Goal: Task Accomplishment & Management: Manage account settings

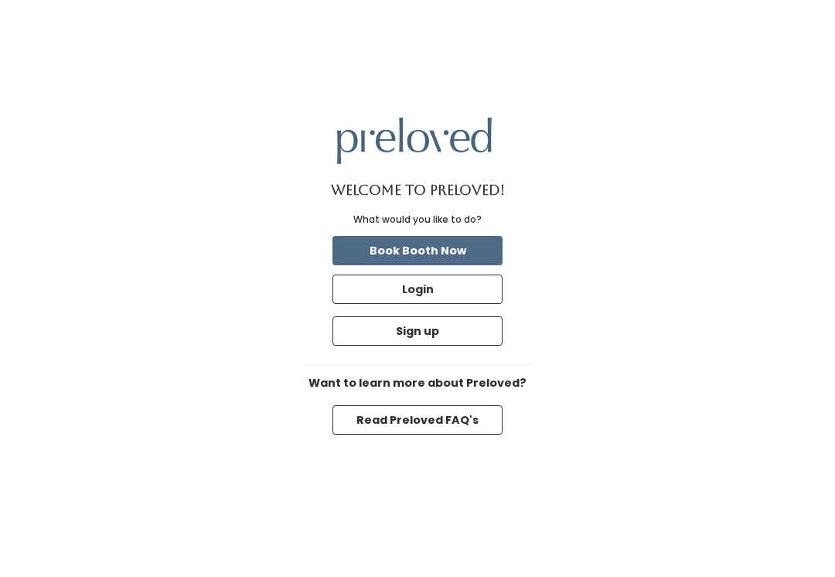
click at [391, 304] on button "Login" at bounding box center [418, 289] width 170 height 29
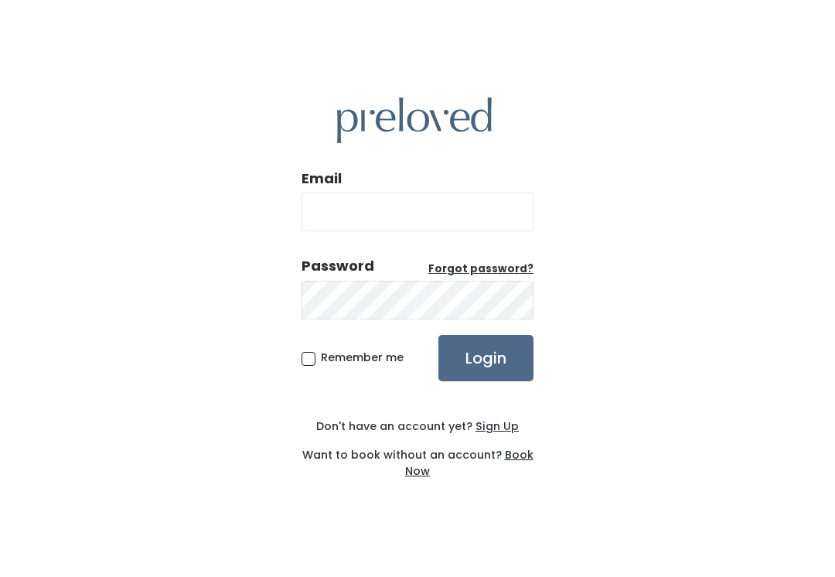
click at [363, 231] on input "Email" at bounding box center [418, 212] width 232 height 39
type input "[DOMAIN_NAME][EMAIL_ADDRESS][DOMAIN_NAME]"
click at [486, 374] on input "Login" at bounding box center [486, 358] width 95 height 46
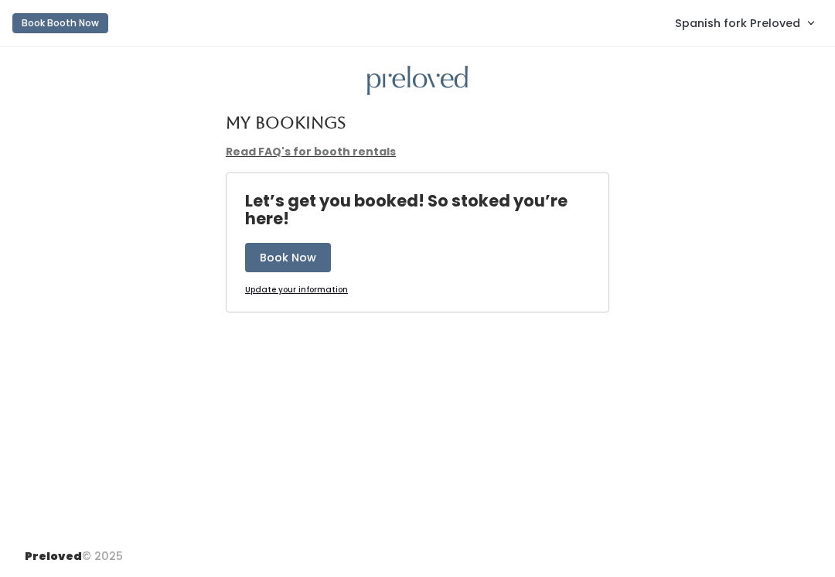
click at [736, 34] on link "Spanish fork Preloved" at bounding box center [744, 22] width 169 height 33
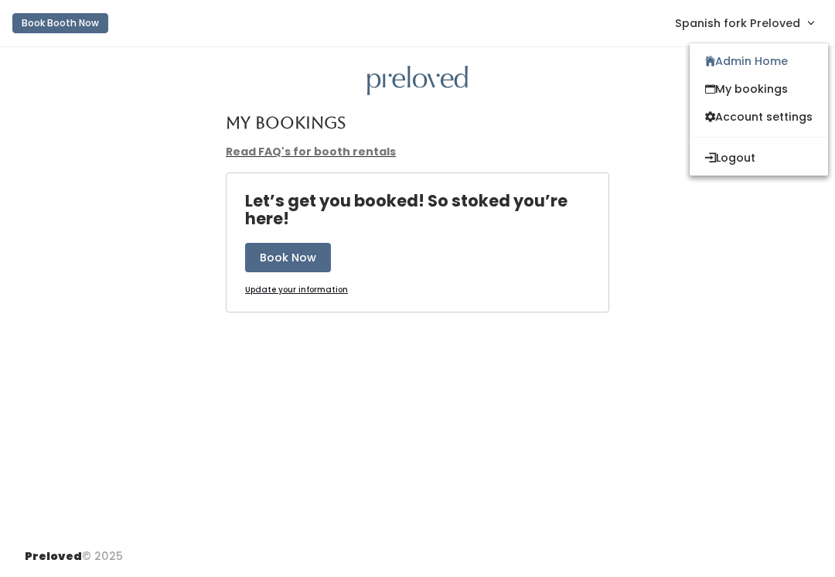
click at [733, 71] on link "Admin Home" at bounding box center [759, 61] width 138 height 28
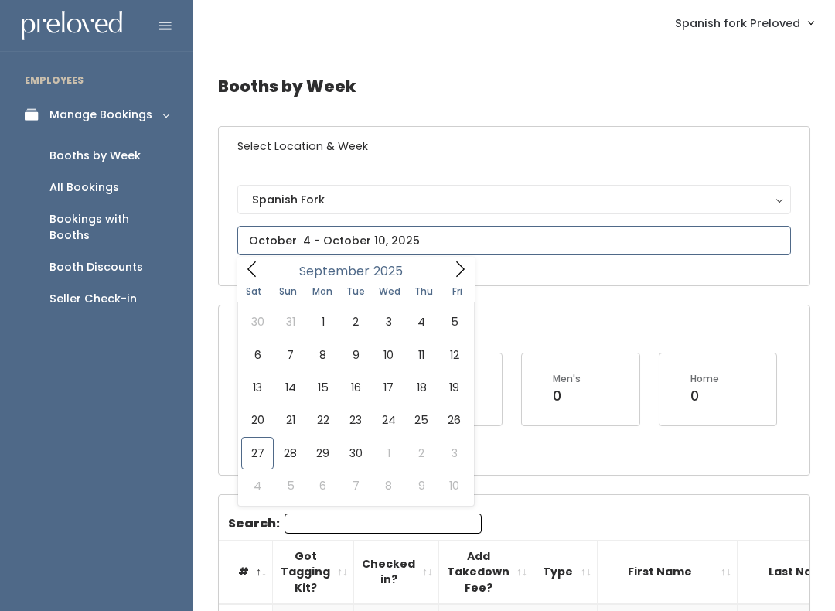
type input "September 27 to October 3"
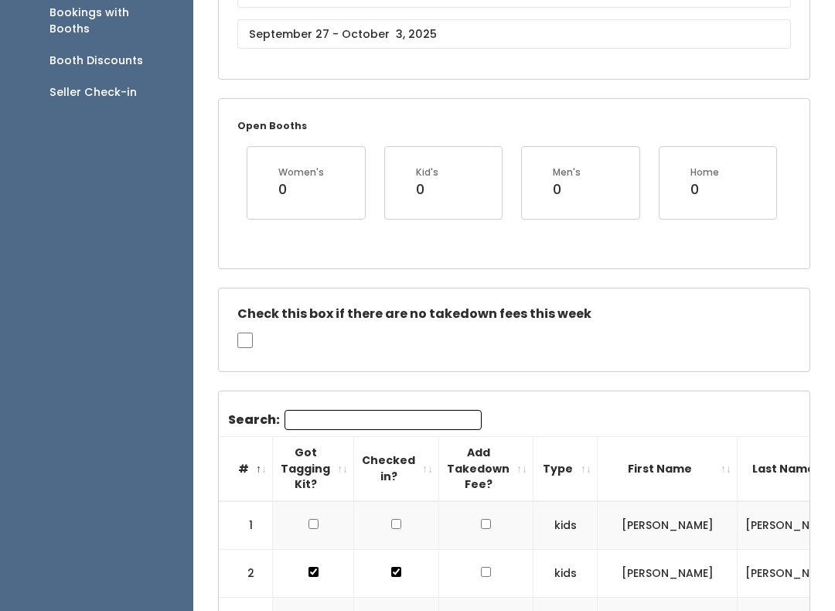
scroll to position [288, 0]
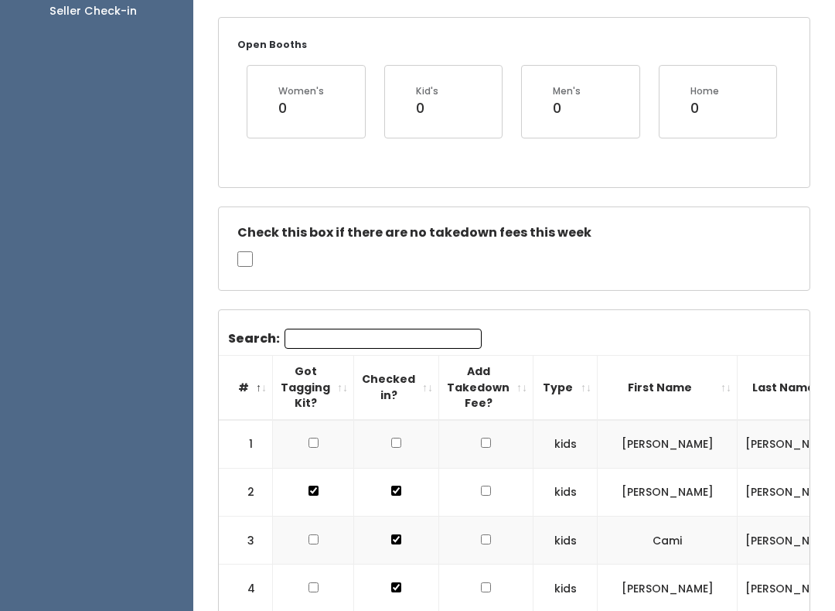
click at [328, 330] on input "Search:" at bounding box center [383, 339] width 197 height 20
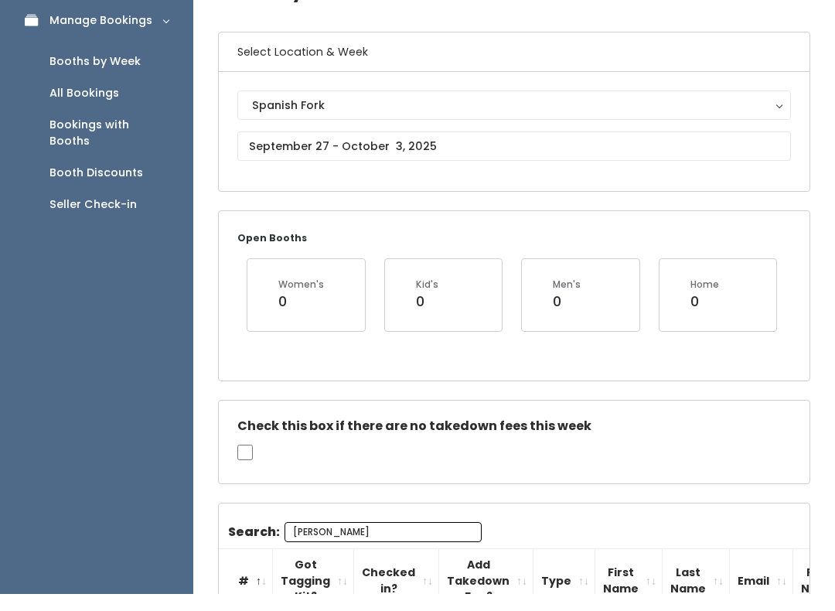
scroll to position [0, 0]
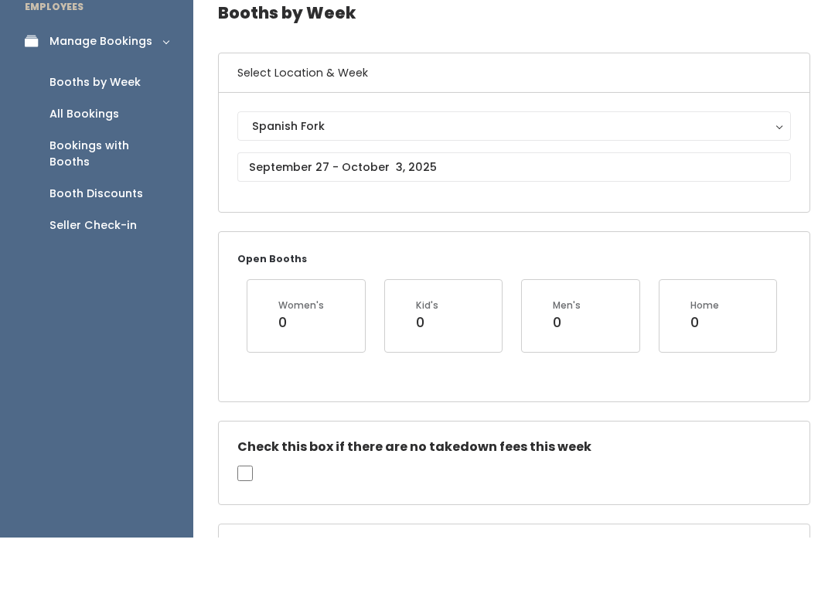
type input "Jess harps"
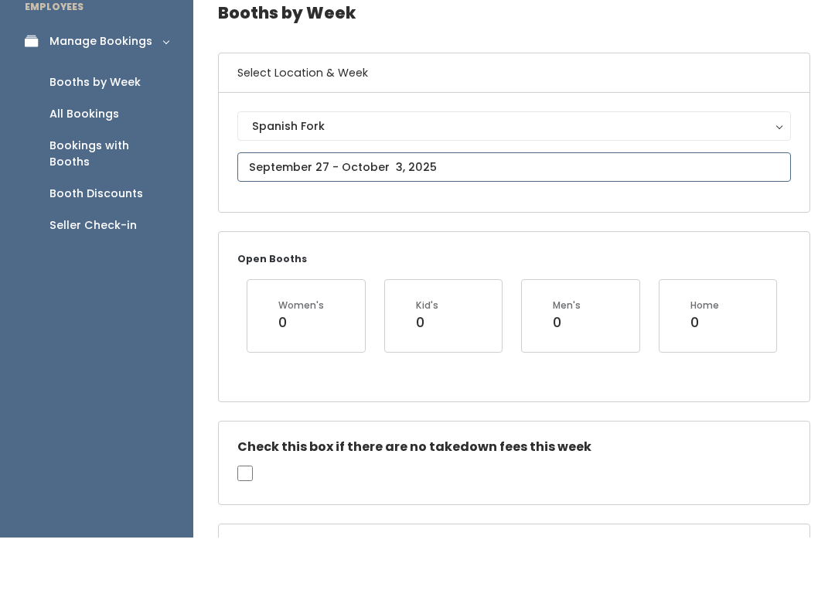
click at [285, 226] on input "text" at bounding box center [514, 240] width 554 height 29
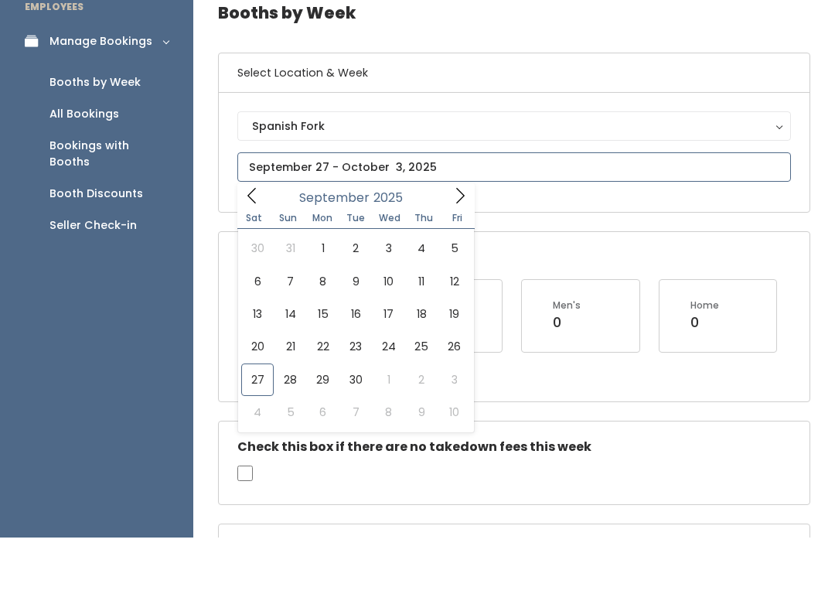
scroll to position [73, 0]
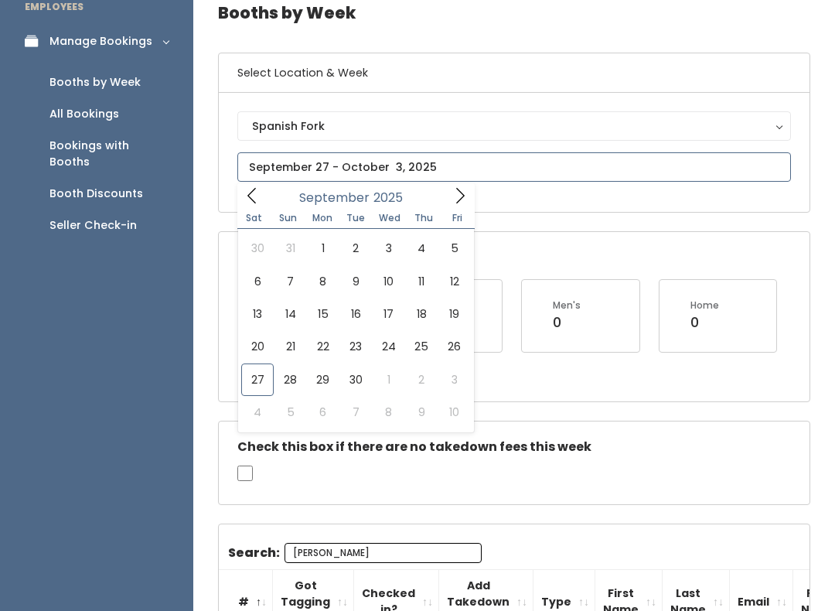
click at [459, 203] on icon at bounding box center [460, 195] width 17 height 17
click at [251, 193] on icon at bounding box center [252, 195] width 17 height 17
click at [461, 203] on icon at bounding box center [460, 195] width 17 height 17
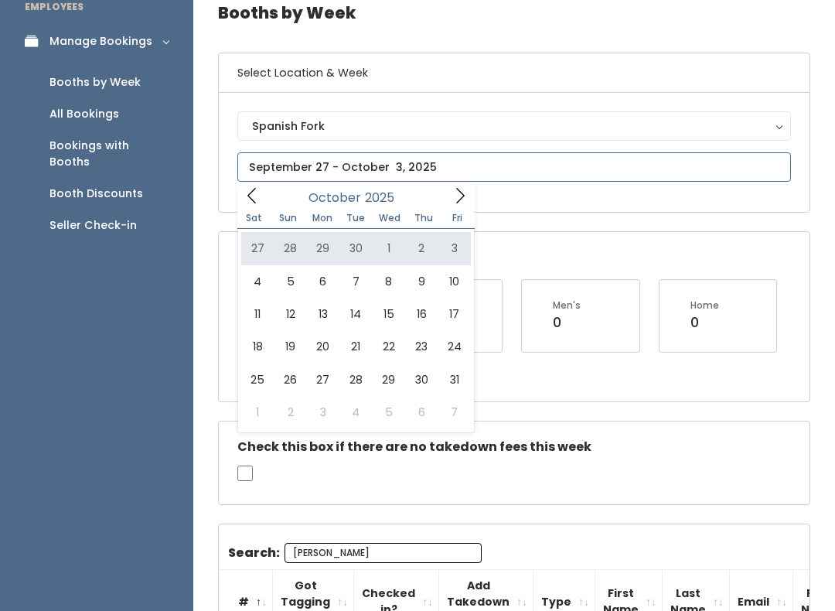
type input "September 27 to October 3"
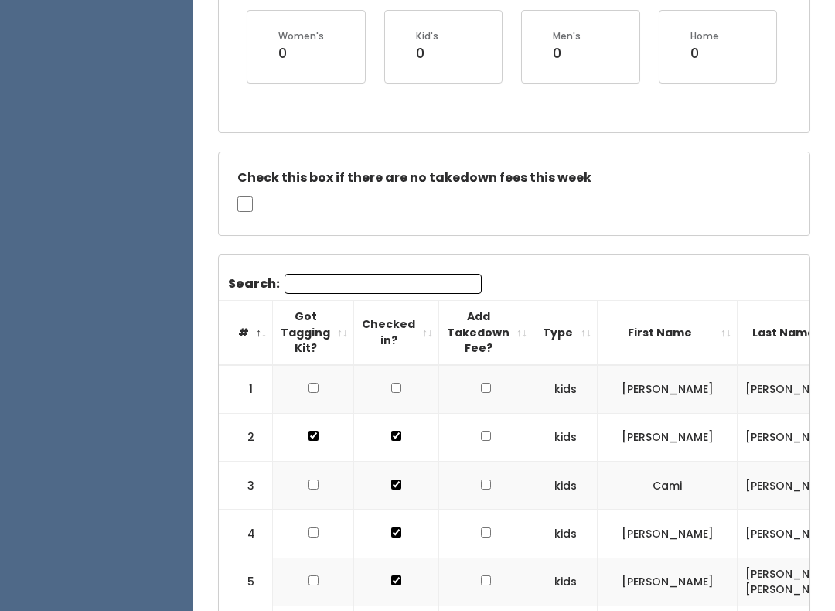
scroll to position [350, 0]
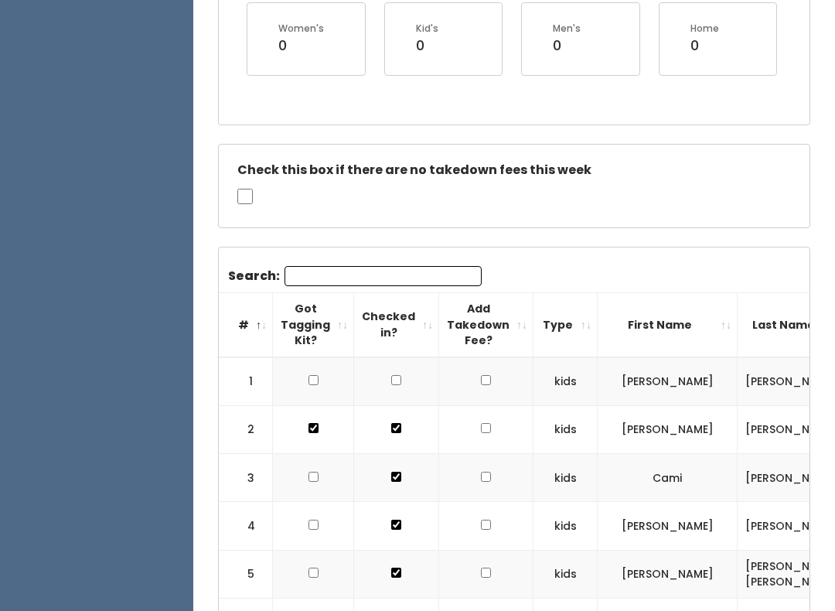
click at [333, 276] on input "Search:" at bounding box center [383, 276] width 197 height 20
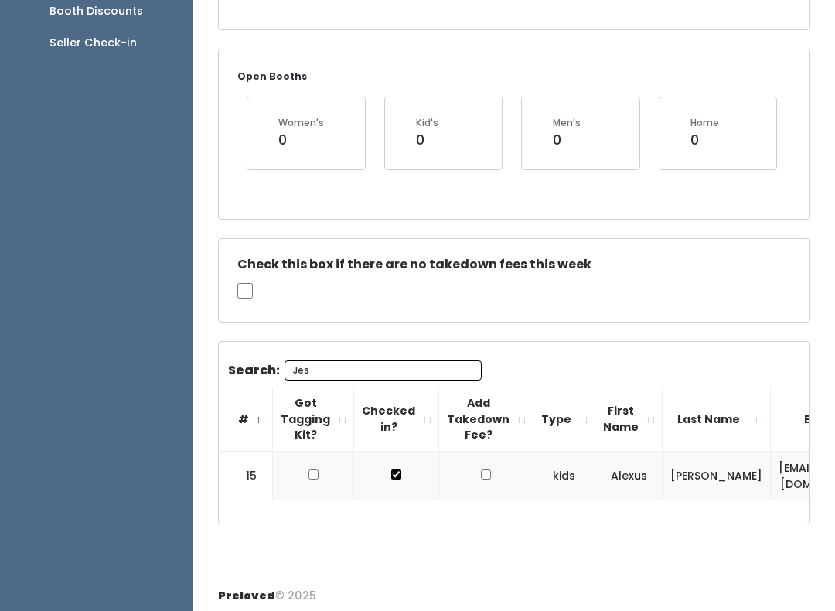
scroll to position [241, 0]
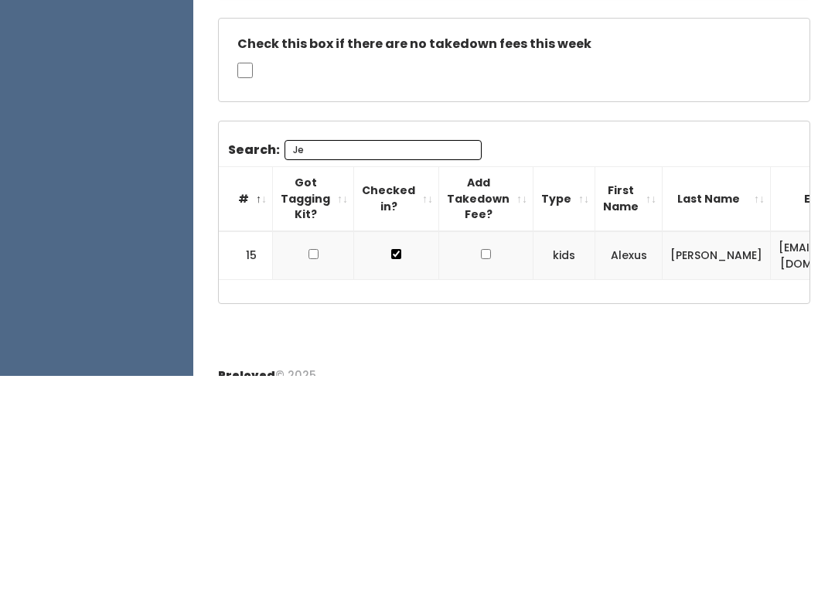
type input "J"
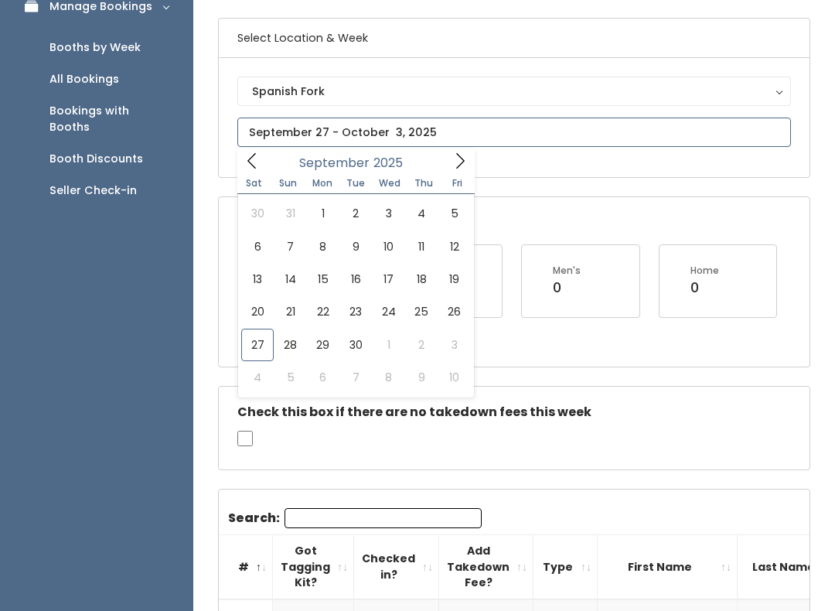
click at [456, 171] on span at bounding box center [460, 161] width 29 height 24
type input "October 4 to October 10"
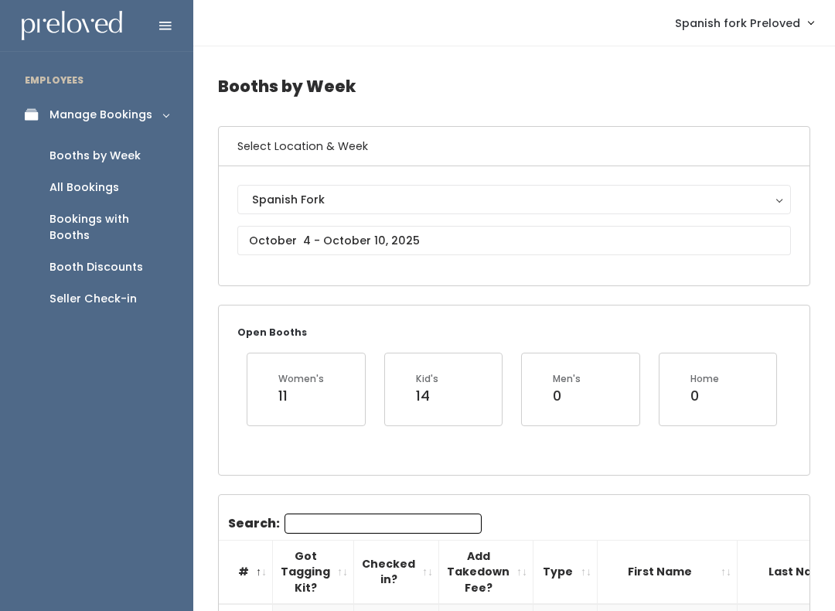
click at [318, 526] on input "Search:" at bounding box center [383, 524] width 197 height 20
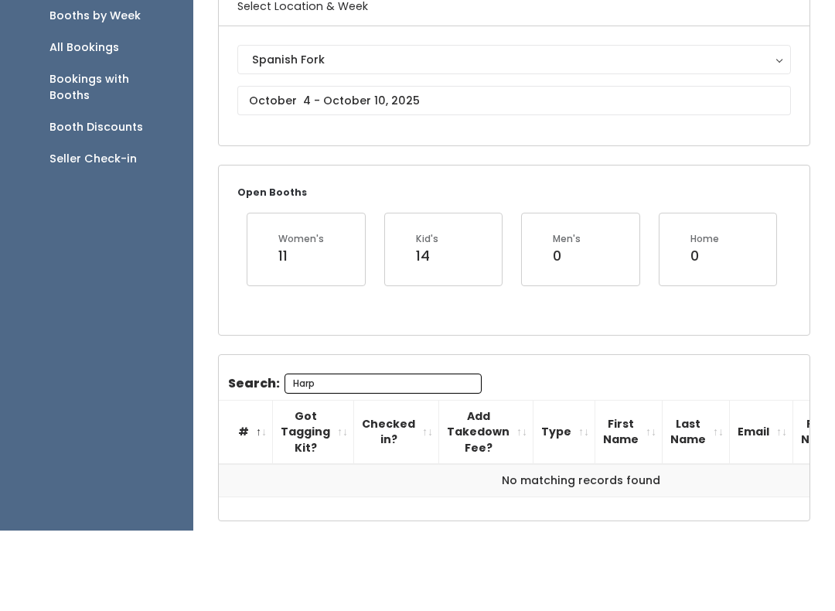
scroll to position [60, 0]
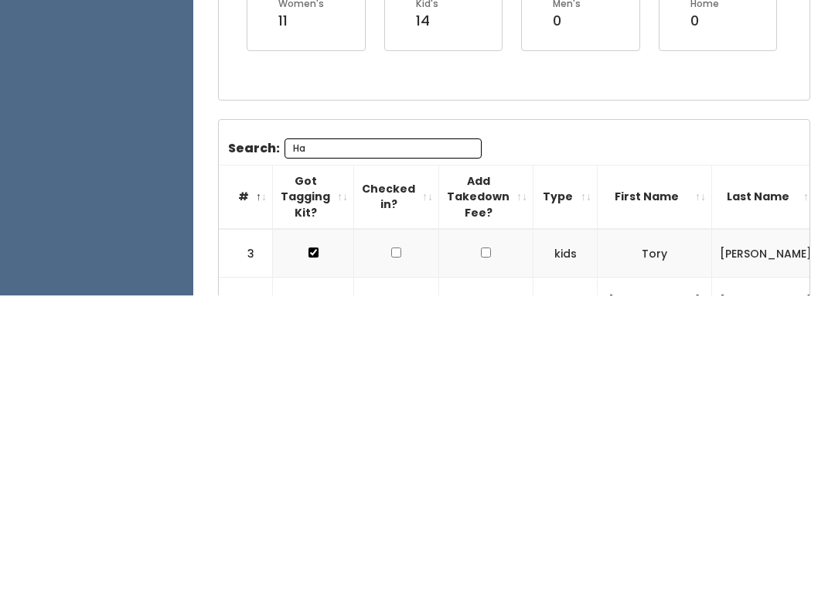
type input "H"
type input "J"
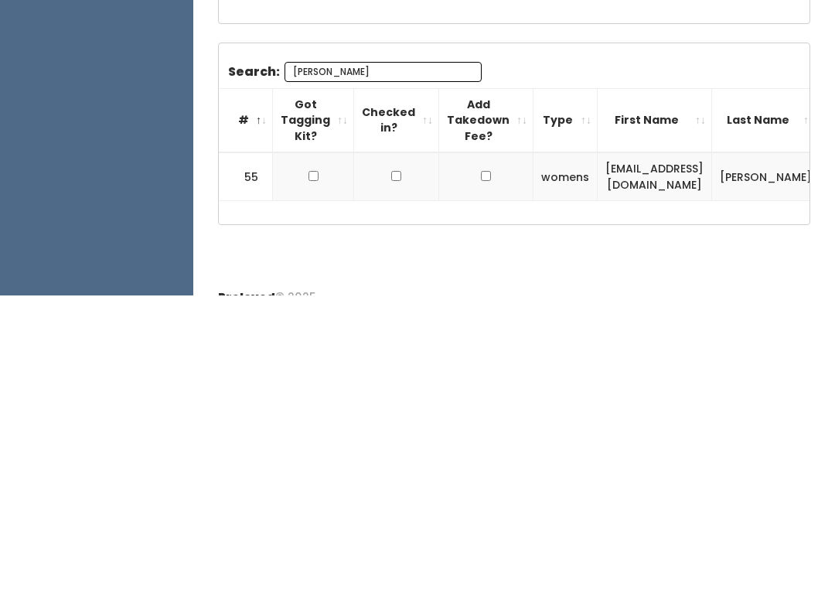
scroll to position [137, 0]
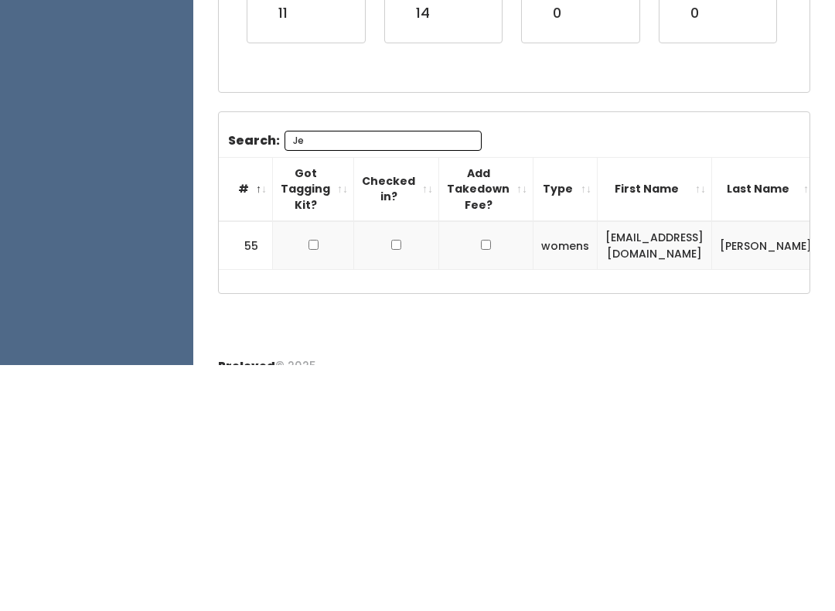
type input "J"
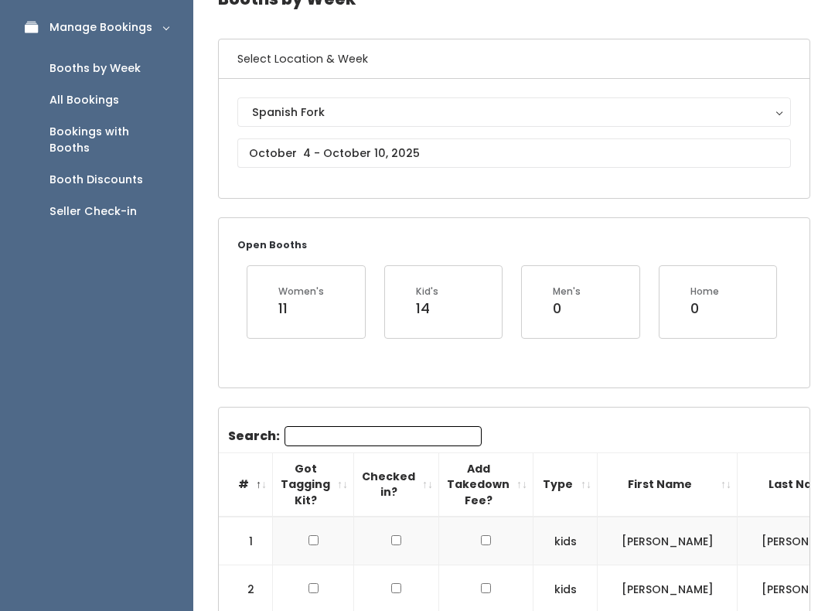
scroll to position [0, 0]
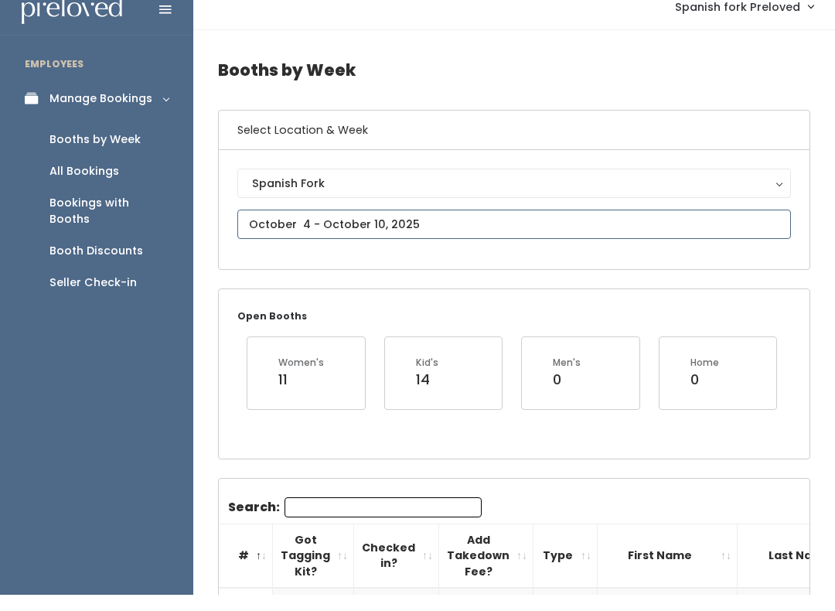
click at [315, 226] on input "text" at bounding box center [514, 240] width 554 height 29
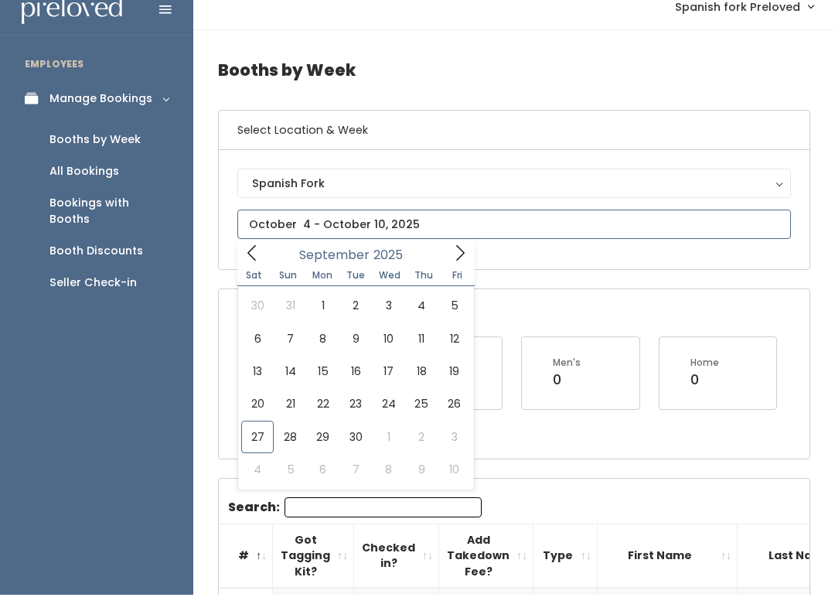
scroll to position [16, 0]
click at [251, 259] on icon at bounding box center [252, 252] width 17 height 17
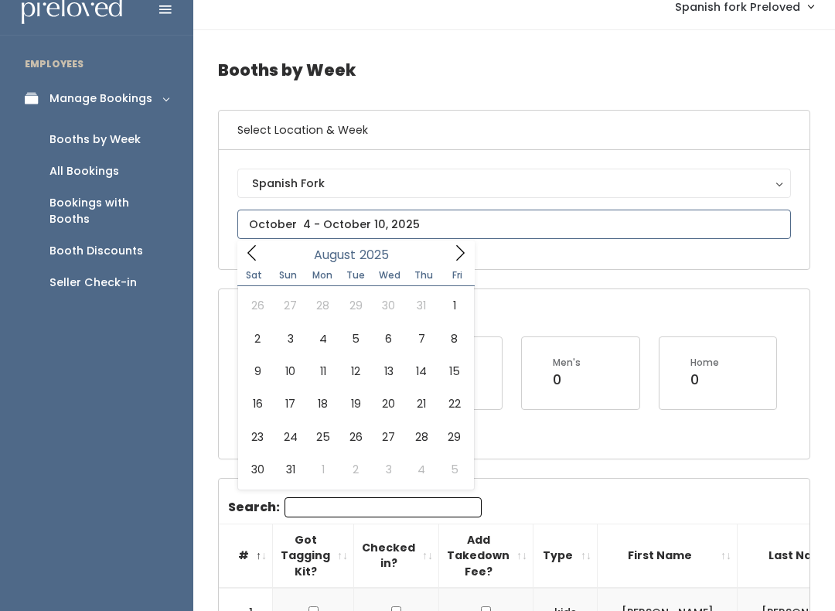
click at [251, 259] on icon at bounding box center [252, 252] width 17 height 17
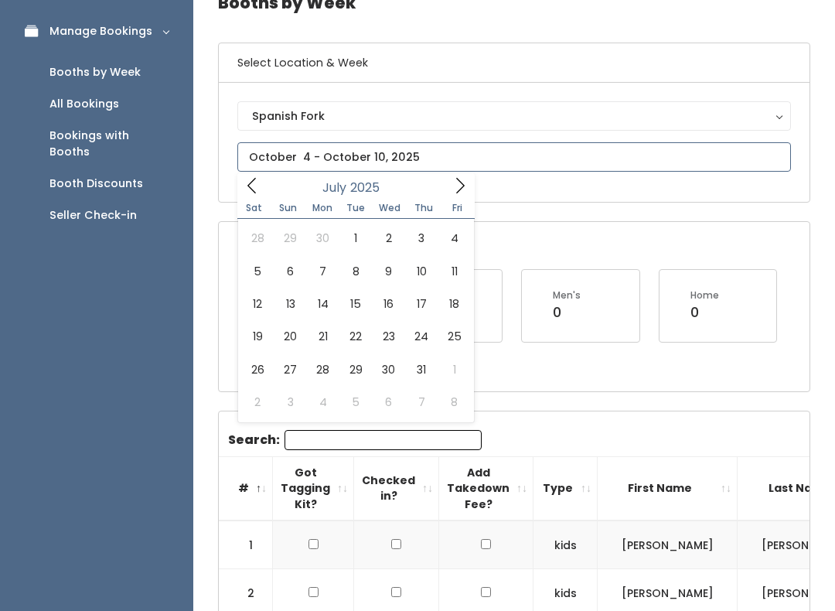
scroll to position [92, 0]
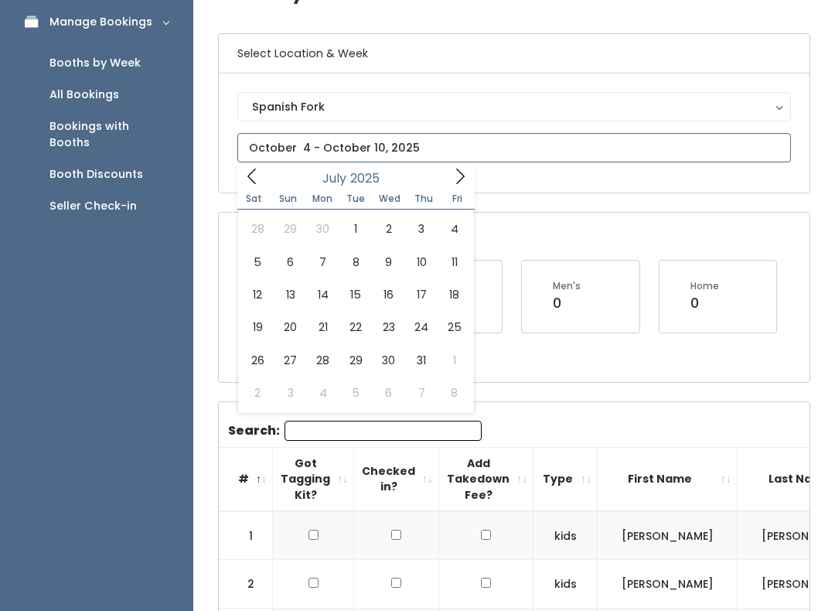
click at [457, 176] on icon at bounding box center [460, 177] width 17 height 17
click at [449, 186] on span at bounding box center [460, 176] width 29 height 24
type input "September 27 to October 3"
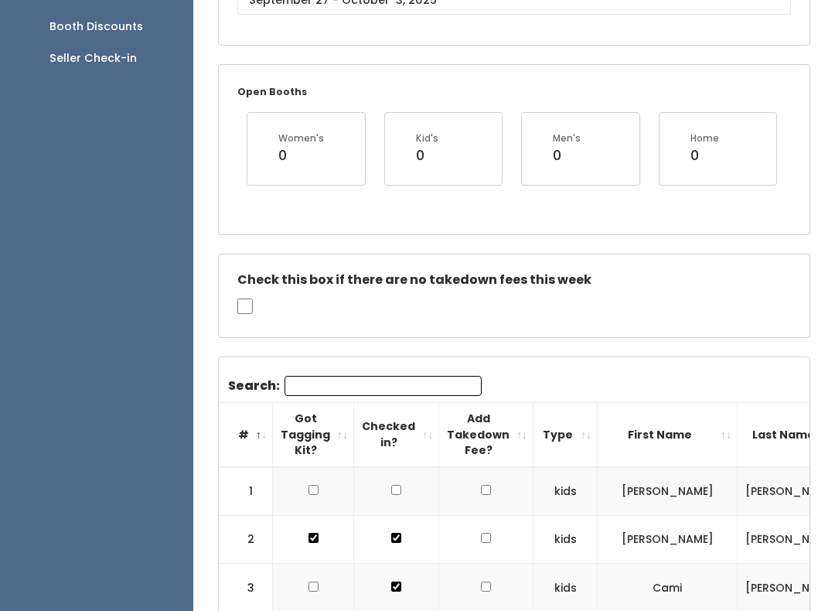
click at [312, 376] on input "Search:" at bounding box center [383, 386] width 197 height 20
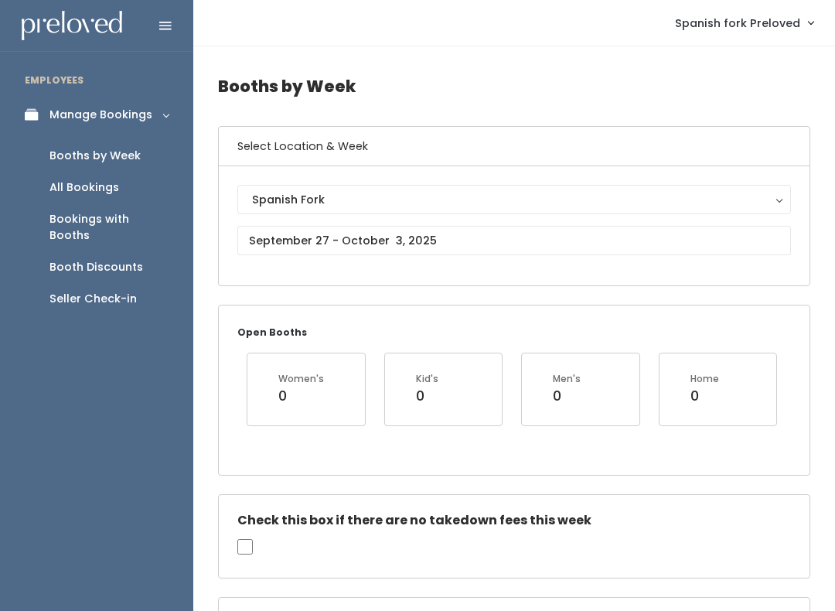
type input "8013624291"
click at [350, 243] on body "EMPLOYEES Manage Bookings Booths by Week All Bookings Bookings with Booths Boot…" at bounding box center [417, 428] width 835 height 857
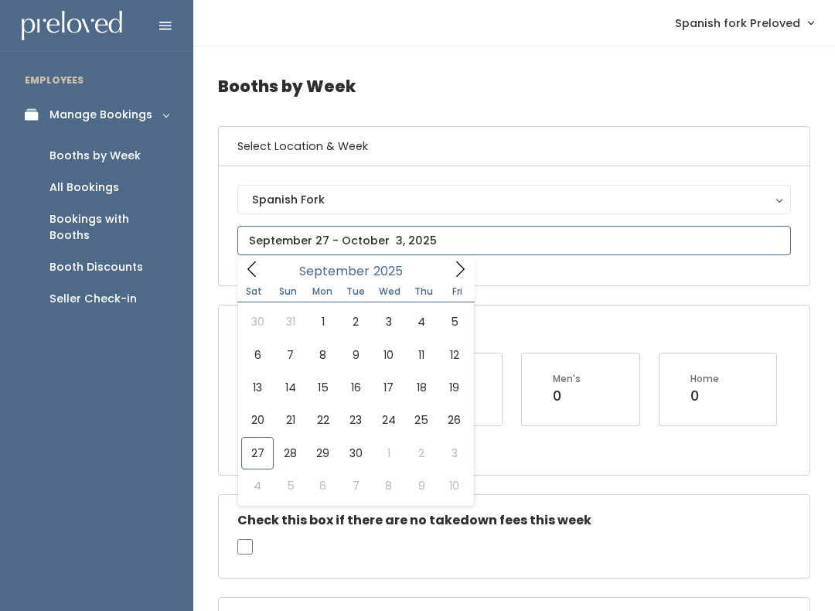
click at [470, 275] on span at bounding box center [460, 269] width 29 height 24
click at [258, 274] on icon at bounding box center [252, 269] width 17 height 17
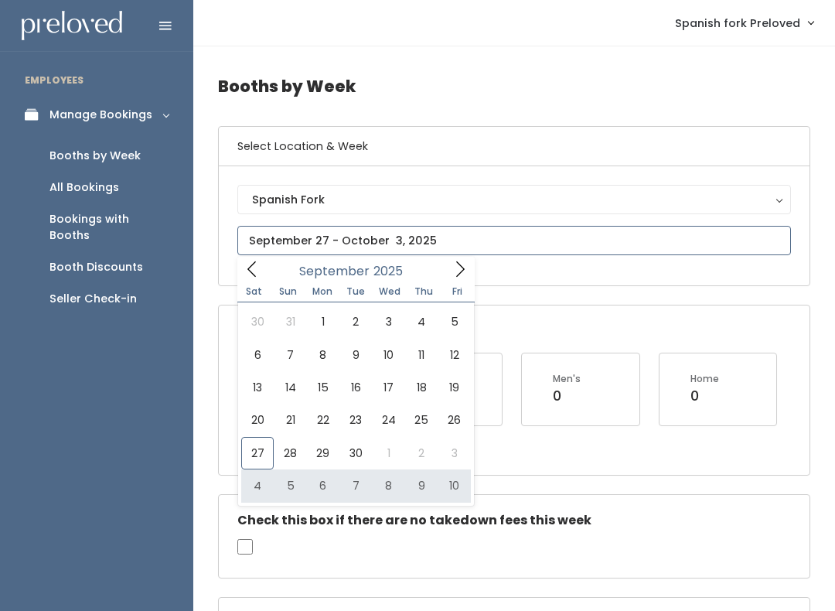
type input "October 4 to October 10"
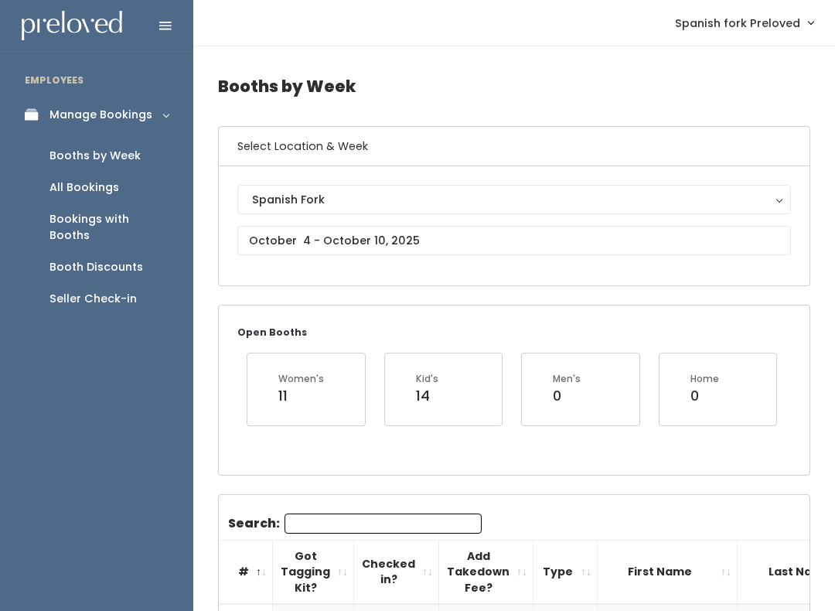
click at [315, 519] on input "Search:" at bounding box center [383, 524] width 197 height 20
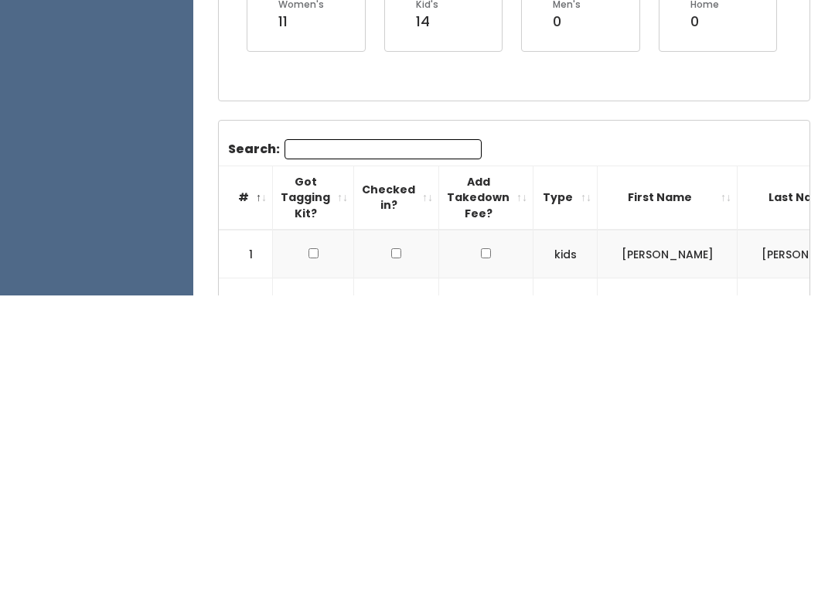
paste input "8013624291"
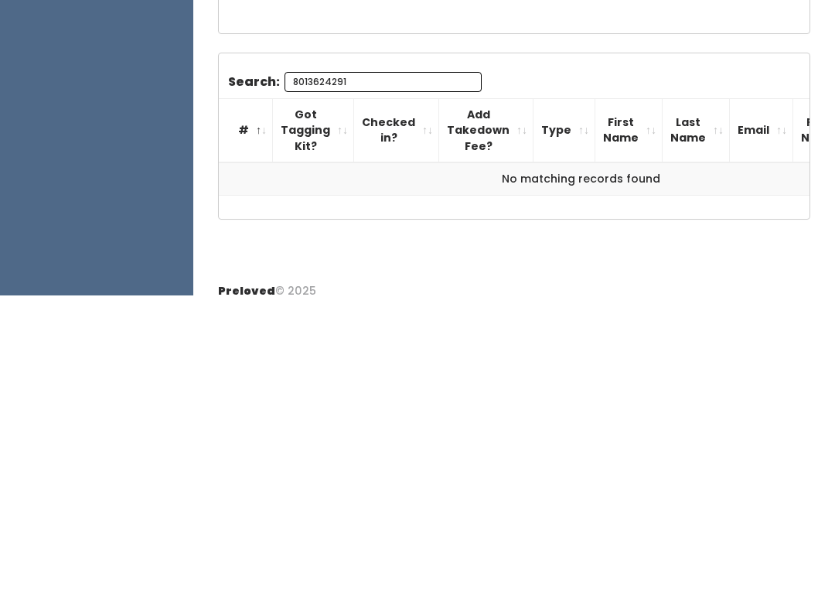
scroll to position [128, 0]
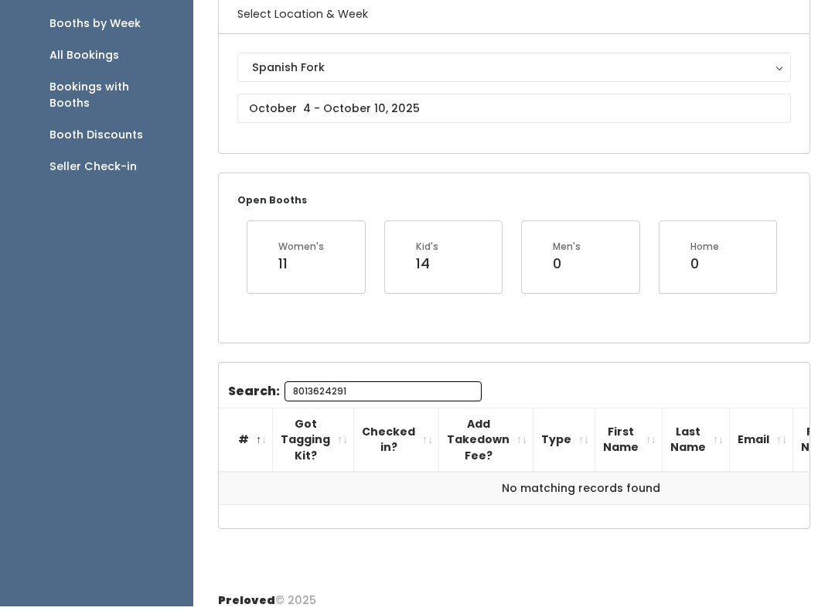
type input "8013624291"
click at [315, 101] on input "text" at bounding box center [514, 112] width 554 height 29
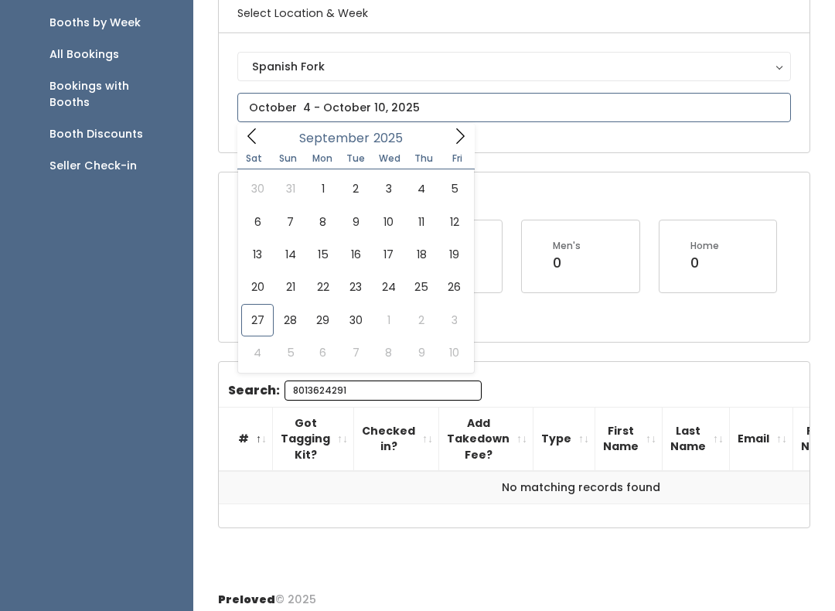
scroll to position [133, 0]
click at [470, 139] on span at bounding box center [460, 136] width 29 height 24
click at [396, 114] on input "text" at bounding box center [514, 107] width 554 height 29
type input "October 4 to October 10"
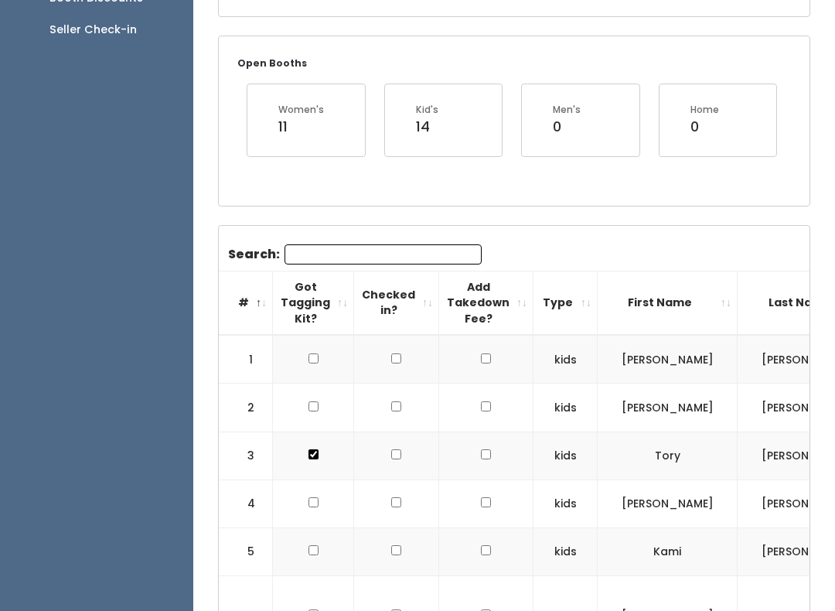
click at [337, 262] on input "Search:" at bounding box center [383, 255] width 197 height 20
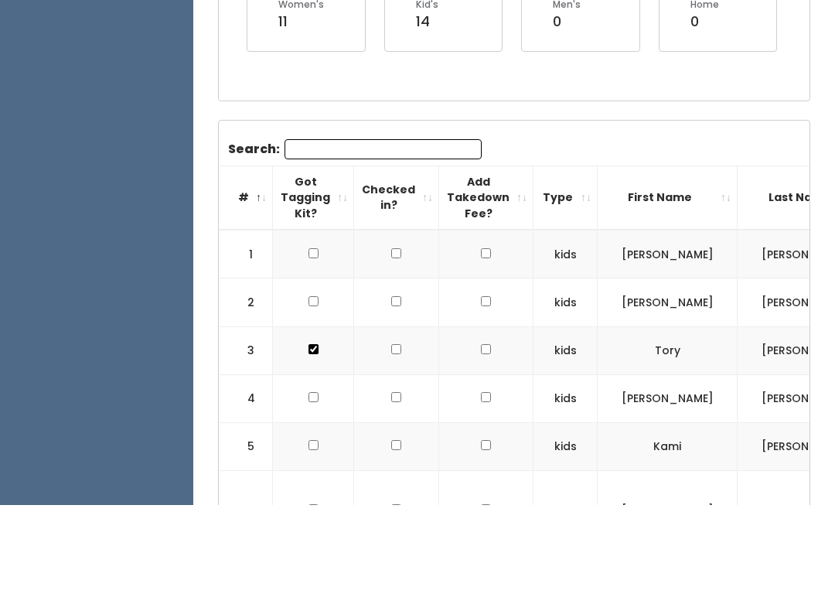
paste input "8013624291"
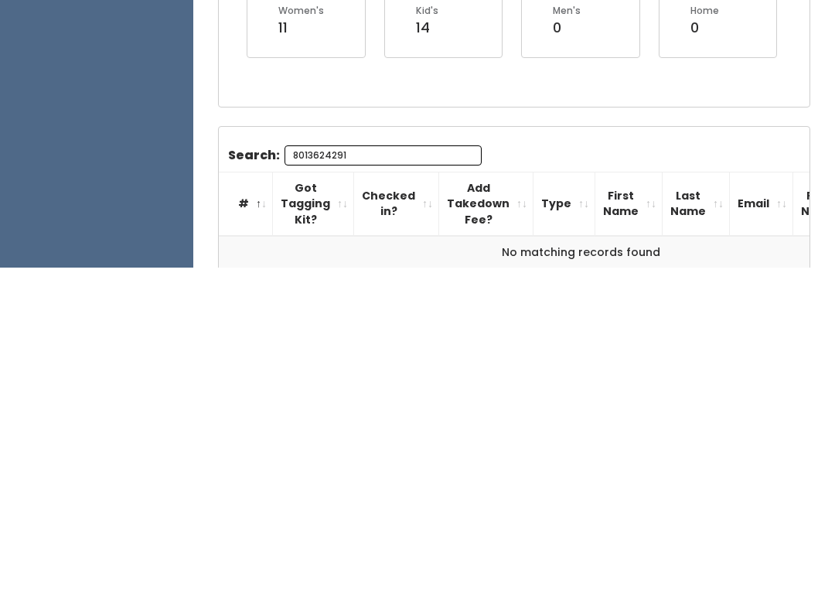
scroll to position [0, 0]
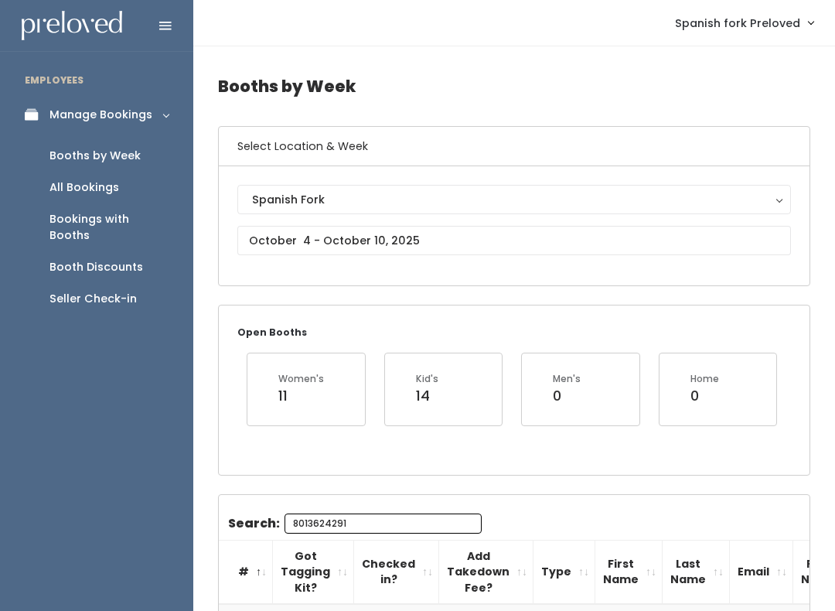
type input "8013624291"
click at [283, 248] on body "EMPLOYEES Manage Bookings Booths by Week All Bookings Bookings with Booths Boot…" at bounding box center [417, 376] width 835 height 753
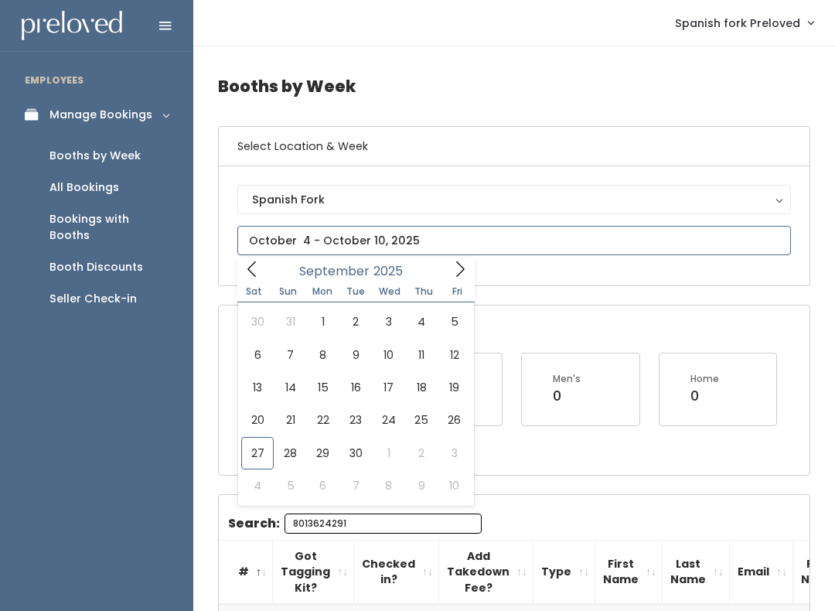
click at [453, 278] on span at bounding box center [460, 269] width 29 height 24
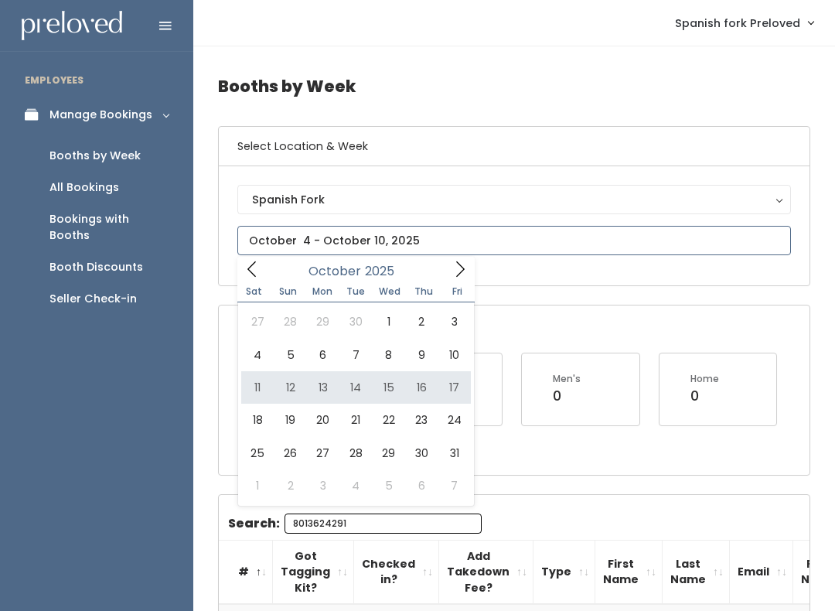
type input "October 11 to October 17"
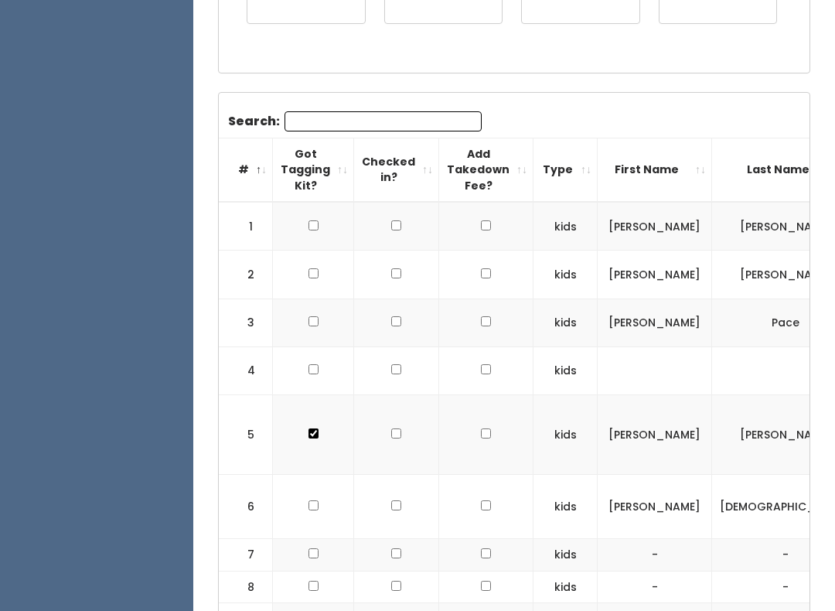
scroll to position [358, 0]
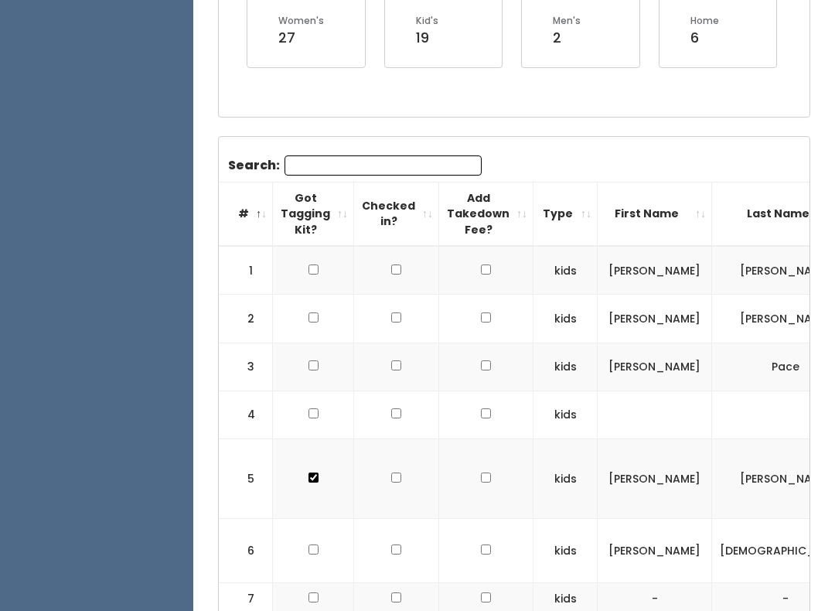
click at [333, 169] on input "Search:" at bounding box center [383, 165] width 197 height 20
paste input "8013624291"
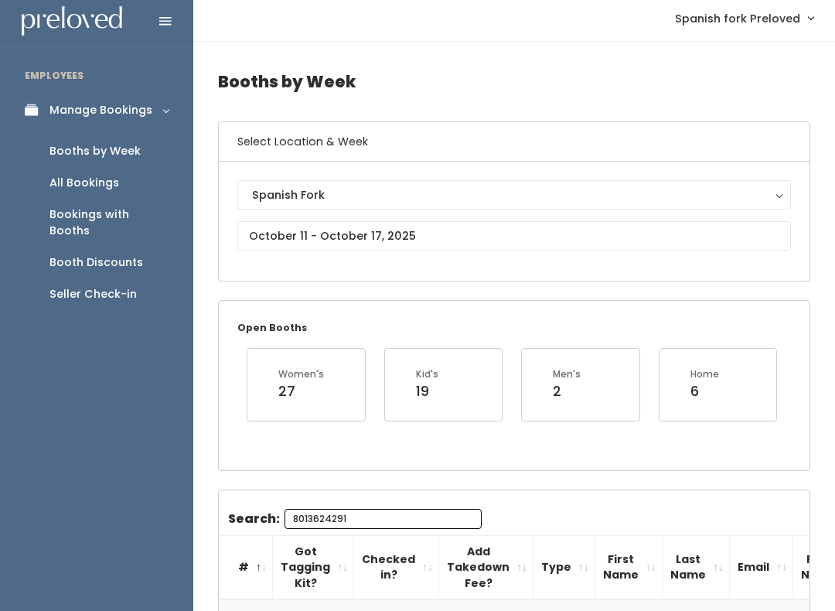
scroll to position [0, 0]
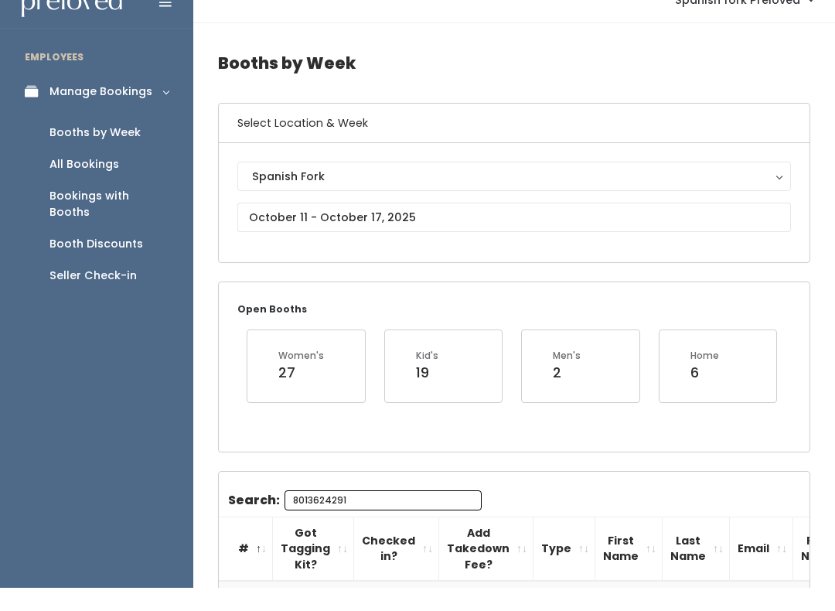
type input "8013624291"
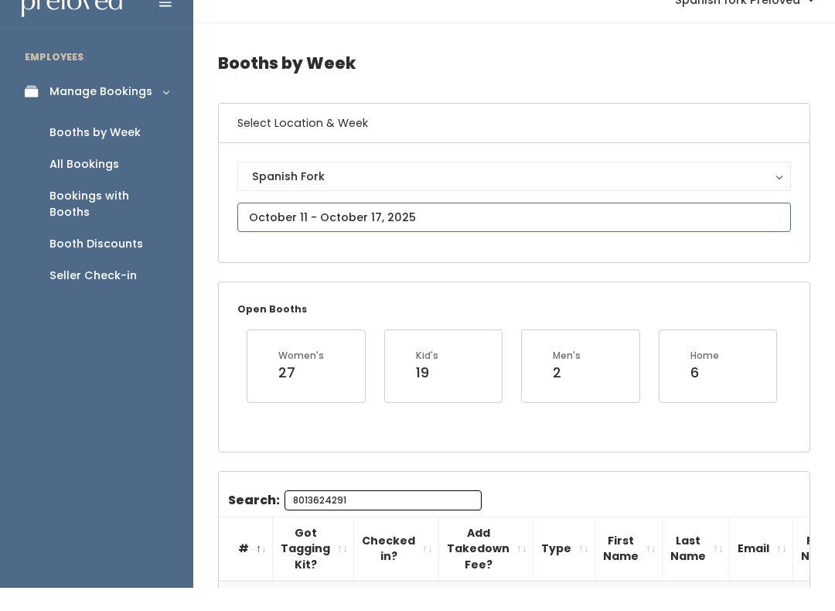
click at [308, 222] on body "EMPLOYEES Manage Bookings Booths by Week All Bookings Bookings with Booths Boot…" at bounding box center [417, 376] width 835 height 753
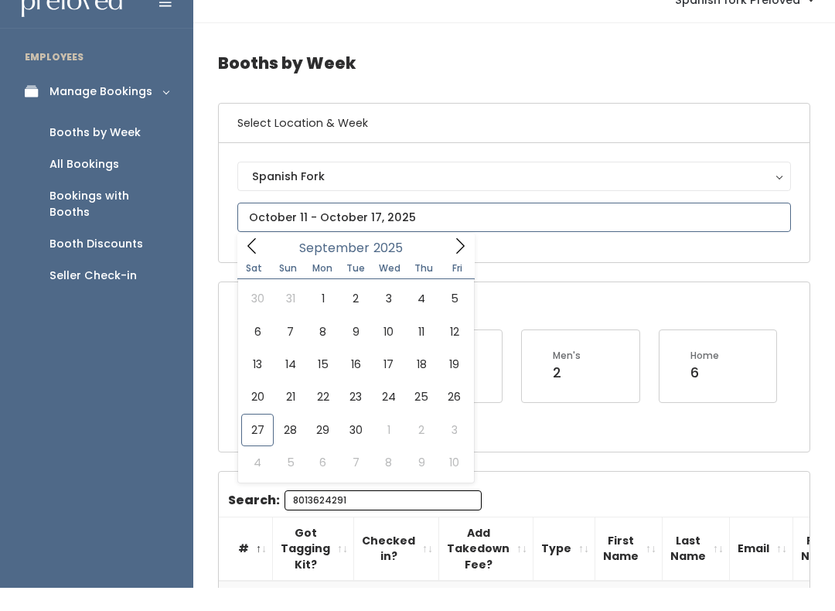
scroll to position [23, 0]
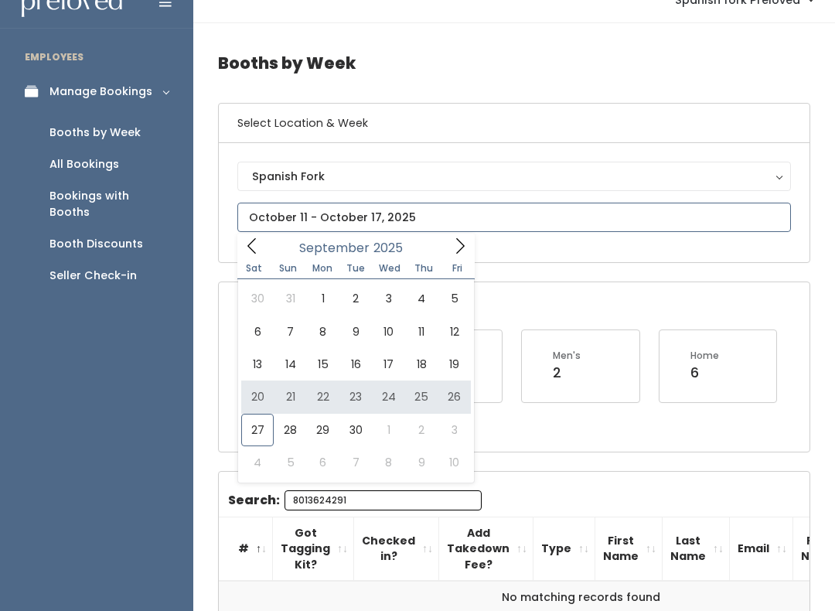
type input "September 20 to September 26"
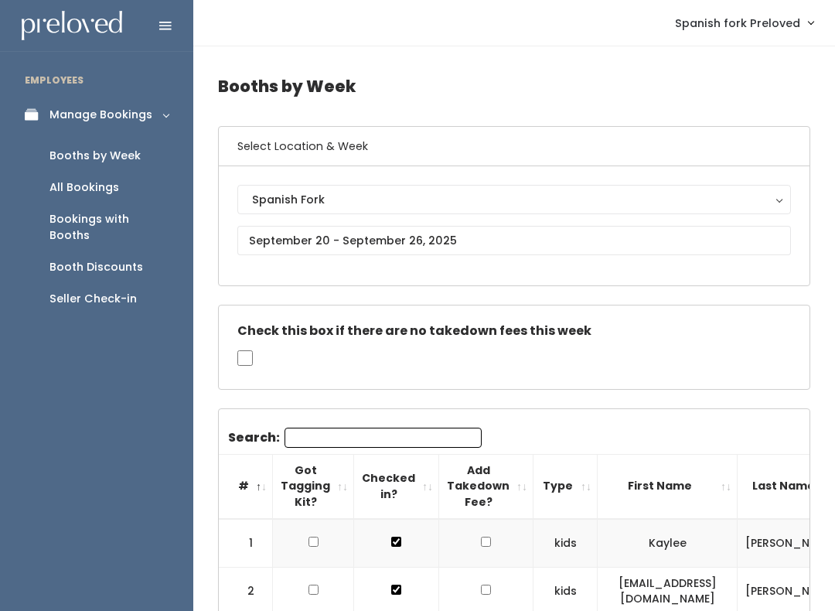
click at [323, 436] on input "Search:" at bounding box center [383, 438] width 197 height 20
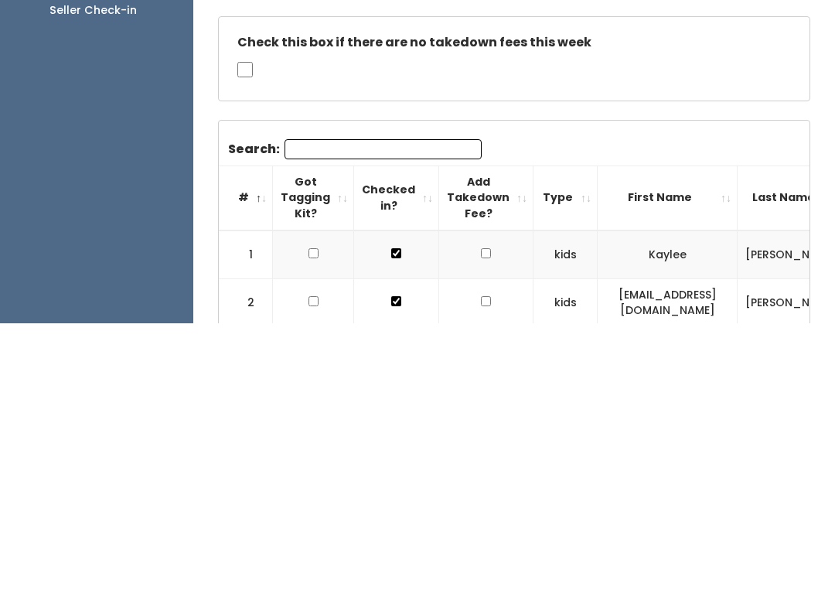
paste input "8013624291"
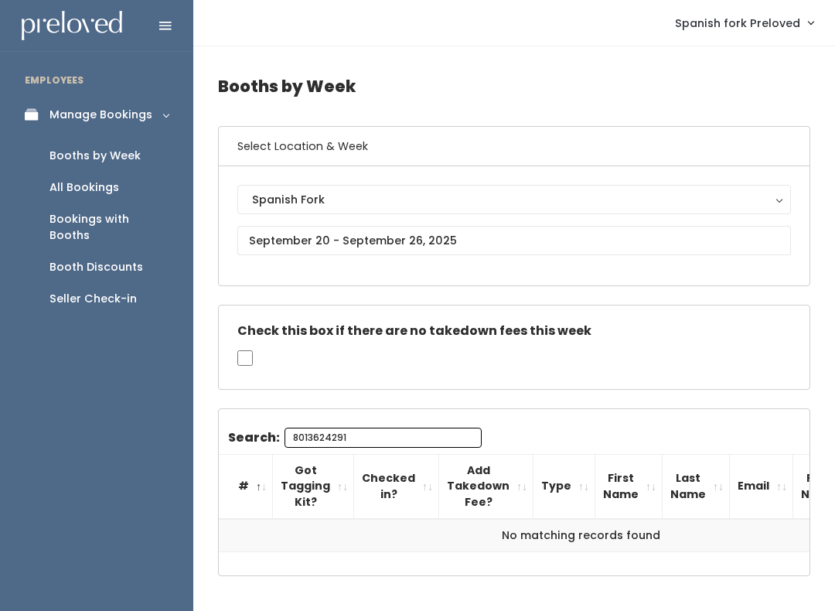
type input "8013624291"
click at [308, 241] on input "text" at bounding box center [514, 240] width 554 height 29
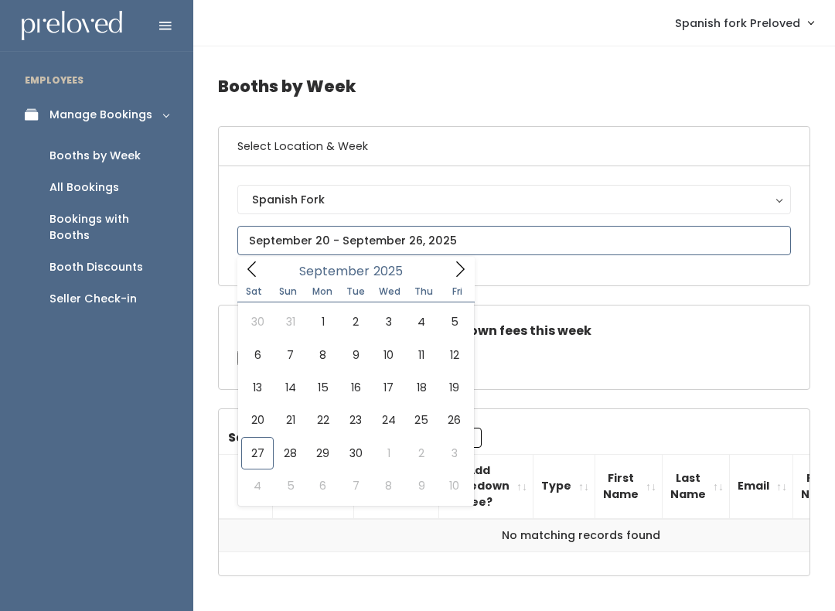
type input "[DATE] to [DATE]"
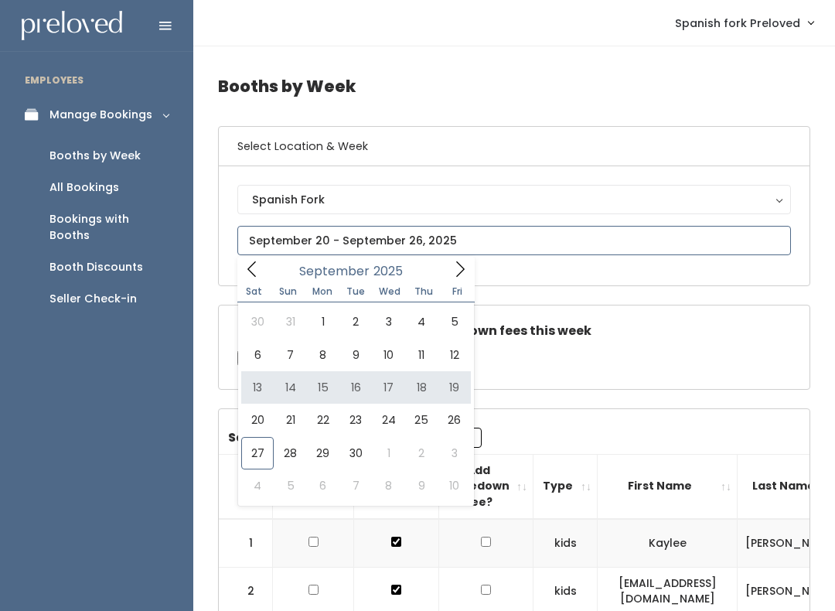
type input "[DATE] to [DATE]"
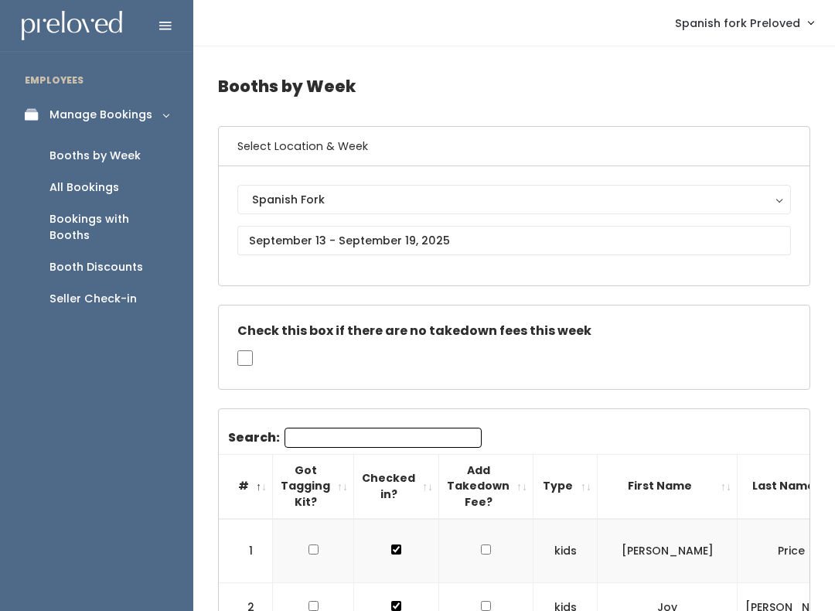
click at [315, 454] on th "Got Tagging Kit?" at bounding box center [313, 486] width 81 height 64
click at [302, 438] on input "Search:" at bounding box center [383, 438] width 197 height 20
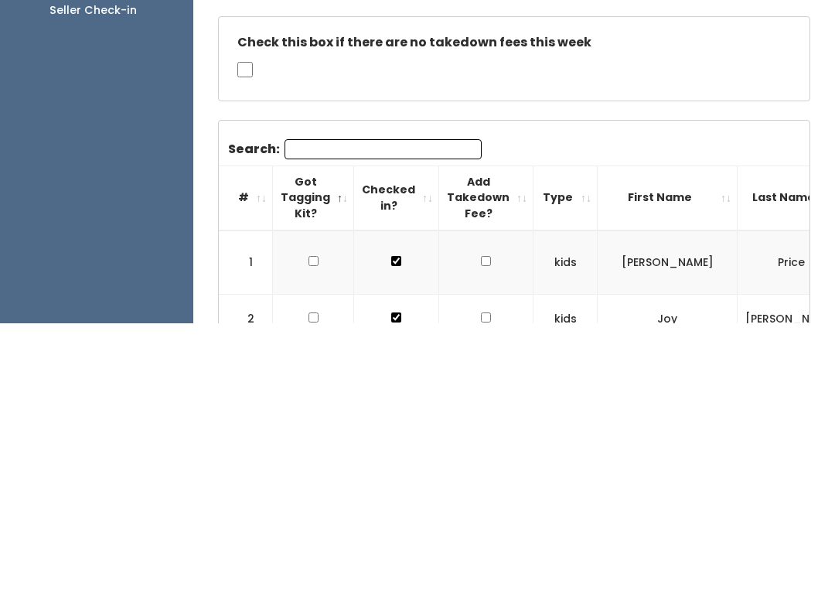
paste input "8013624291"
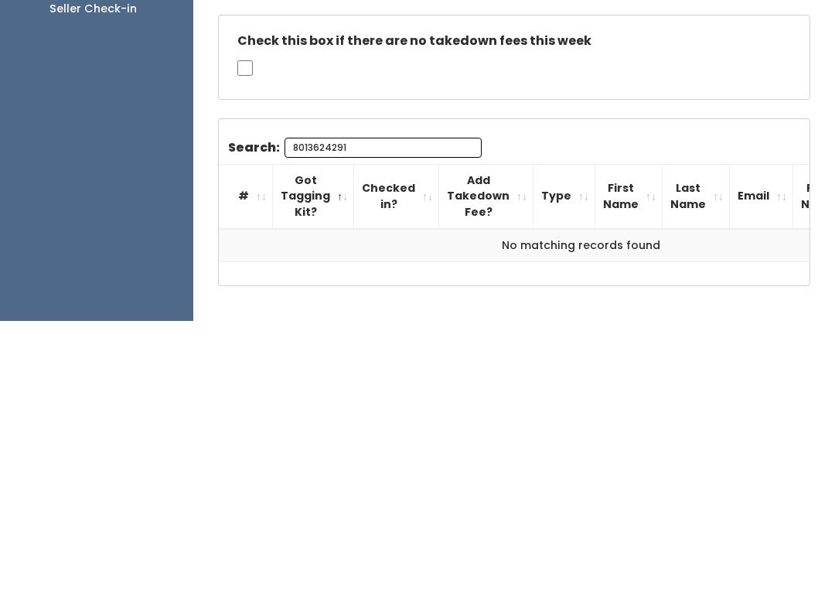
scroll to position [53, 0]
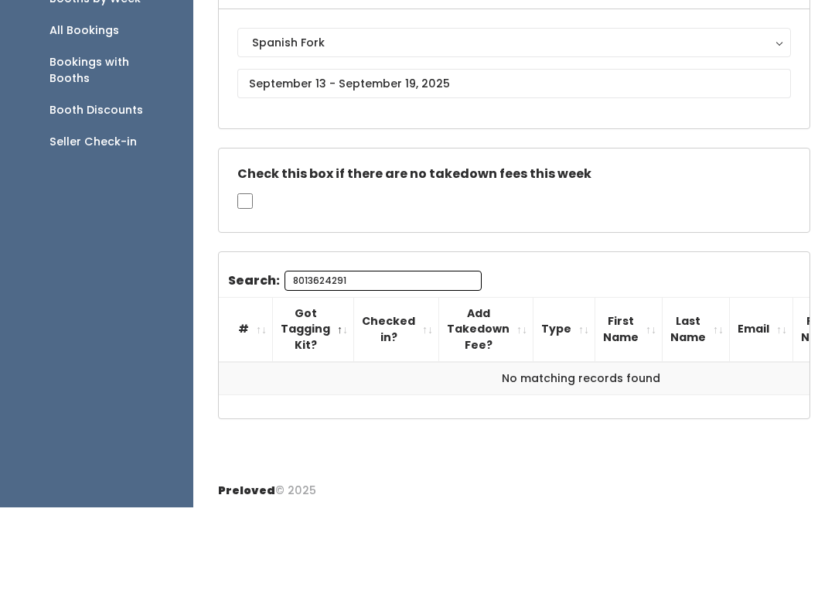
type input "8013624291"
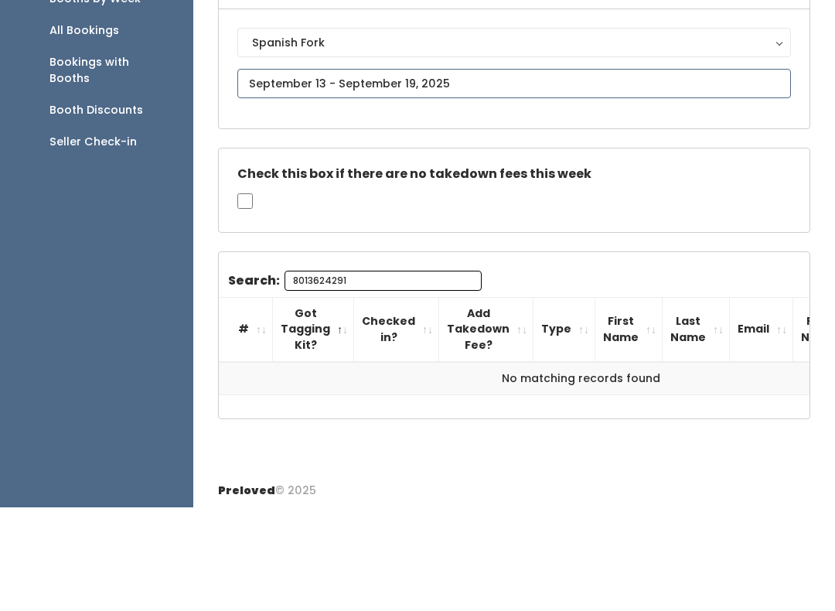
click at [311, 94] on body "EMPLOYEES Manage Bookings Booths by Week All Bookings Bookings with Booths Boot…" at bounding box center [417, 281] width 835 height 668
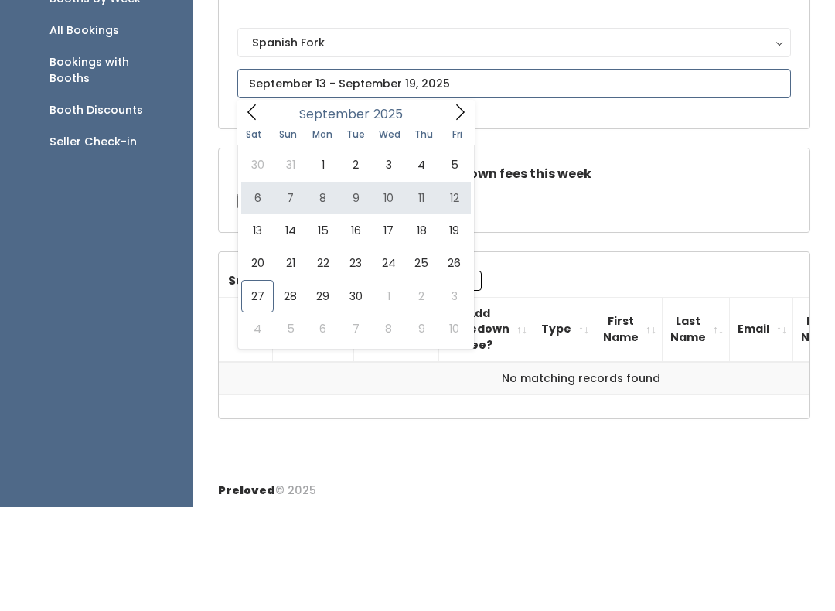
type input "September 6 to September 12"
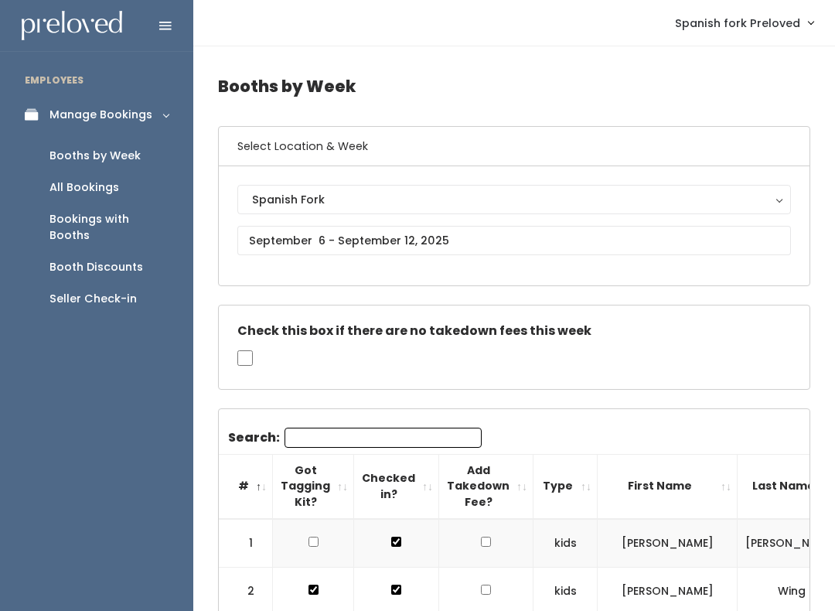
click at [324, 441] on input "Search:" at bounding box center [383, 438] width 197 height 20
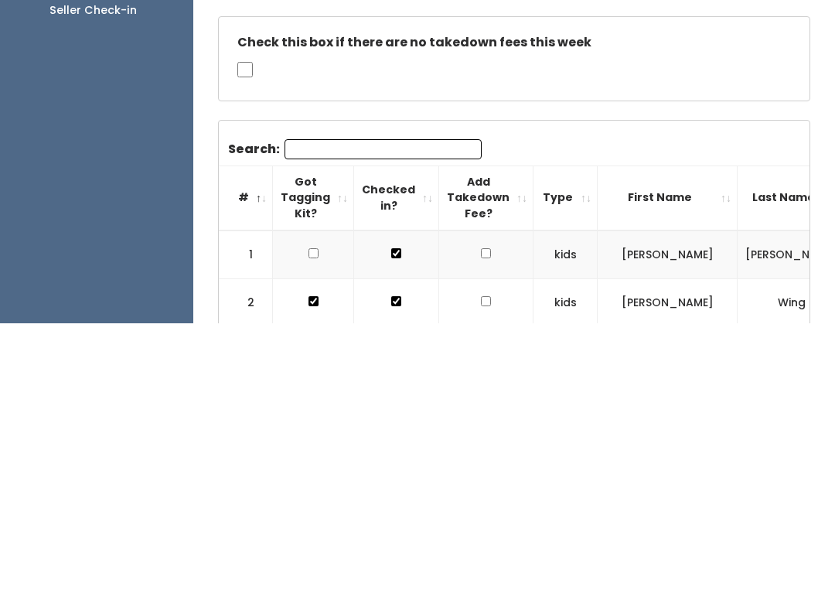
paste input "8013624291"
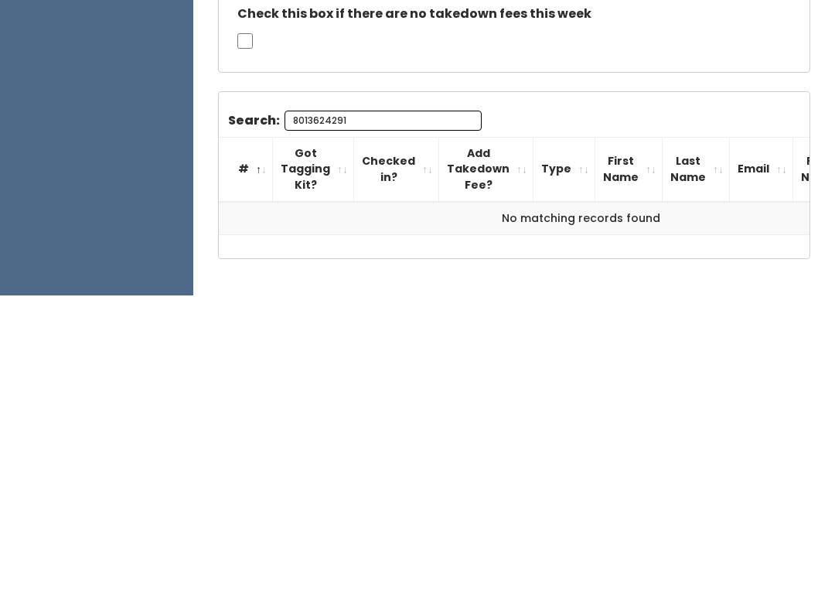
scroll to position [53, 0]
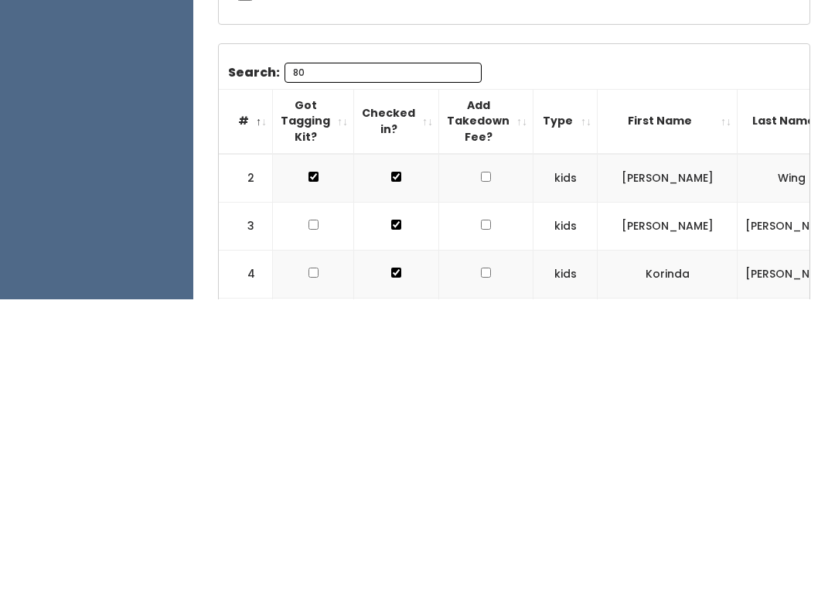
type input "8"
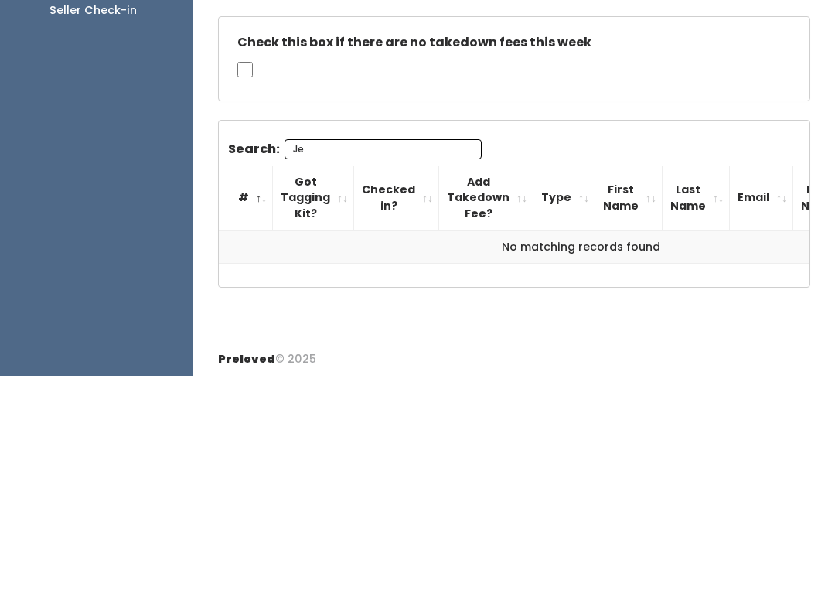
type input "J"
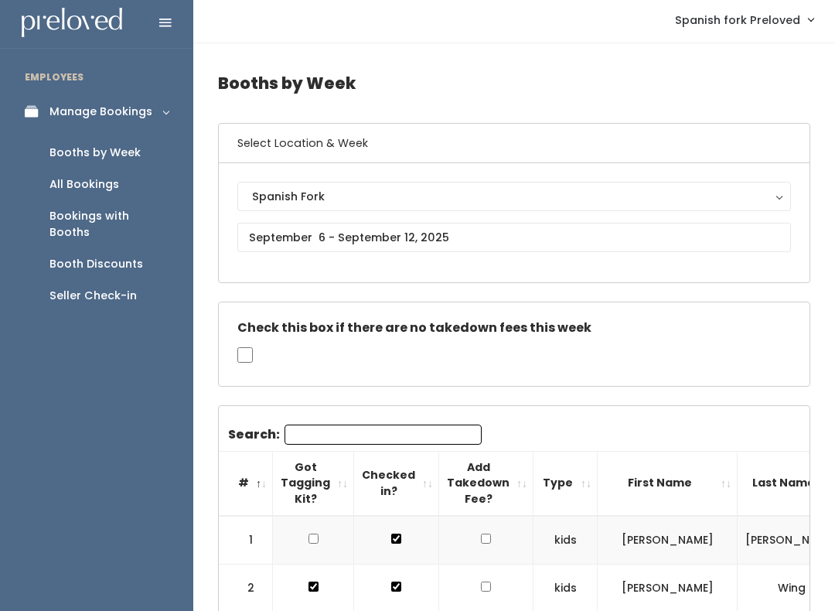
scroll to position [0, 0]
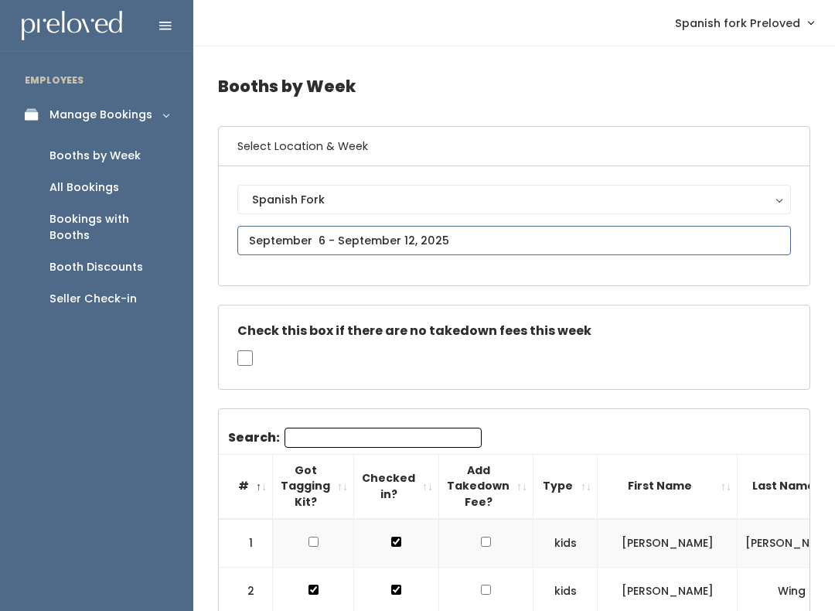
click at [605, 237] on input "text" at bounding box center [514, 240] width 554 height 29
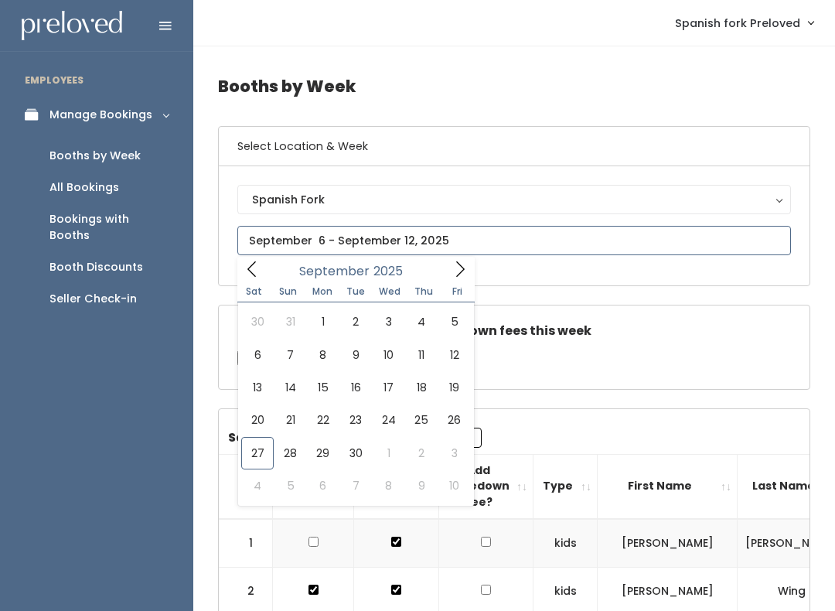
type input "September 20 to September 26"
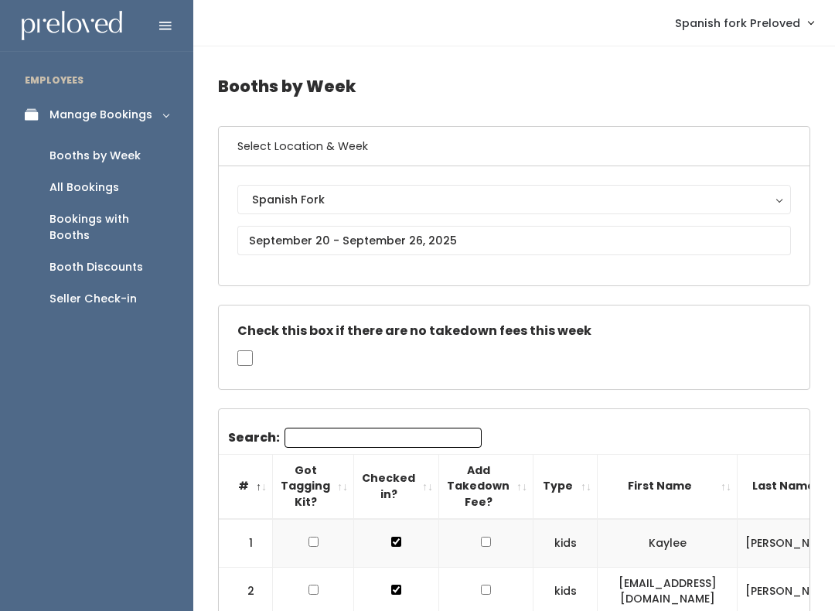
click at [430, 430] on input "Search:" at bounding box center [383, 438] width 197 height 20
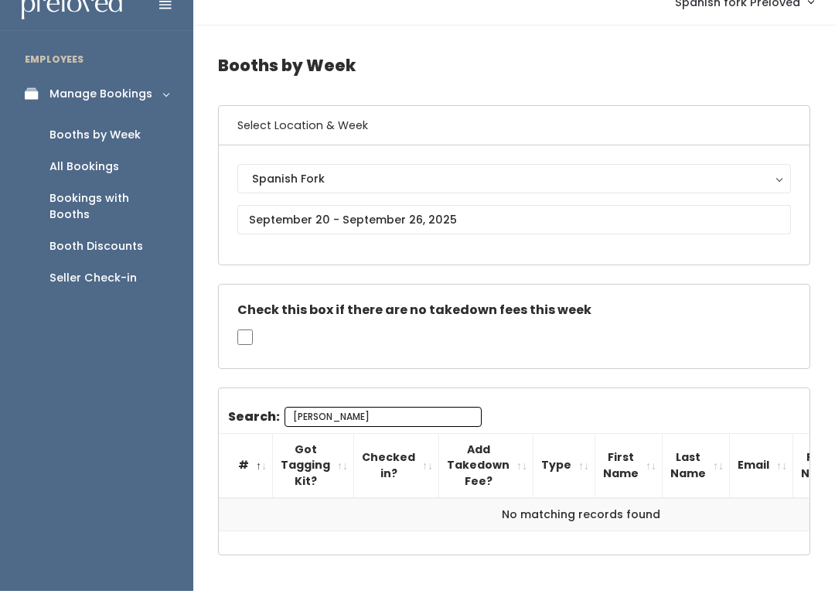
type input "[PERSON_NAME]"
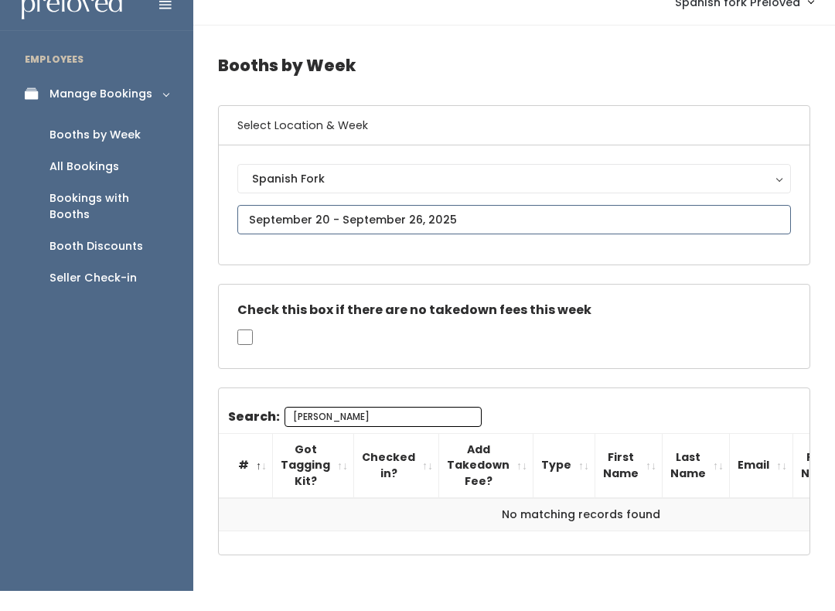
click at [593, 226] on input "text" at bounding box center [514, 240] width 554 height 29
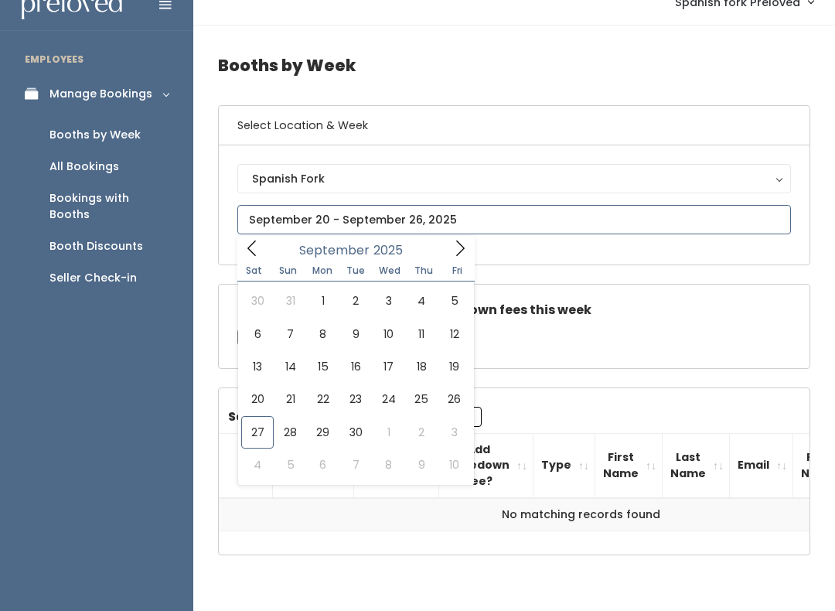
scroll to position [21, 0]
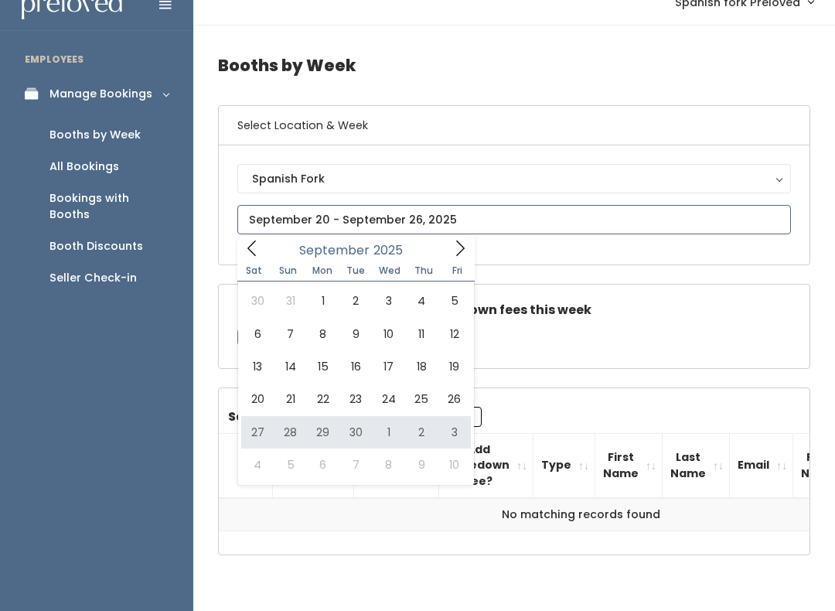
type input "September 27 to October 3"
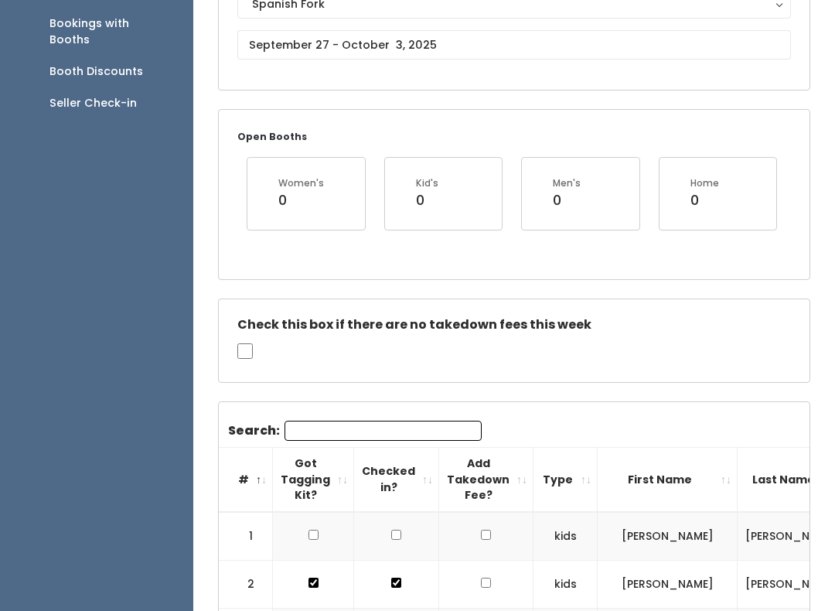
scroll to position [203, 0]
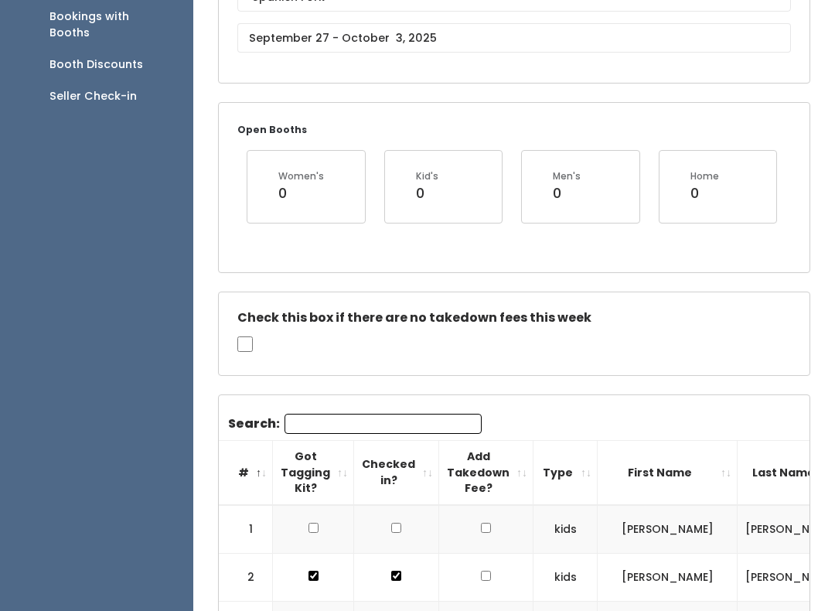
click at [405, 422] on input "Search:" at bounding box center [383, 424] width 197 height 20
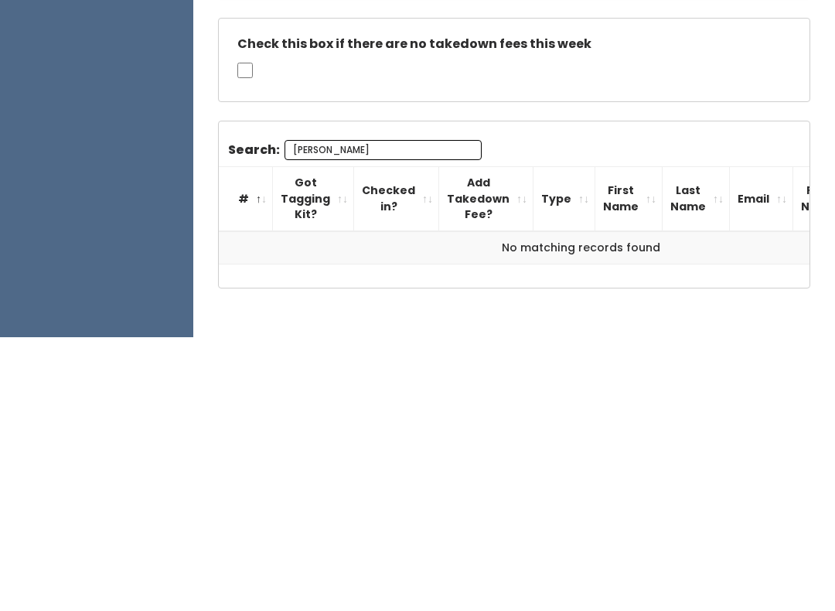
type input "[PERSON_NAME]"
click at [767, 395] on div "Search: [PERSON_NAME] # Got Tagging Kit? Checked in? Add Takedown Fee? Type Fir…" at bounding box center [514, 478] width 591 height 166
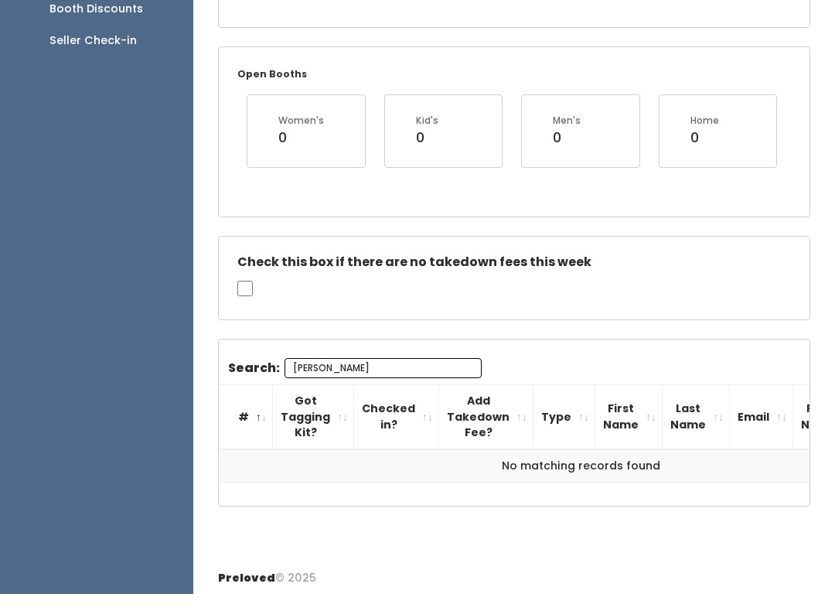
scroll to position [205, 0]
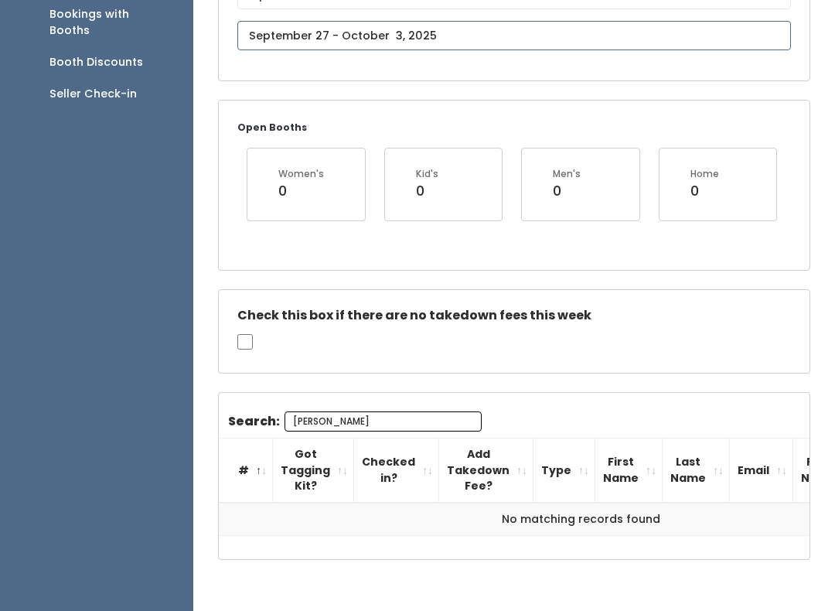
click at [714, 22] on input "text" at bounding box center [514, 35] width 554 height 29
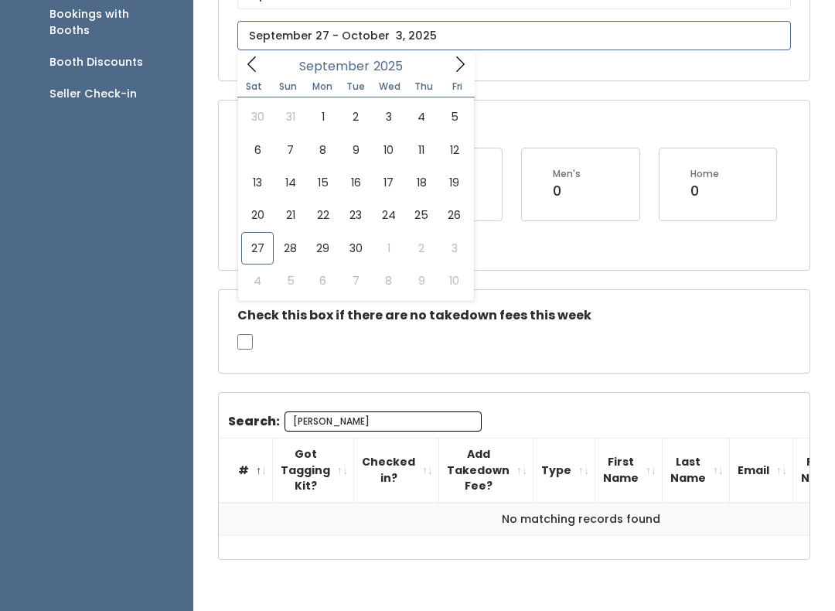
type input "October 4 to October 10"
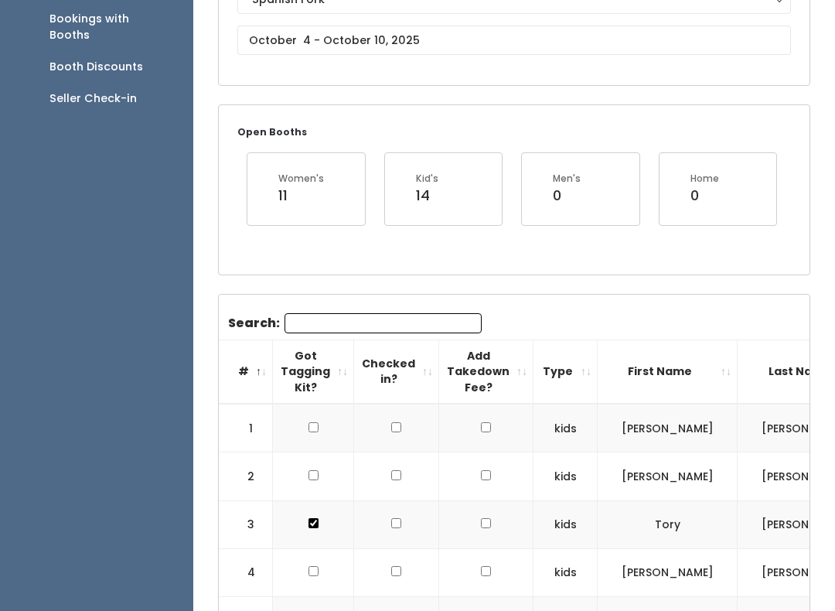
click at [415, 316] on input "Search:" at bounding box center [383, 323] width 197 height 20
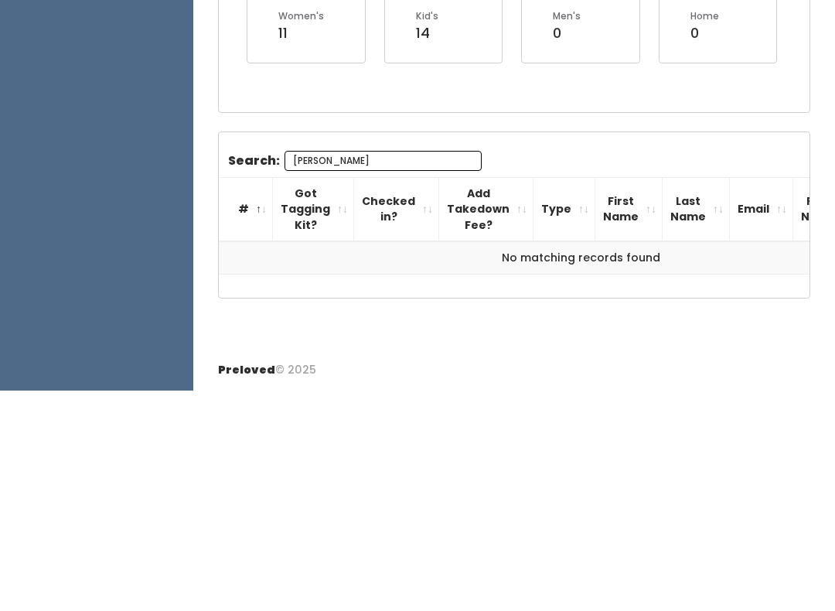
scroll to position [140, 0]
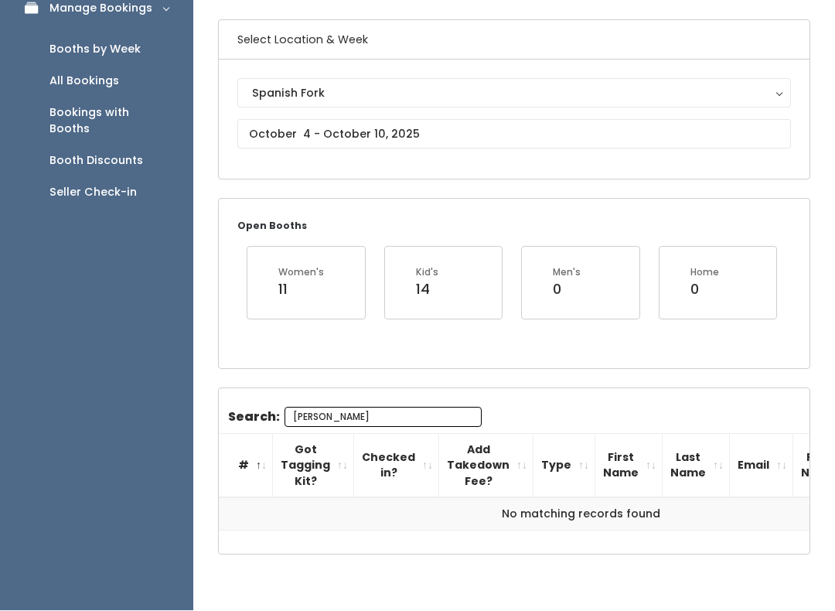
click at [814, 180] on div "Booths by Week Select Location & Week Spanish Fork [GEOGRAPHIC_DATA] [GEOGRAPHI…" at bounding box center [514, 273] width 642 height 666
click at [422, 421] on input "[PERSON_NAME]" at bounding box center [383, 417] width 197 height 20
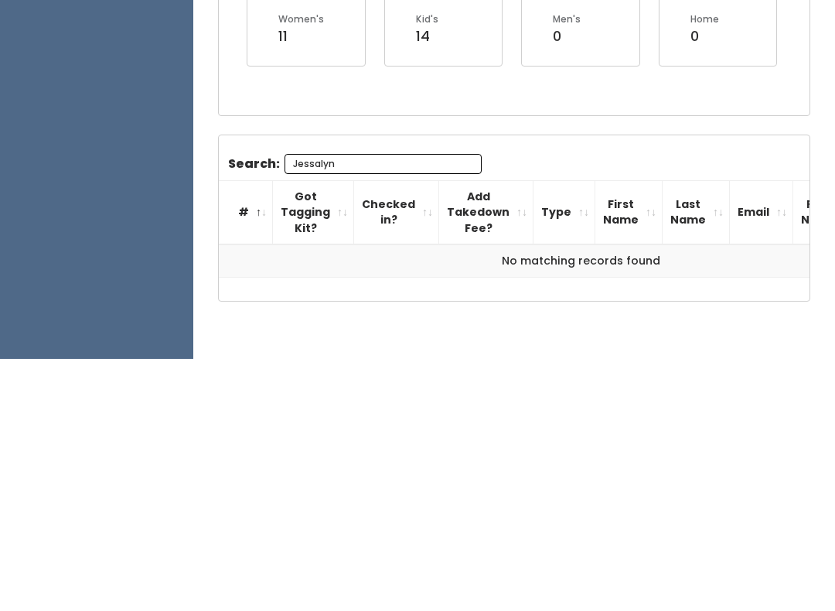
type input "Jessalyn"
click at [784, 120] on div "Booths by Week Select Location & Week Spanish Fork [GEOGRAPHIC_DATA] [GEOGRAPHI…" at bounding box center [514, 273] width 642 height 666
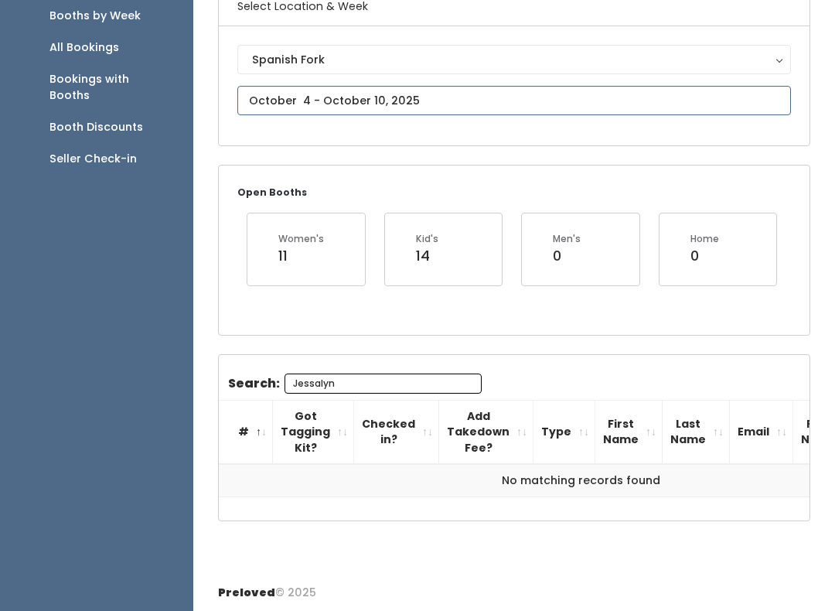
click at [689, 103] on input "text" at bounding box center [514, 100] width 554 height 29
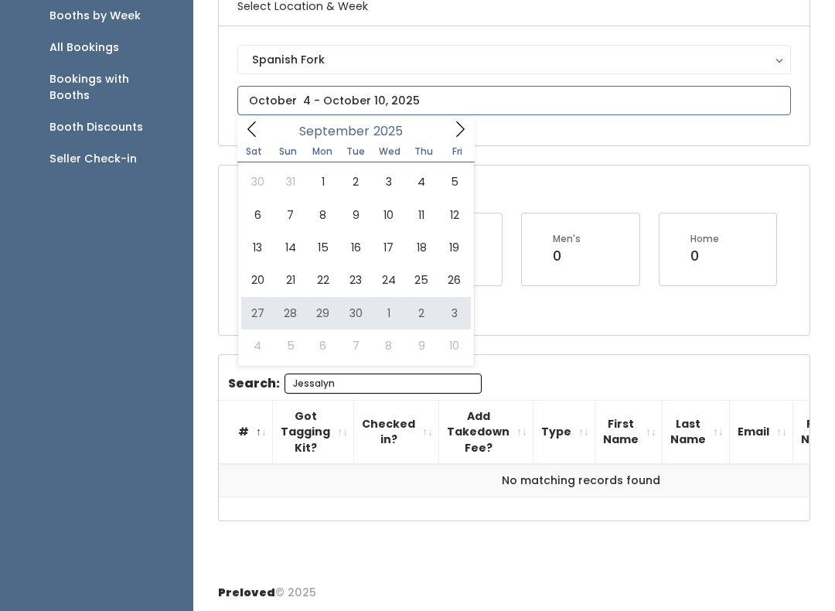
type input "[DATE] to [DATE]"
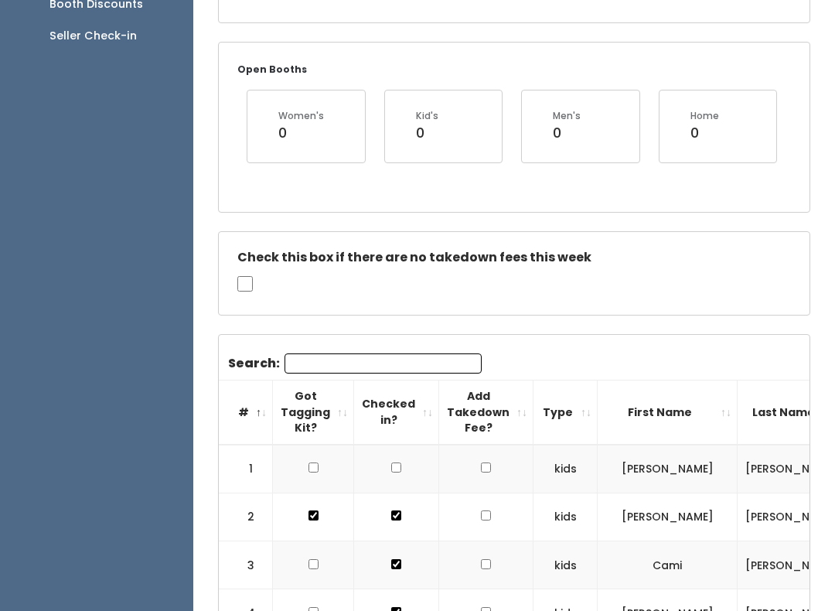
click at [419, 359] on input "Search:" at bounding box center [383, 364] width 197 height 20
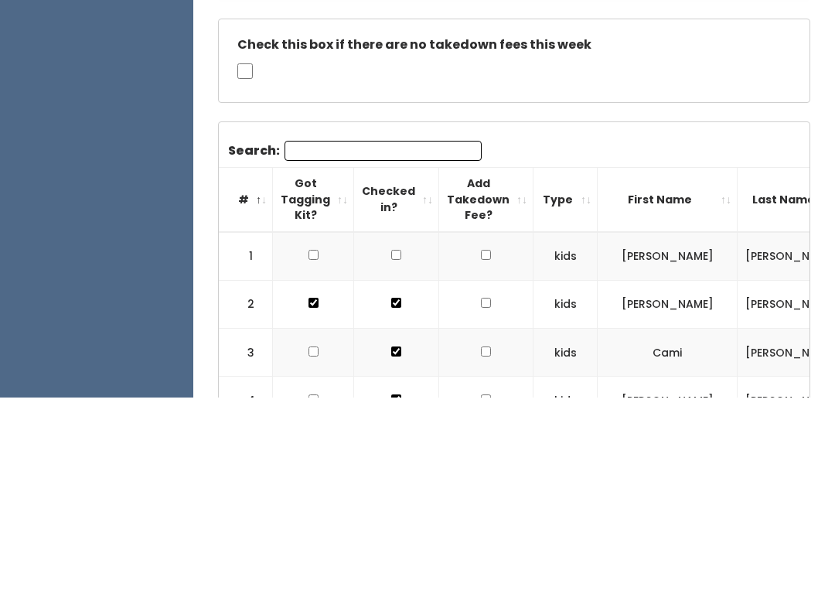
click at [298, 354] on input "Search:" at bounding box center [383, 364] width 197 height 20
paste input "Jessalyn"
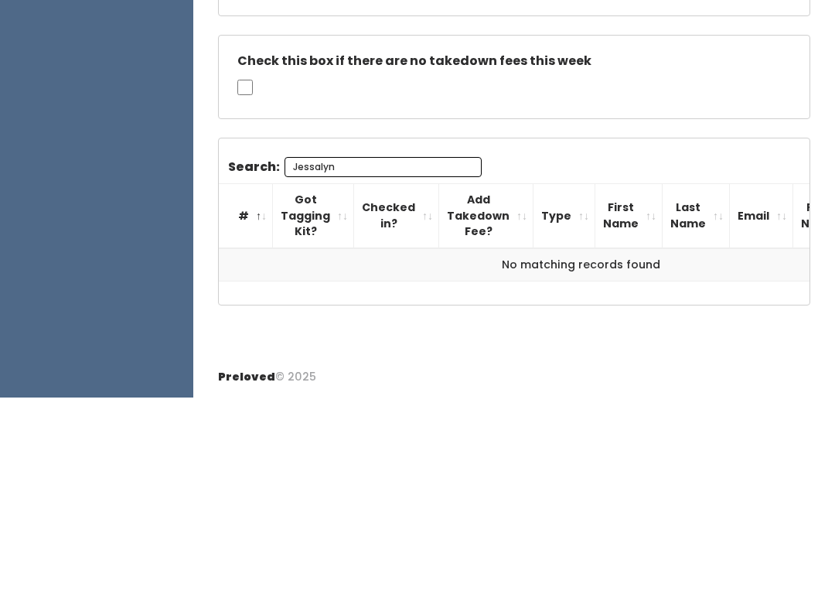
scroll to position [241, 0]
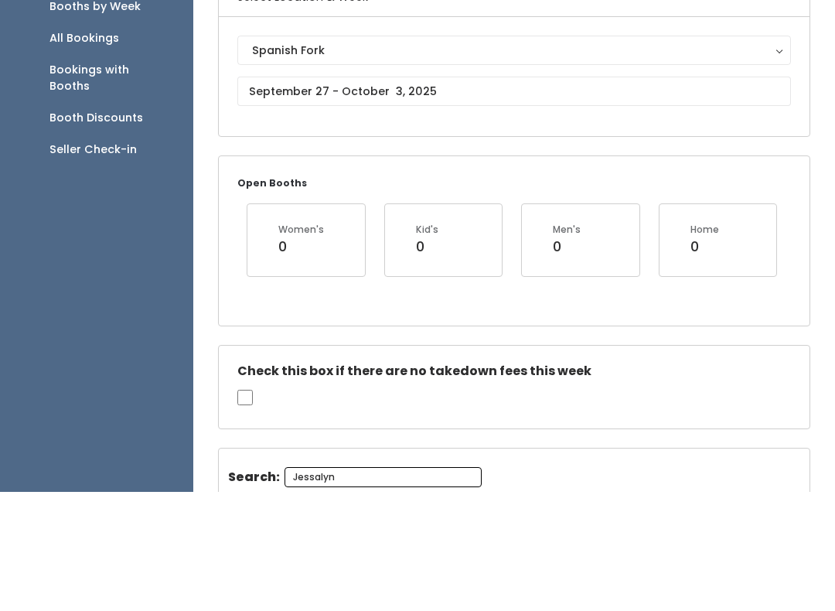
type input "Jessalyn"
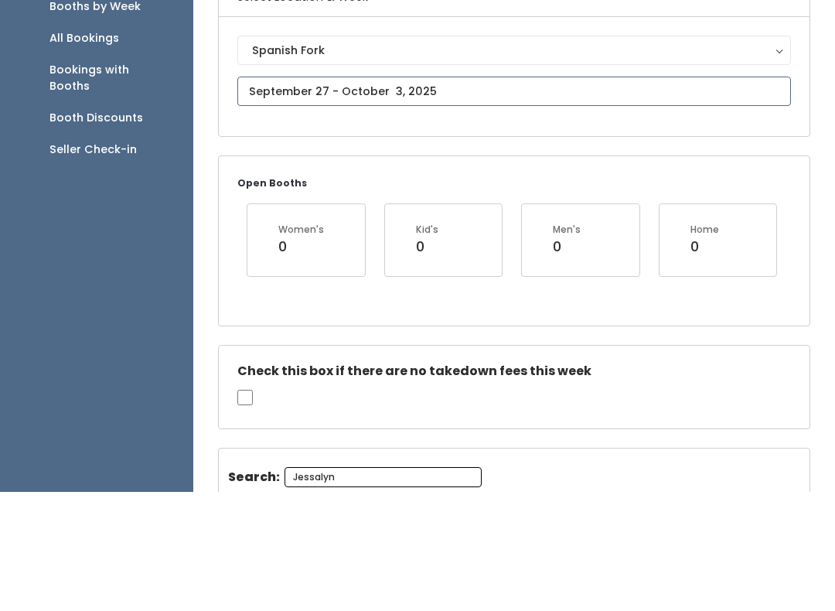
click at [684, 196] on input "text" at bounding box center [514, 210] width 554 height 29
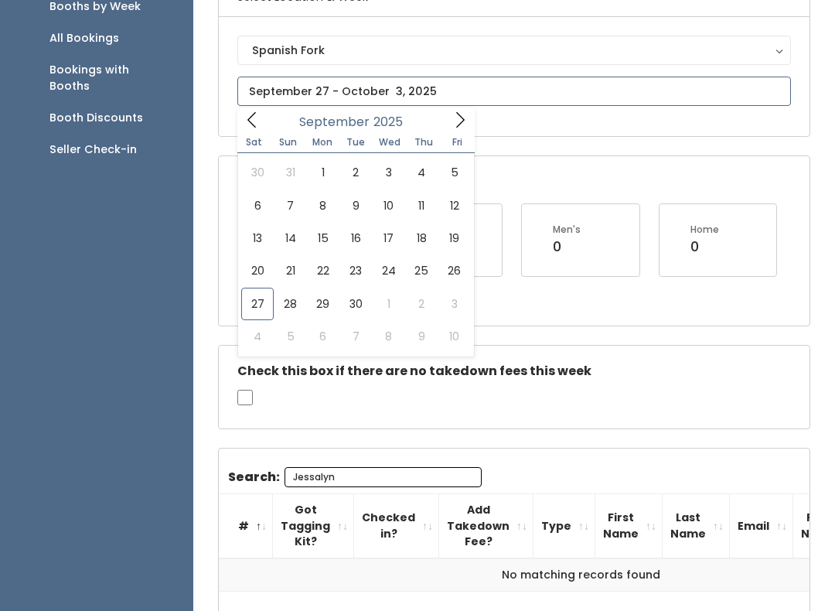
click at [458, 114] on icon at bounding box center [460, 119] width 9 height 15
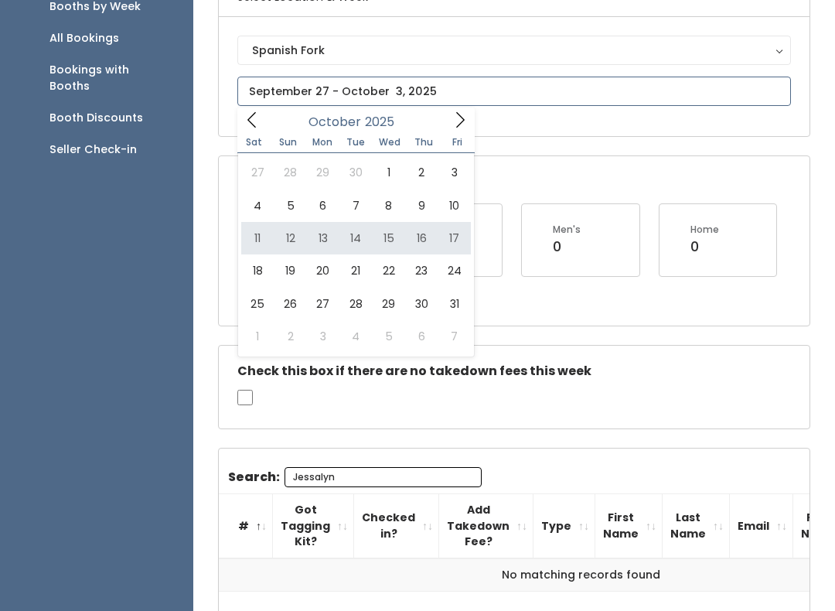
type input "October 11 to October 17"
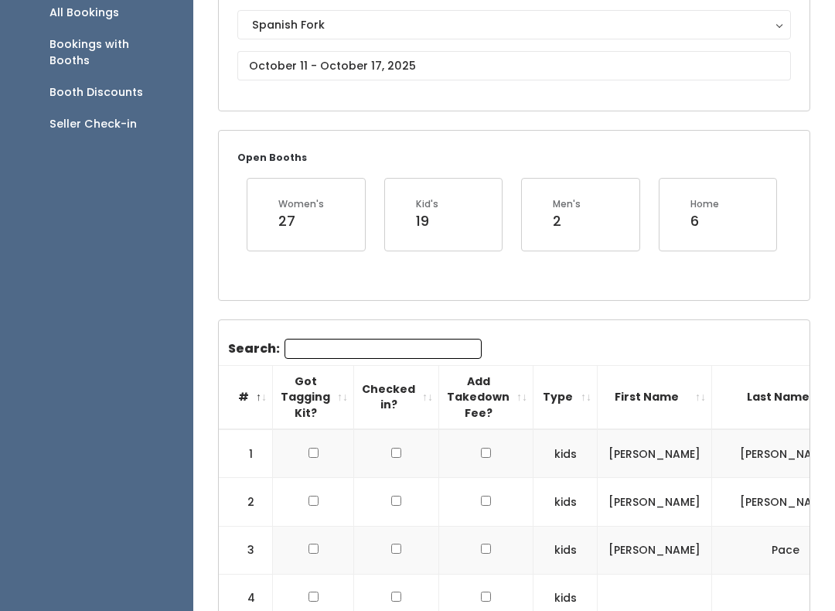
click at [422, 343] on input "Search:" at bounding box center [383, 349] width 197 height 20
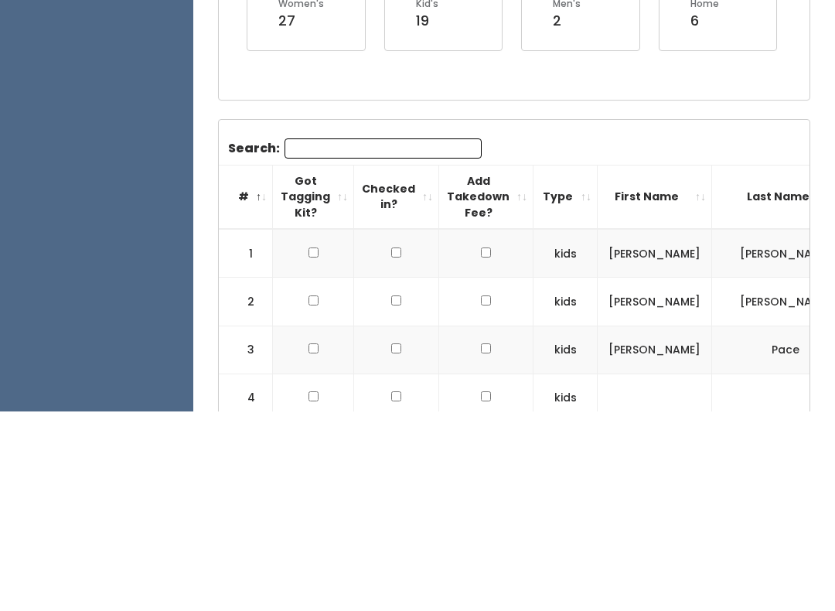
click at [354, 339] on input "Search:" at bounding box center [383, 349] width 197 height 20
paste input "Jessalyn"
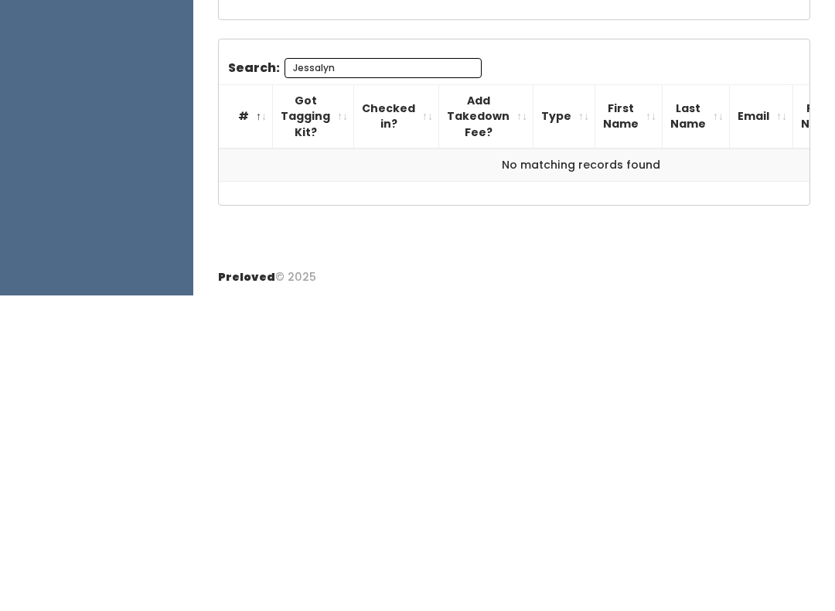
type input "Jessalyn"
click at [753, 216] on div "Booths by Week Select Location & Week Spanish Fork [GEOGRAPHIC_DATA] [GEOGRAPHI…" at bounding box center [514, 239] width 642 height 666
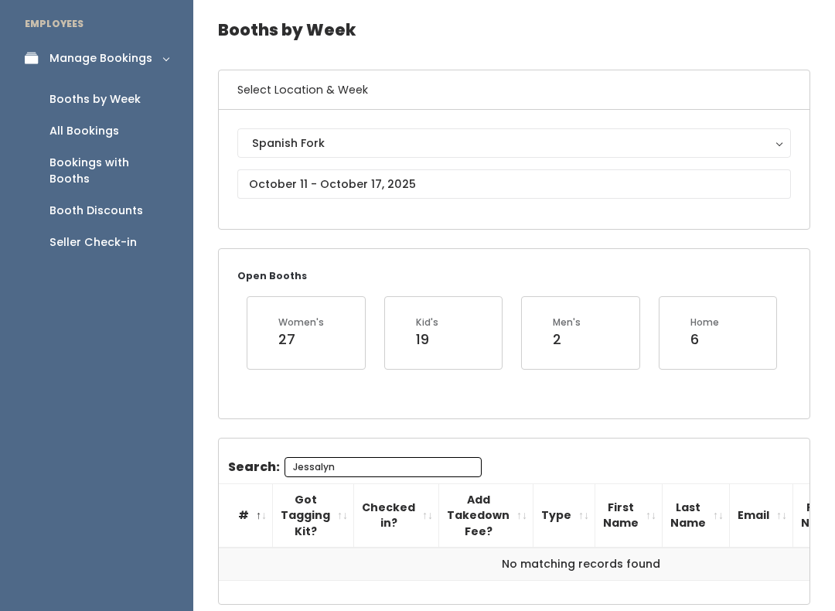
scroll to position [56, 0]
click at [121, 125] on link "All Bookings" at bounding box center [96, 132] width 193 height 32
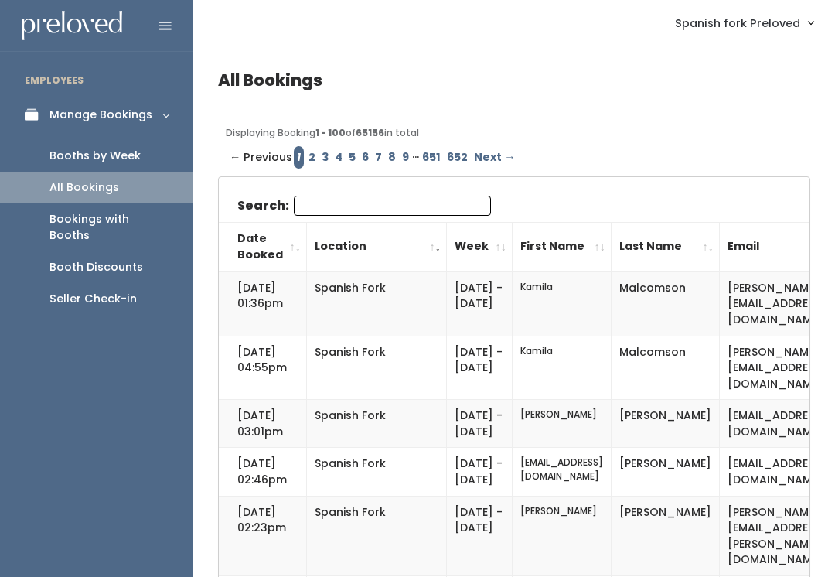
click at [432, 202] on input "Search:" at bounding box center [392, 206] width 197 height 20
click at [329, 200] on input "Search:" at bounding box center [392, 206] width 197 height 20
paste input "Jessalyn"
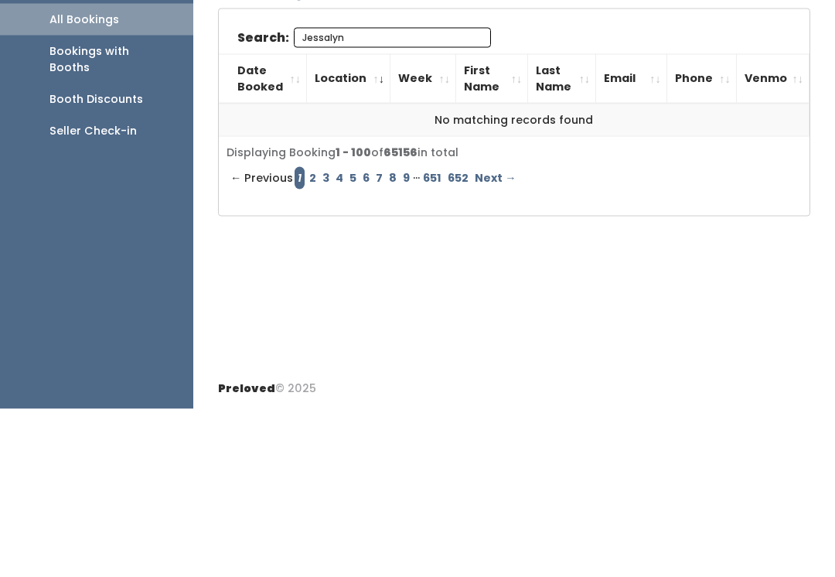
click at [730, 335] on div "← Previous 1 2 3 4 5 6 7 8 9 … 651 652 Next →" at bounding box center [515, 346] width 576 height 22
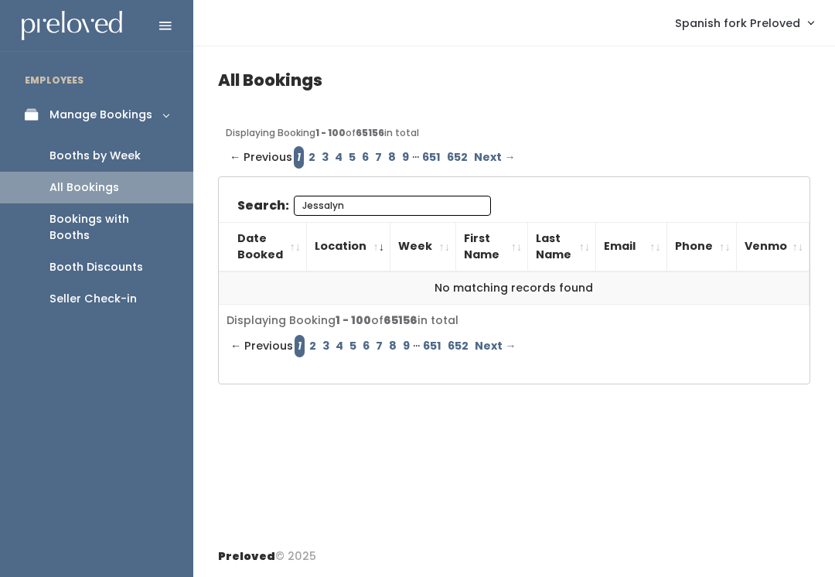
click at [415, 196] on input "Jessalyn" at bounding box center [392, 206] width 197 height 20
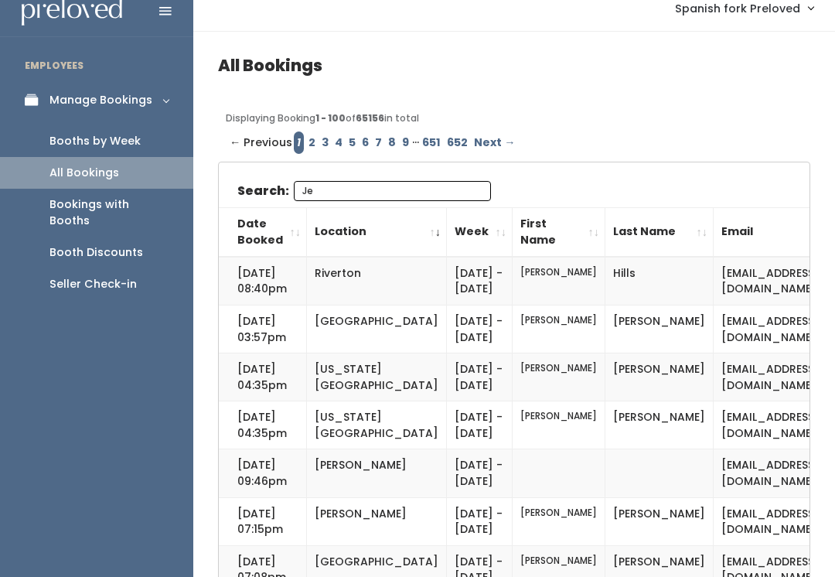
type input "J"
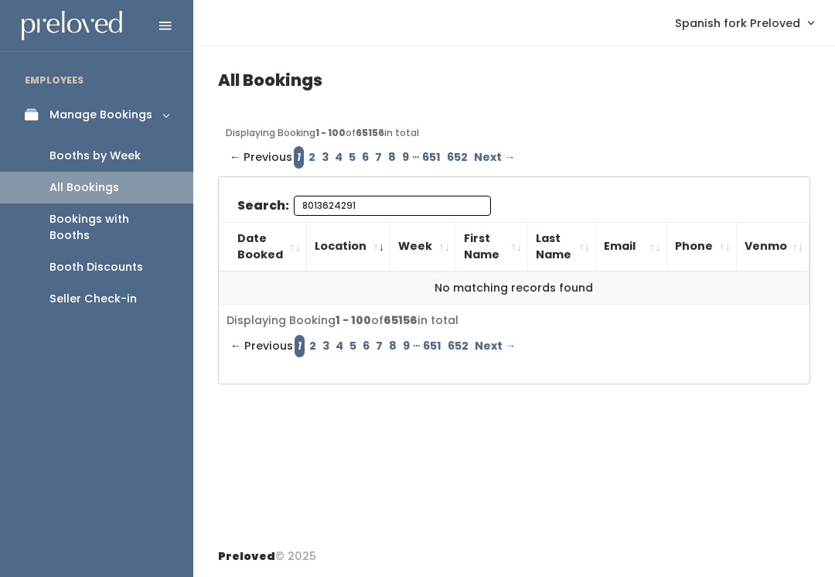
type input "8013624291"
click at [771, 107] on div "All Bookings Displaying Booking 1 - 100 of 65156 in total ← Previous 1 2 3 4 5 …" at bounding box center [514, 291] width 642 height 490
click at [319, 340] on link "3" at bounding box center [325, 346] width 13 height 22
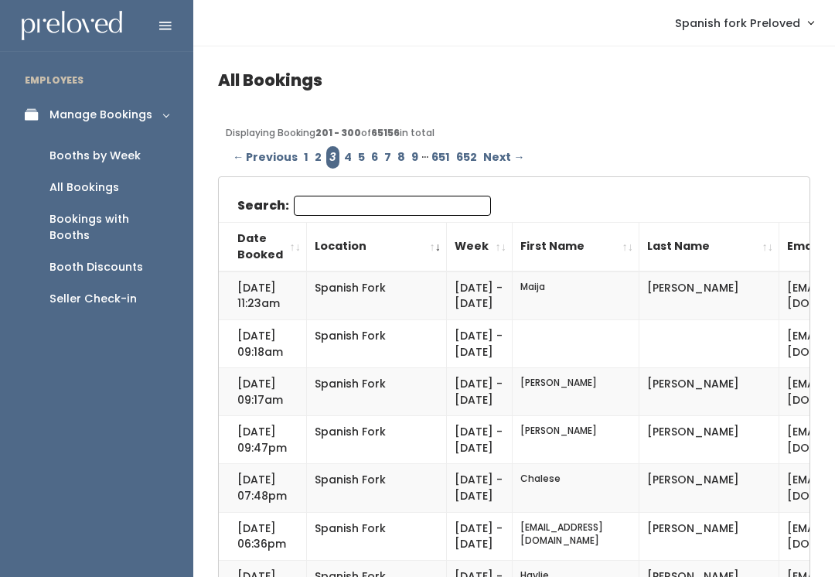
click at [319, 147] on link "2" at bounding box center [318, 157] width 13 height 22
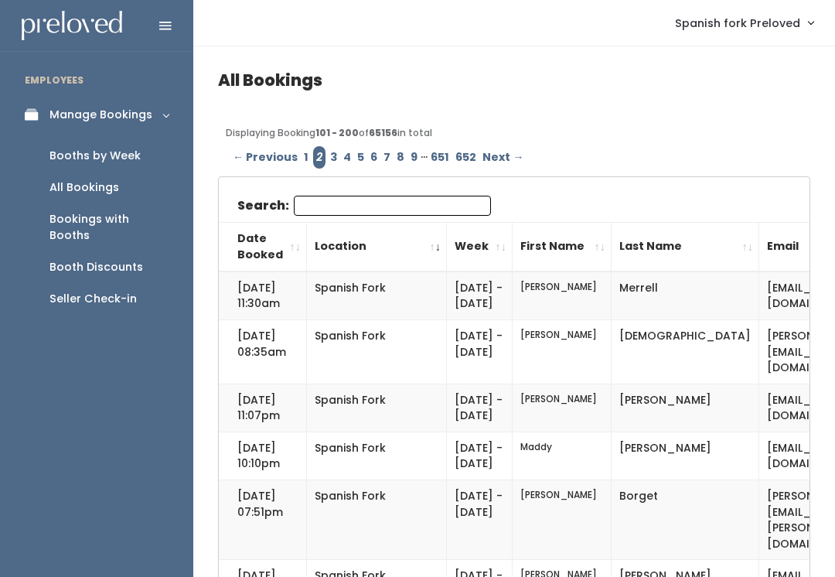
click at [306, 153] on link "1" at bounding box center [306, 157] width 11 height 22
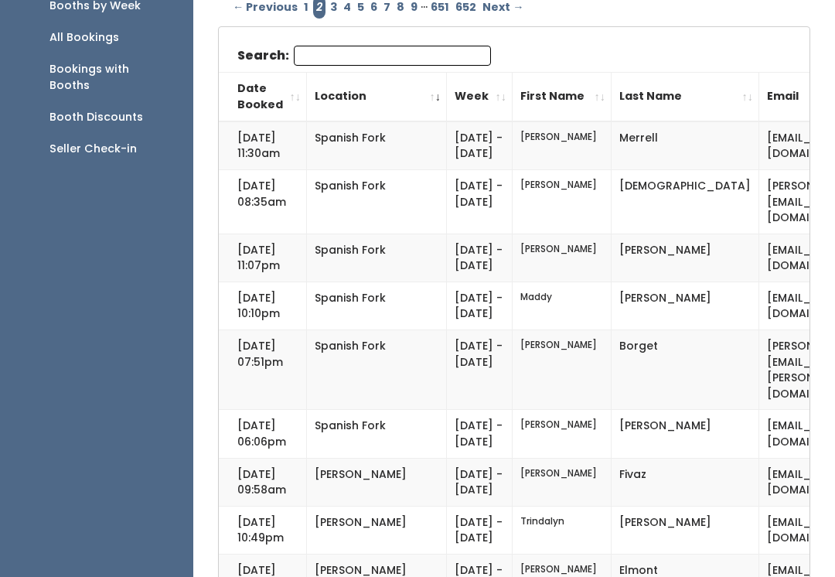
scroll to position [146, 0]
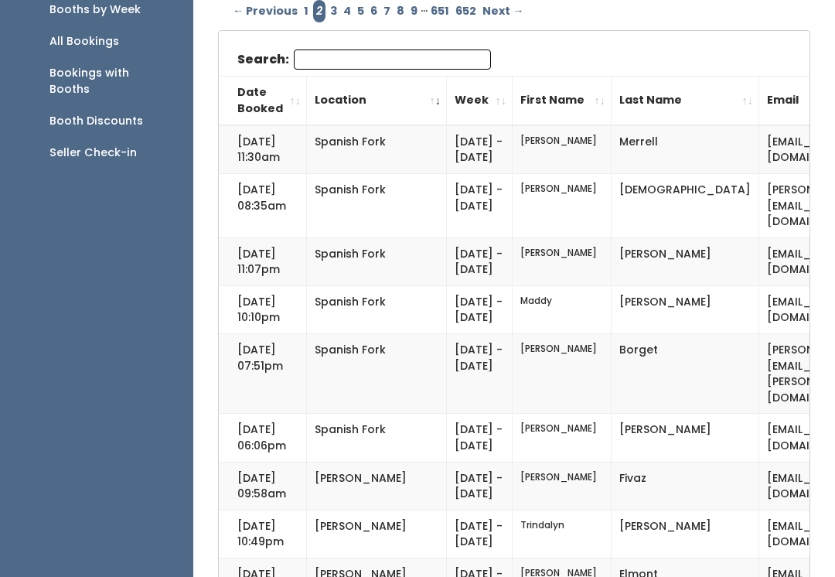
click at [411, 53] on input "Search:" at bounding box center [392, 60] width 197 height 20
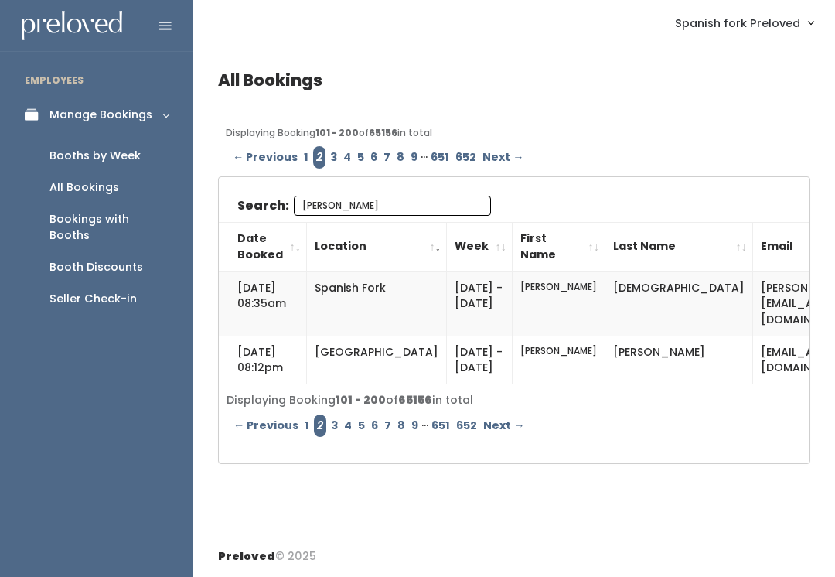
scroll to position [15, 0]
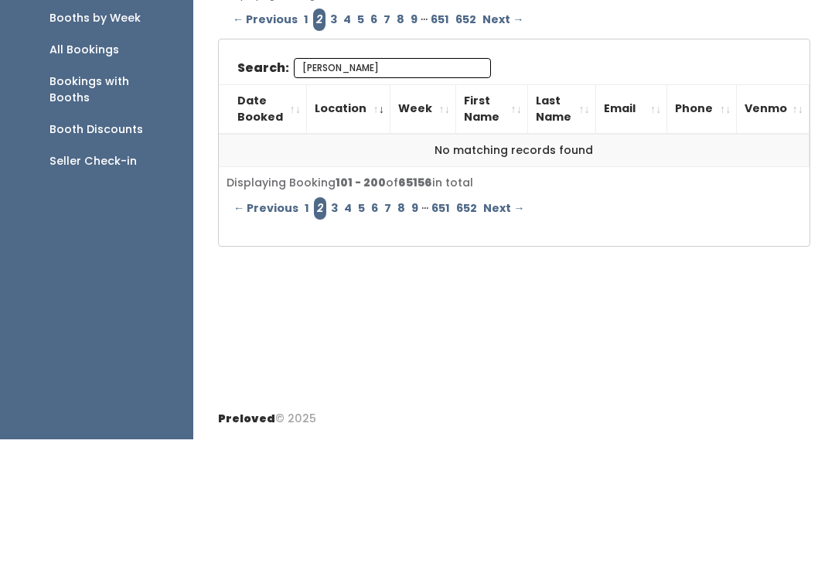
type input "Jess harp"
click at [726, 313] on div "Displaying Booking 101 - 200 of 65156 in total" at bounding box center [515, 321] width 576 height 16
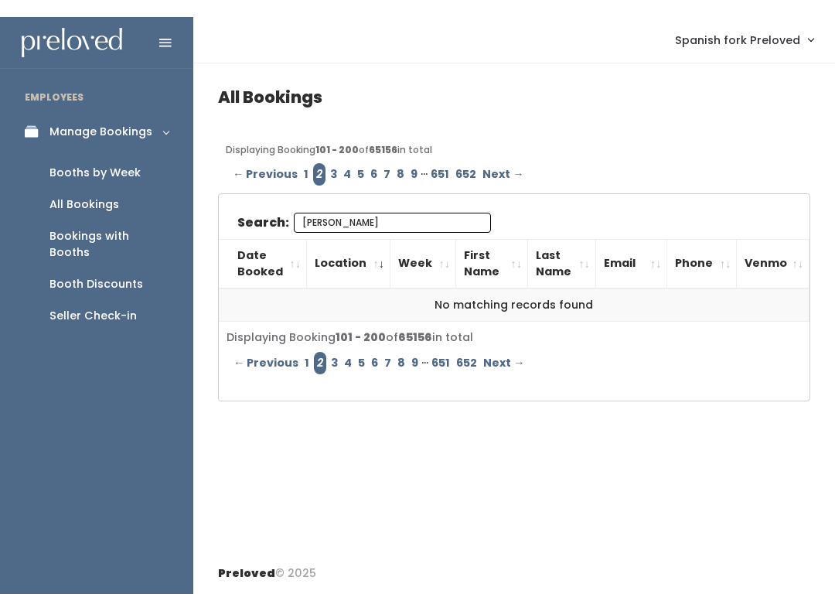
scroll to position [0, 0]
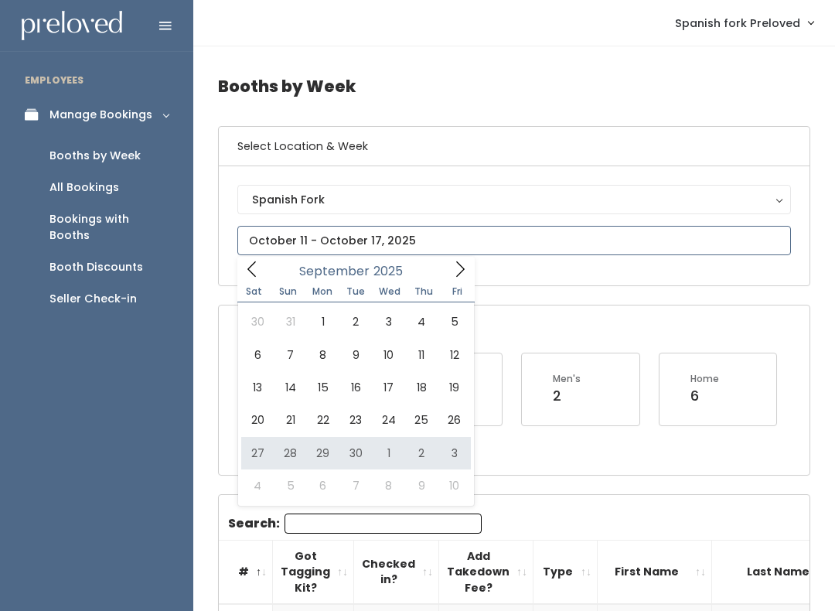
type input "September 27 to October 3"
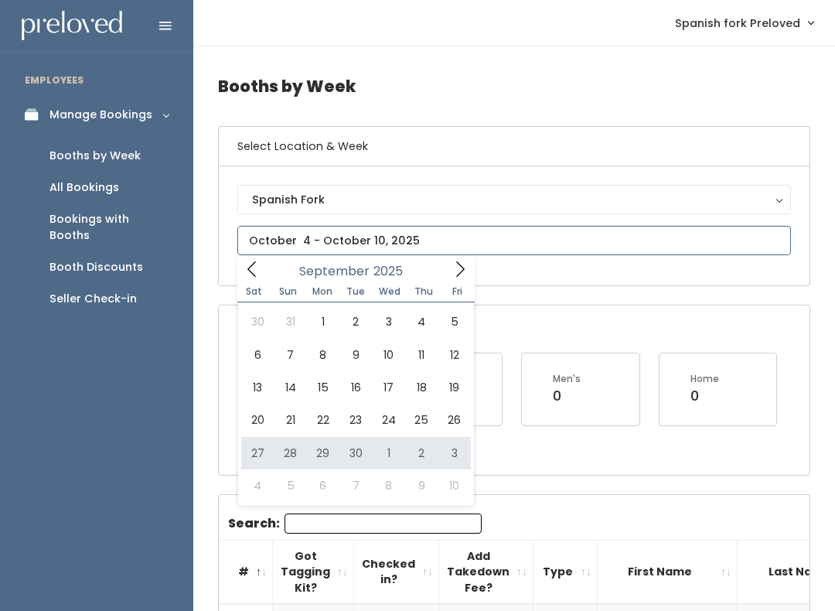
type input "[DATE] to [DATE]"
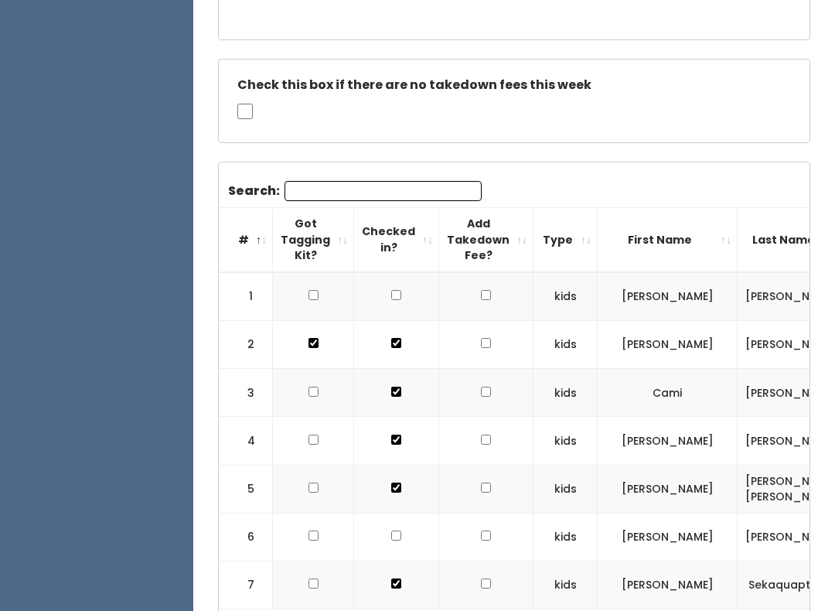
scroll to position [451, 0]
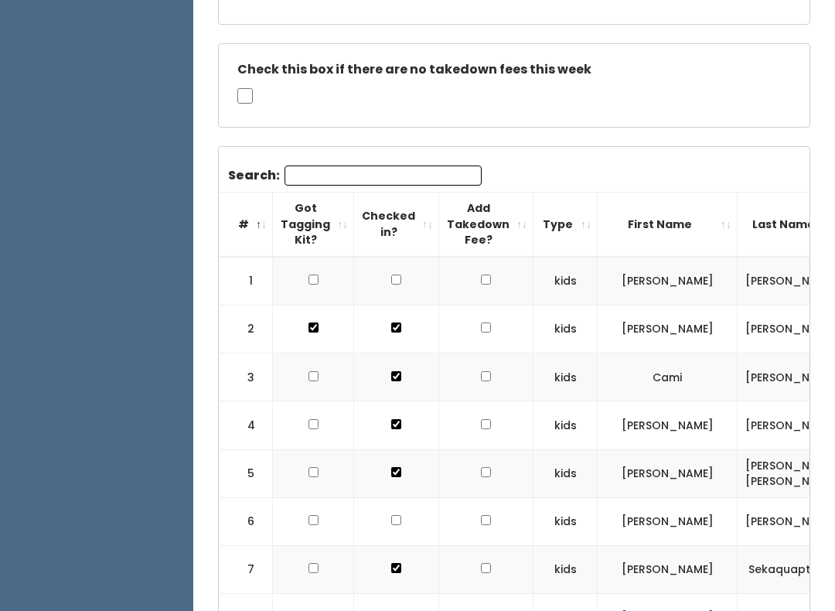
click at [306, 172] on input "Search:" at bounding box center [383, 176] width 197 height 20
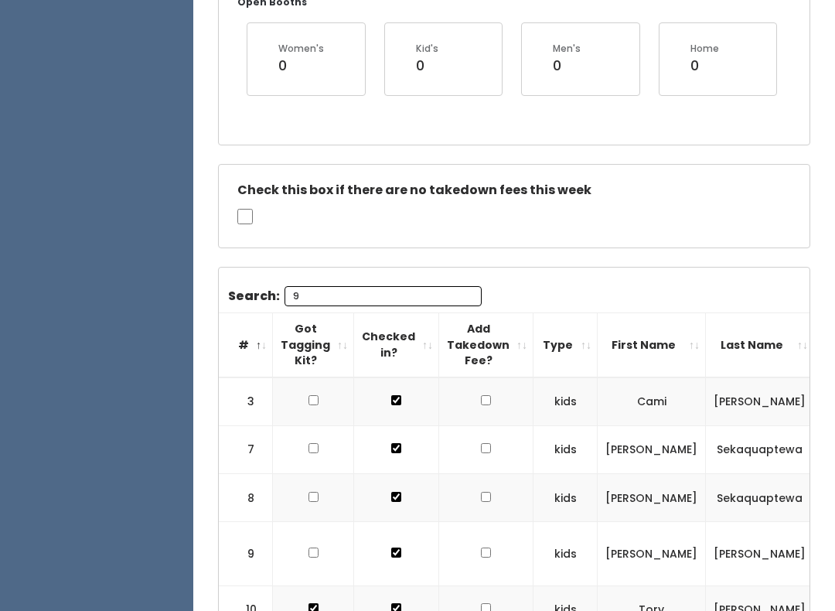
scroll to position [183, 0]
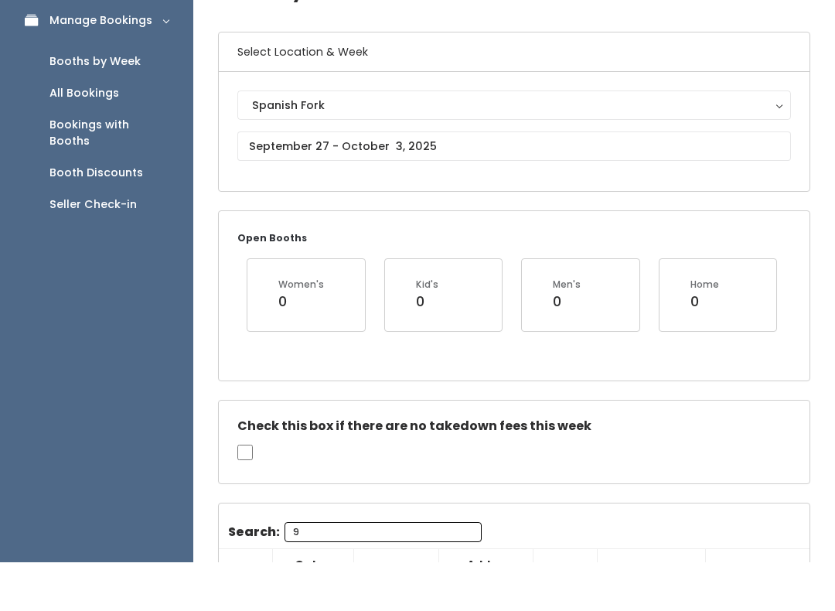
type input "9"
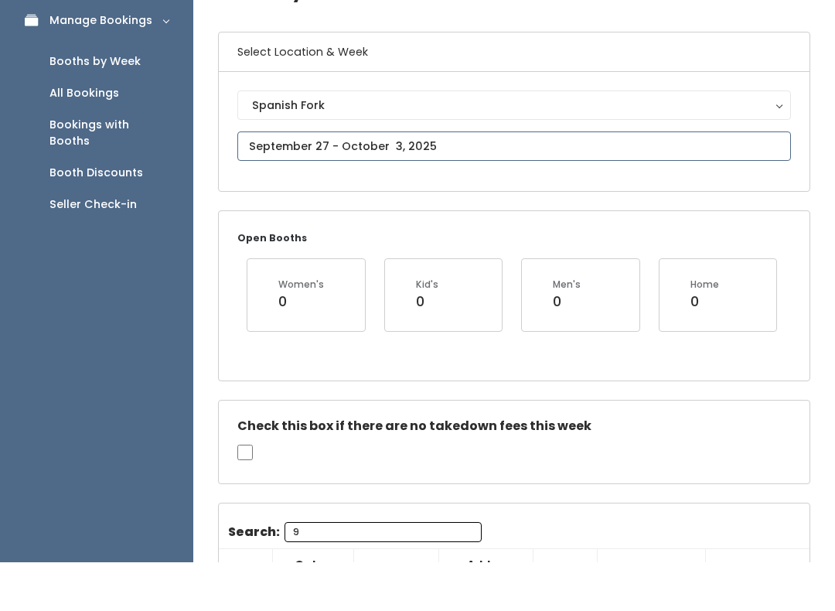
click at [337, 180] on input "text" at bounding box center [514, 194] width 554 height 29
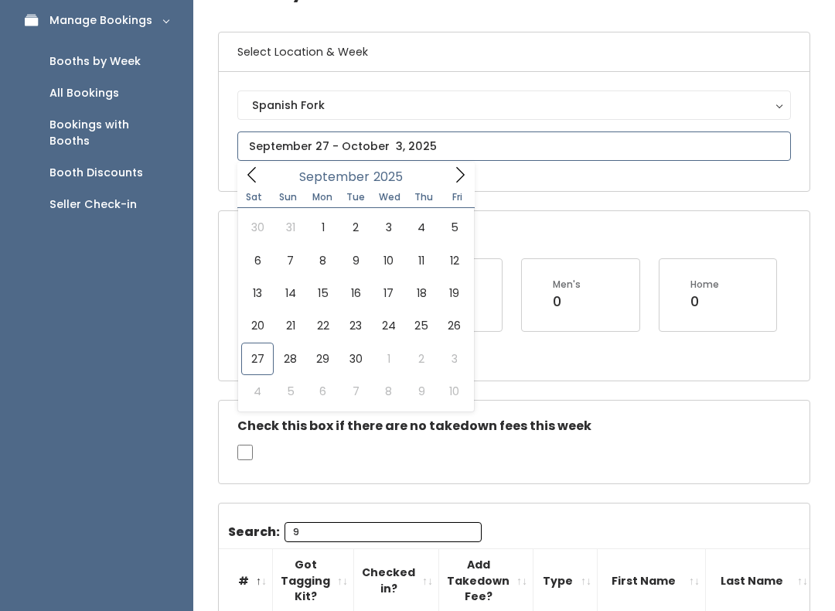
click at [474, 174] on span at bounding box center [460, 174] width 29 height 24
type input "October 4 to October 10"
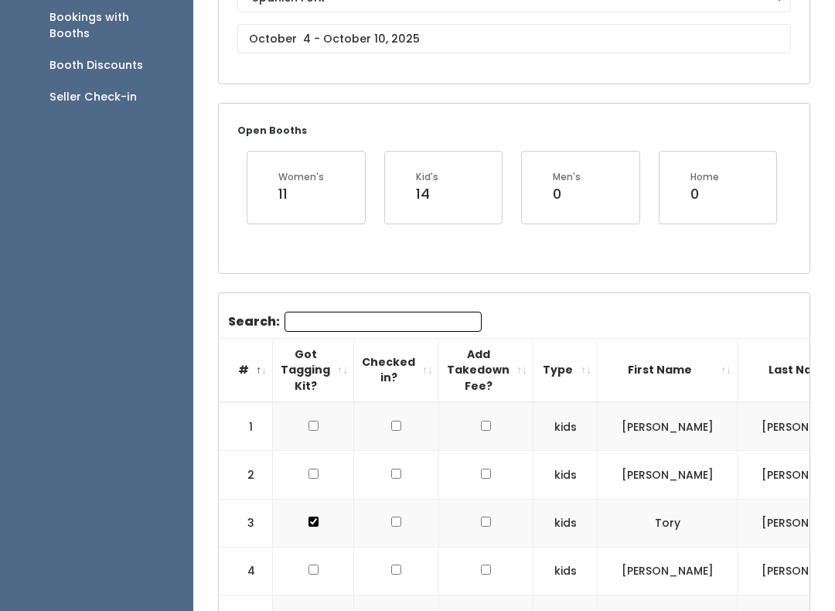
scroll to position [204, 0]
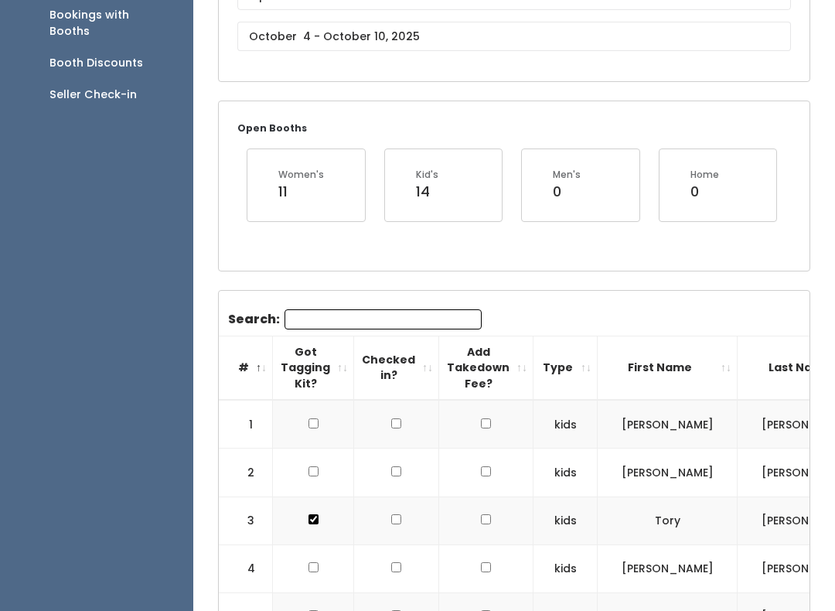
click at [313, 328] on input "Search:" at bounding box center [383, 319] width 197 height 20
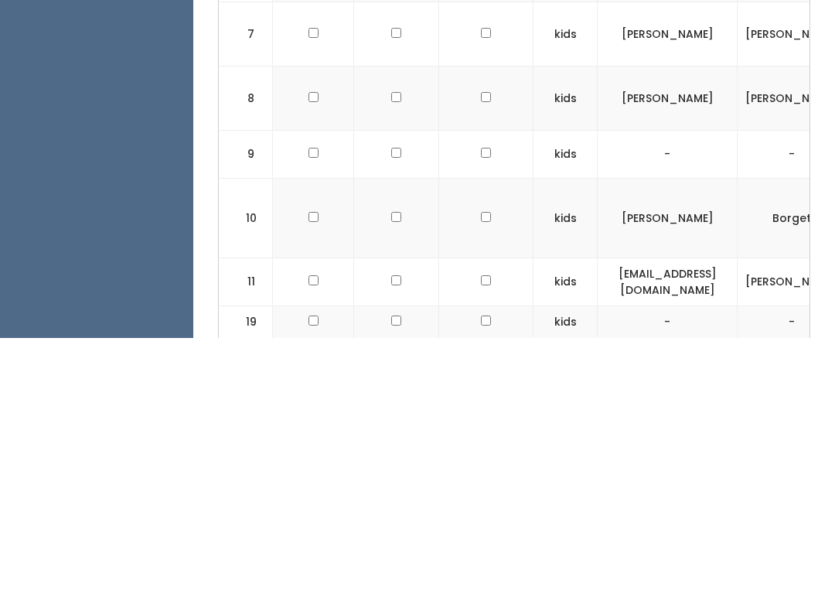
scroll to position [0, 0]
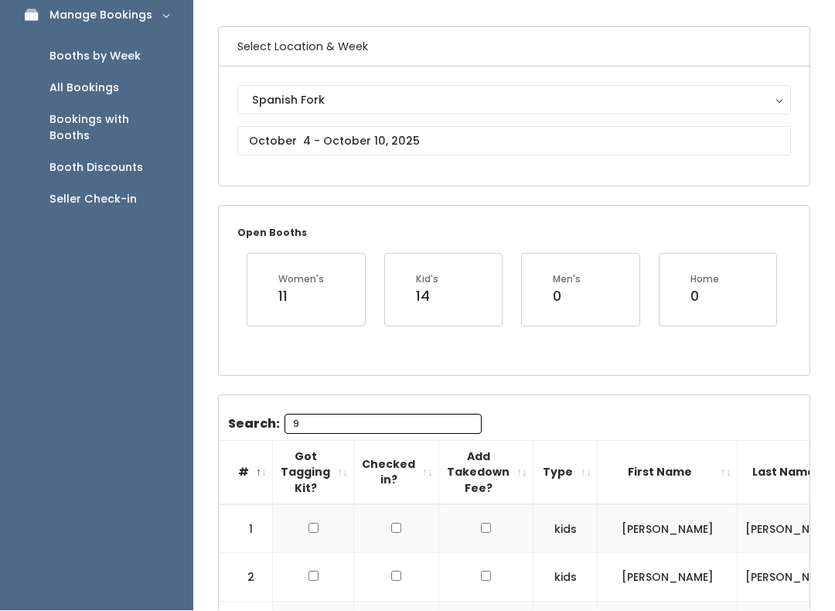
type input "9"
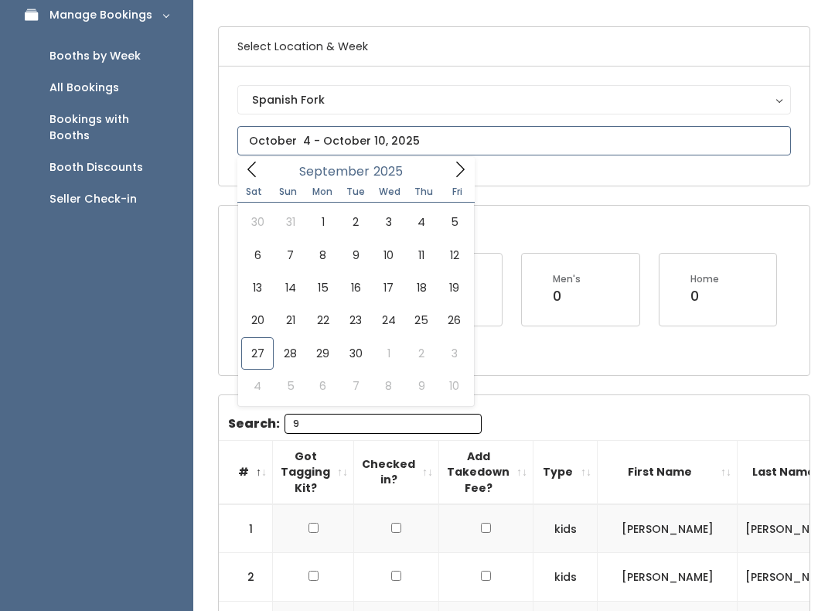
click at [242, 176] on span at bounding box center [251, 169] width 29 height 24
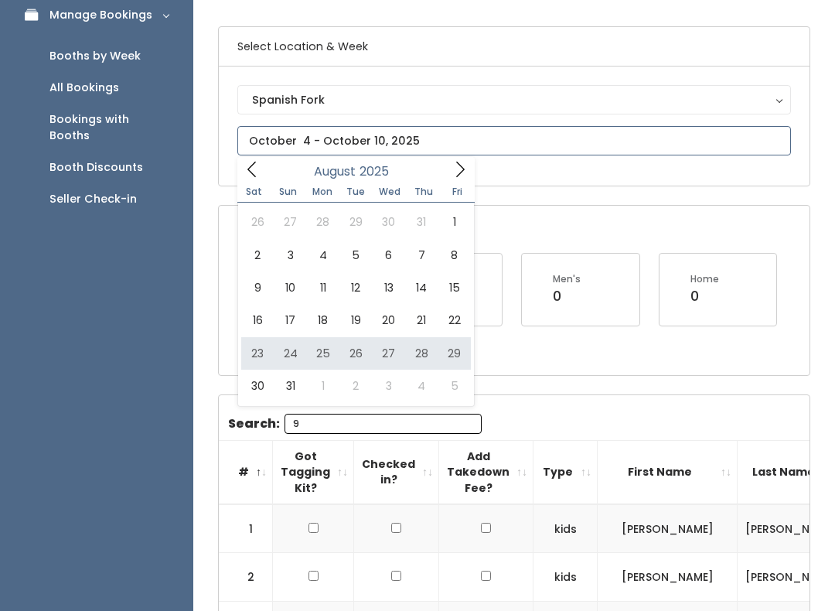
type input "August 23 to August 29"
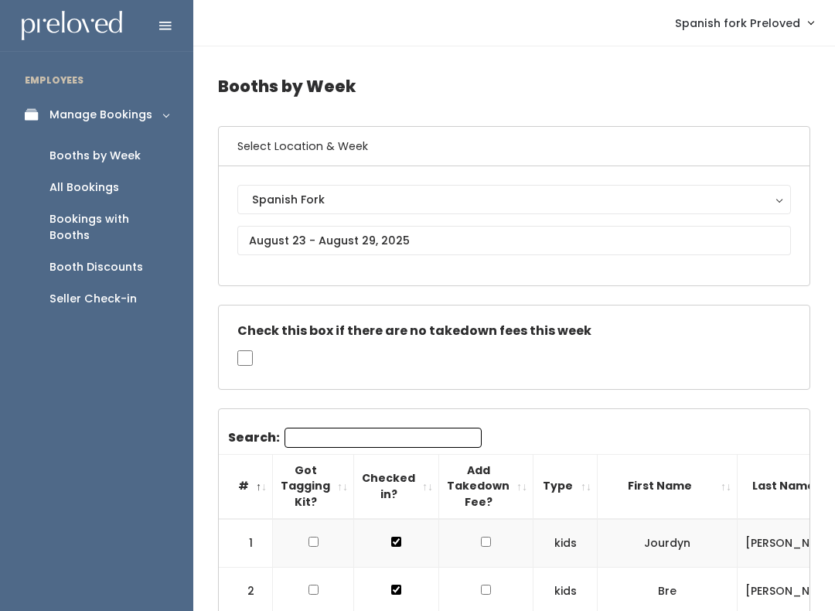
click at [308, 439] on input "Search:" at bounding box center [383, 438] width 197 height 20
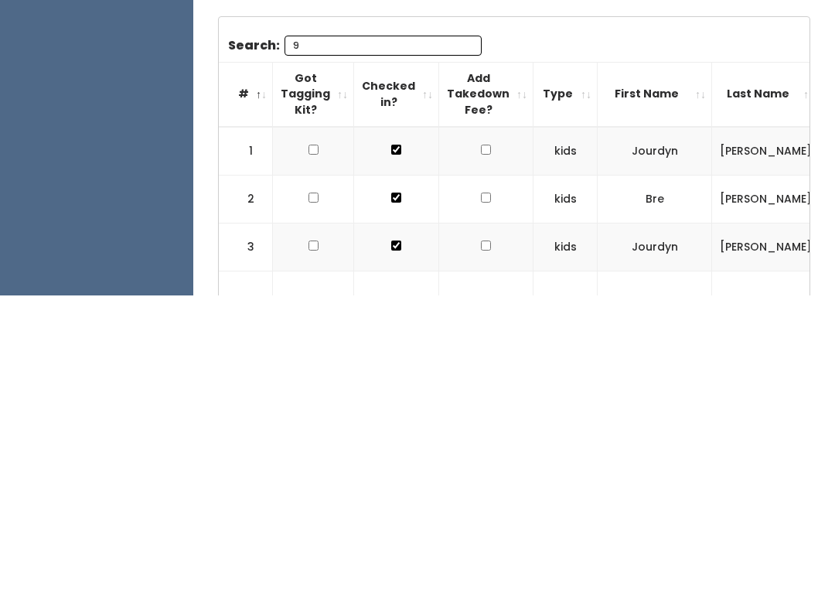
scroll to position [77, 0]
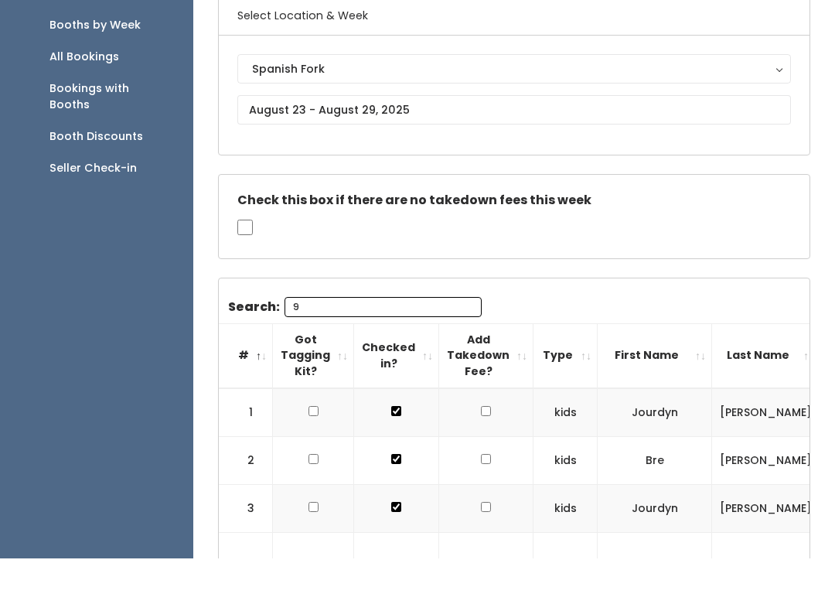
type input "9"
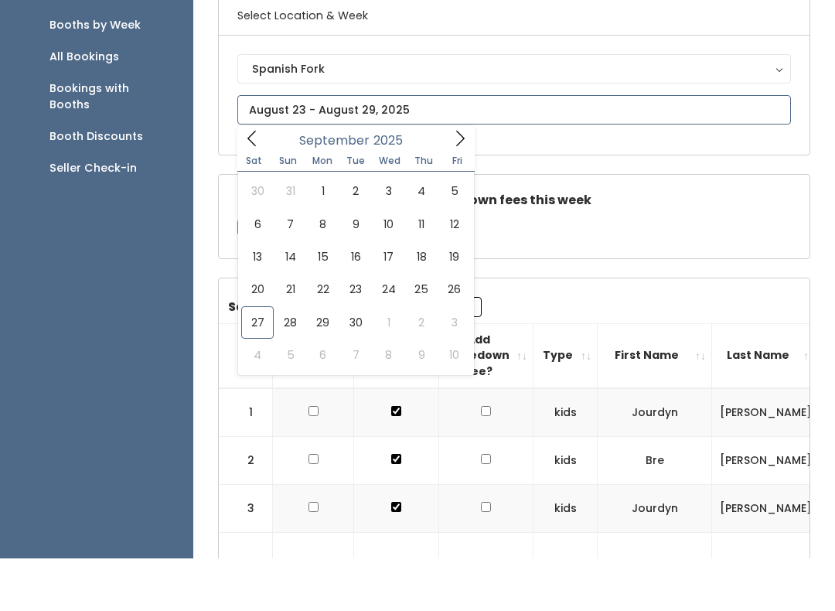
scroll to position [131, 0]
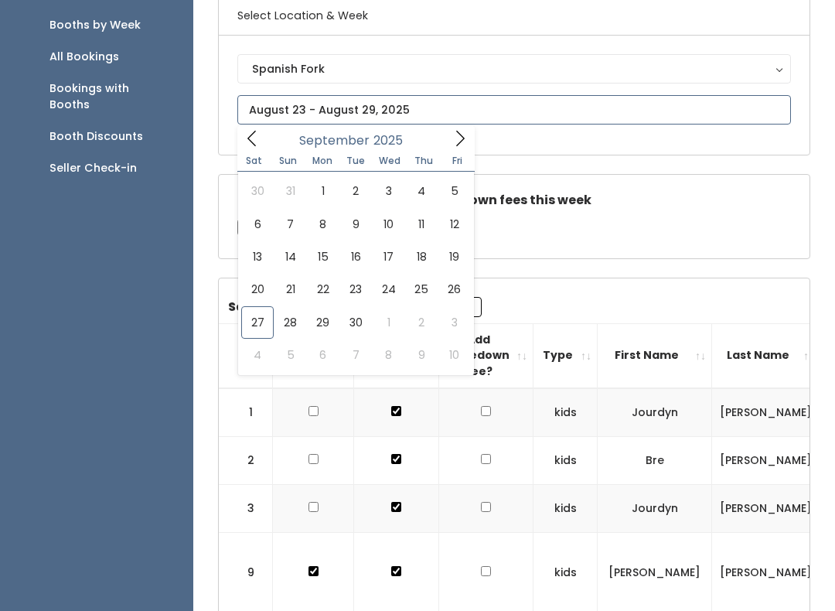
click at [457, 142] on icon at bounding box center [460, 138] width 17 height 17
click at [257, 133] on icon at bounding box center [252, 138] width 17 height 17
type input "[DATE] to [DATE]"
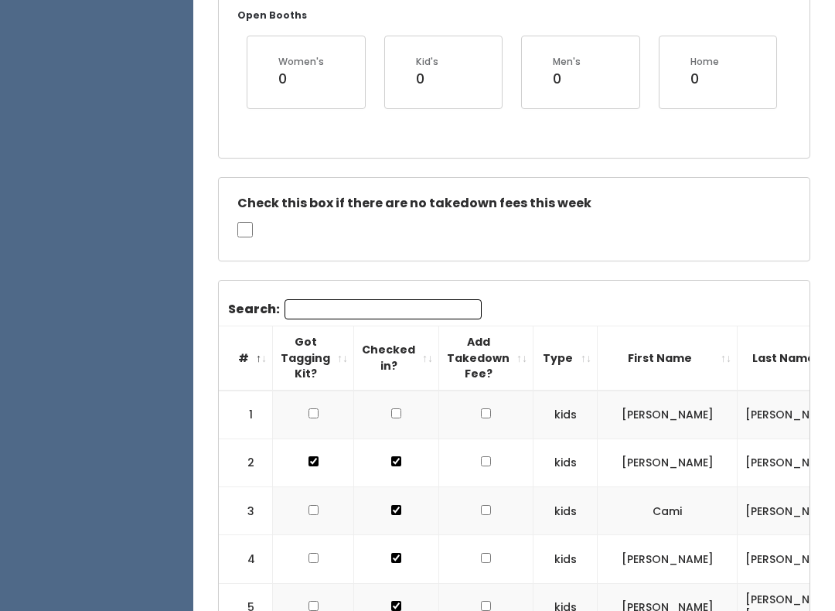
click at [319, 309] on input "Search:" at bounding box center [383, 309] width 197 height 20
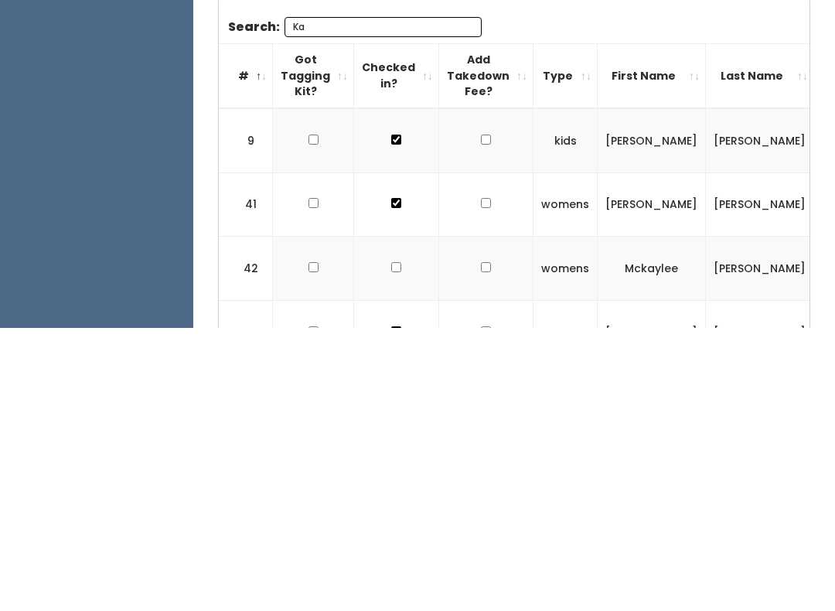
type input "K"
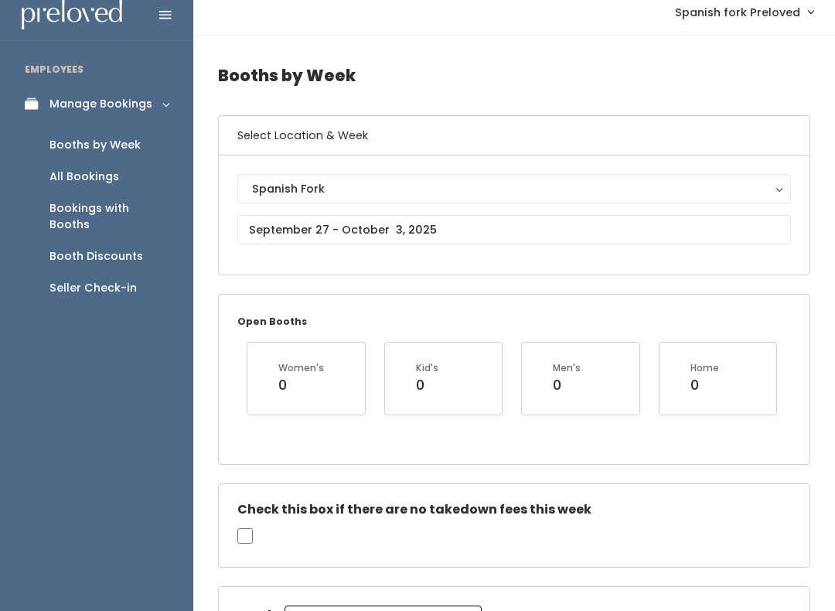
scroll to position [0, 0]
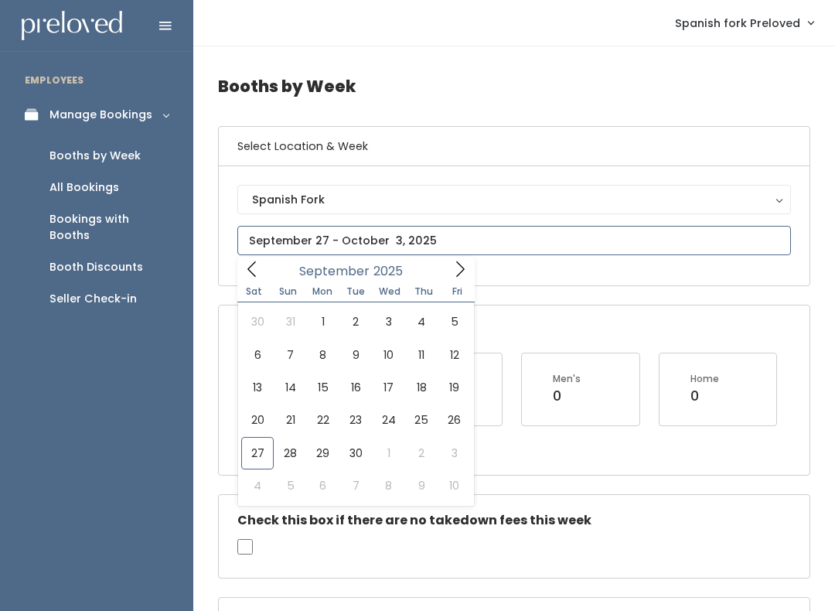
type input "[DATE] to [DATE]"
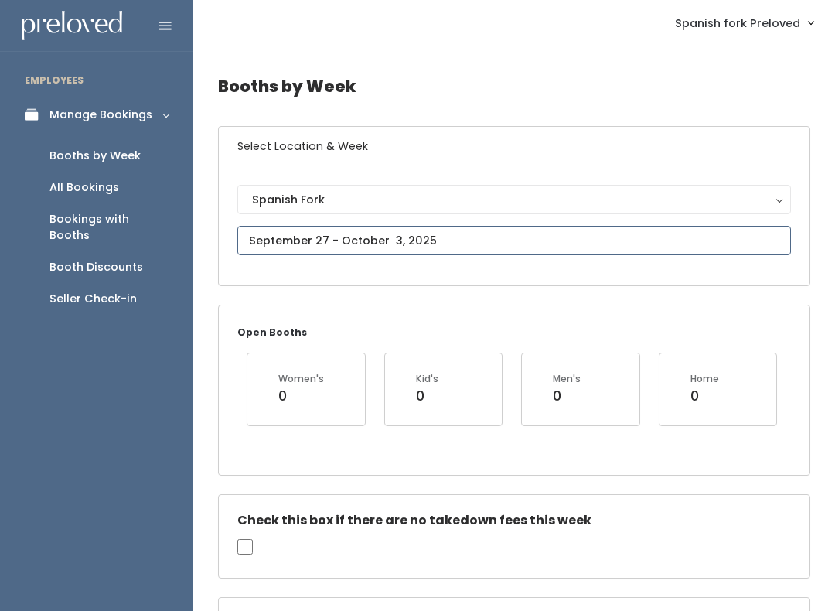
click at [331, 233] on input "text" at bounding box center [514, 240] width 554 height 29
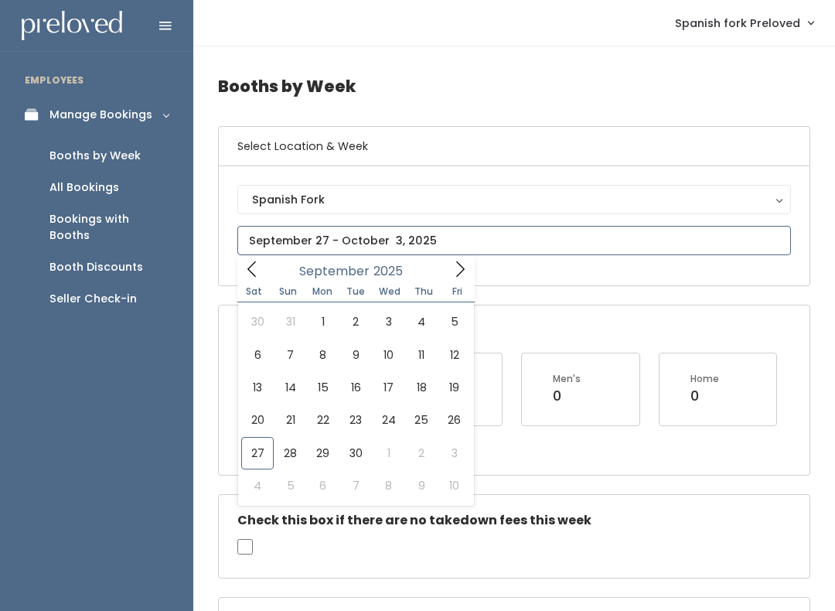
type input "[DATE] to [DATE]"
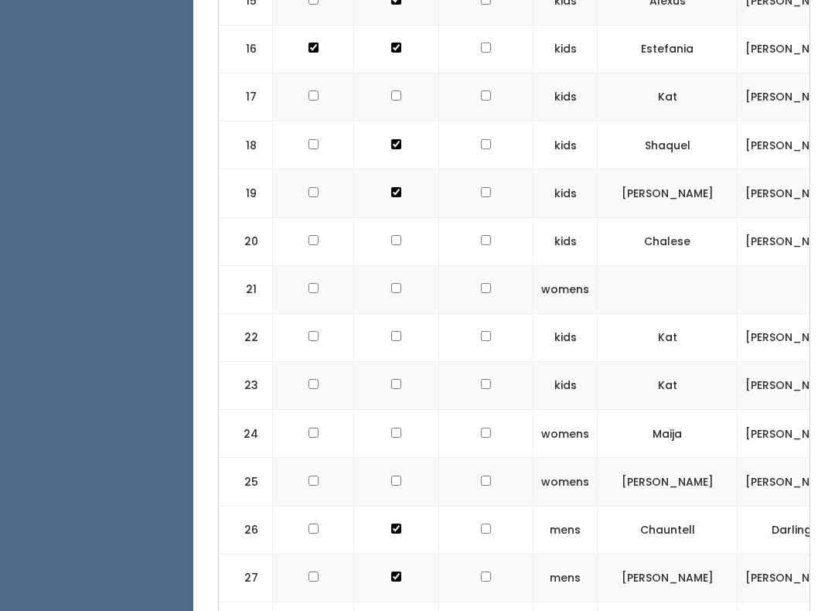
scroll to position [1450, 0]
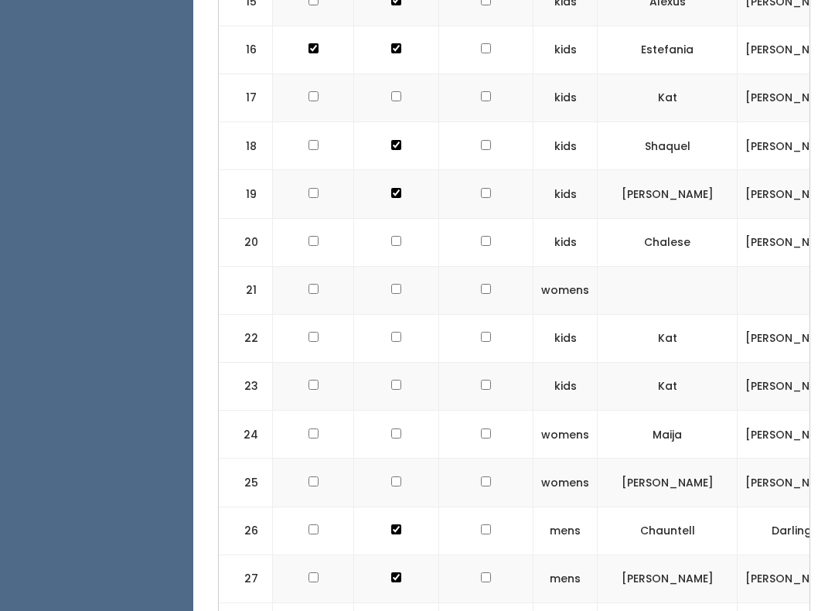
scroll to position [0, 0]
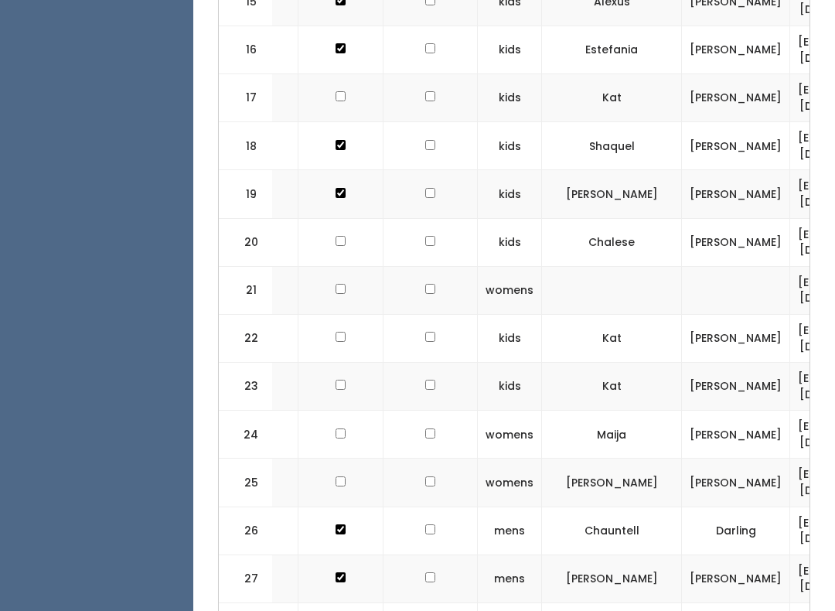
scroll to position [0, 62]
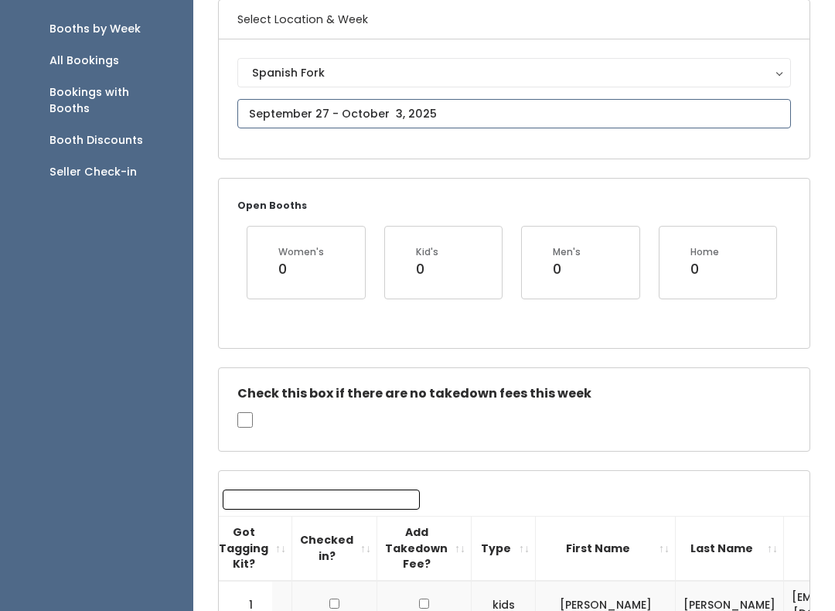
click at [311, 106] on input "text" at bounding box center [514, 114] width 554 height 29
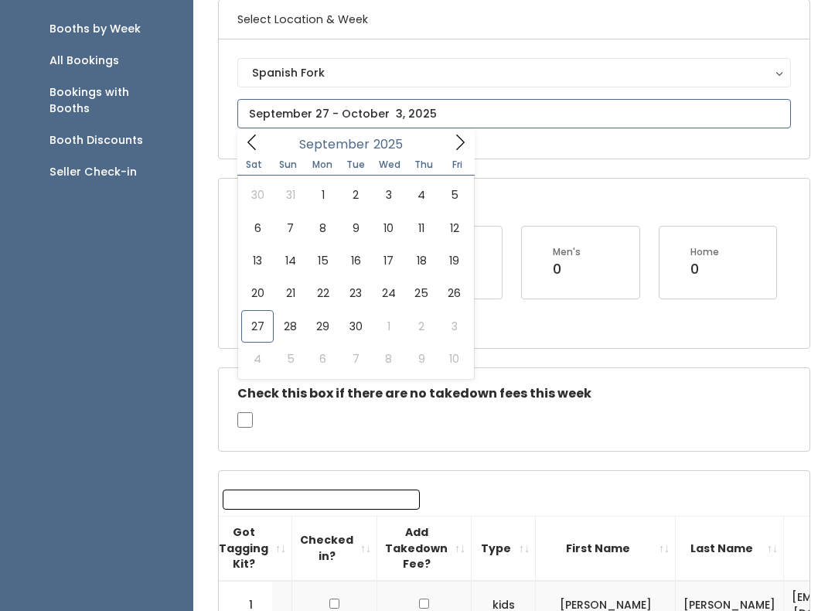
scroll to position [127, 0]
type input "[DATE] to [DATE]"
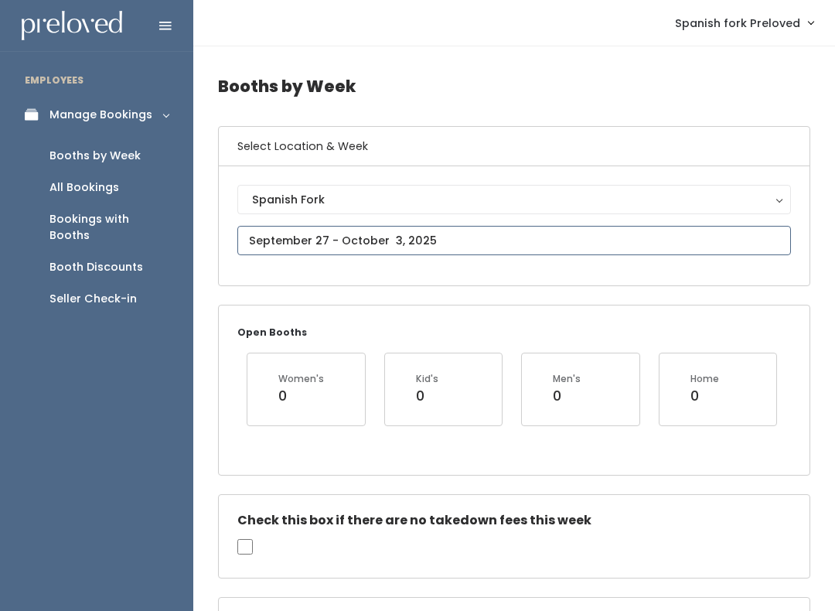
click at [772, 247] on input "text" at bounding box center [514, 240] width 554 height 29
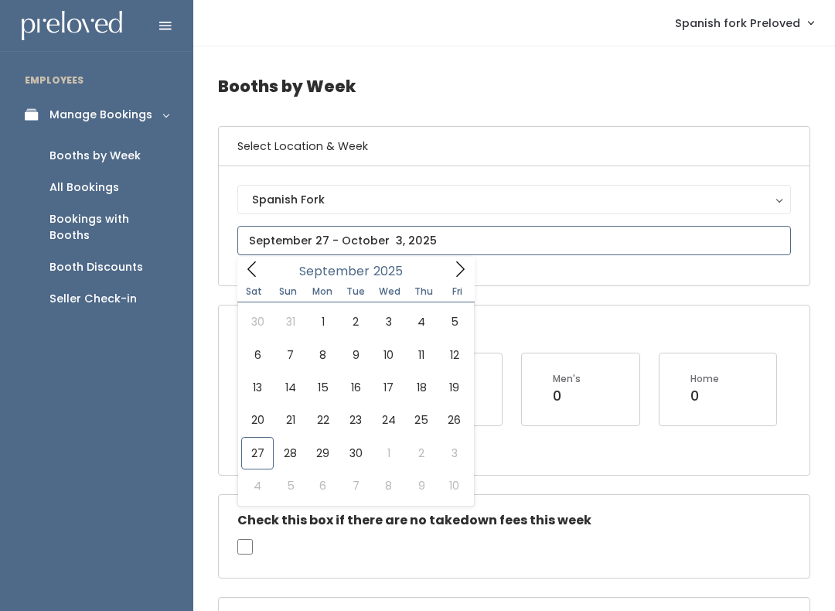
type input "[DATE] to [DATE]"
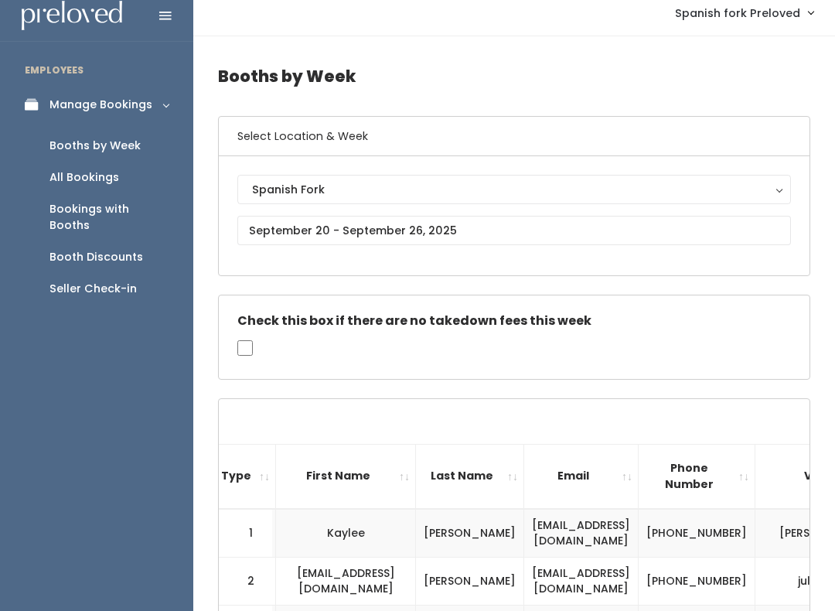
scroll to position [10, 0]
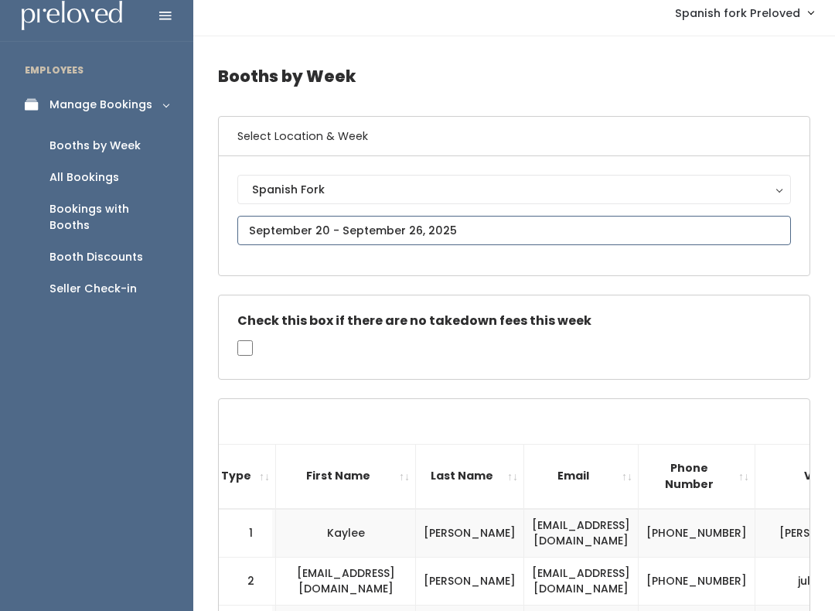
click at [318, 231] on input "text" at bounding box center [514, 230] width 554 height 29
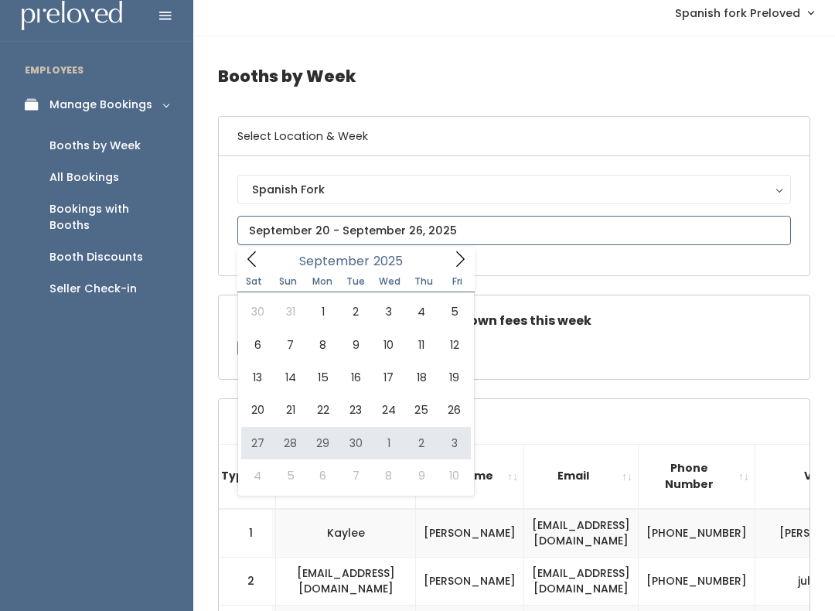
type input "[DATE] to [DATE]"
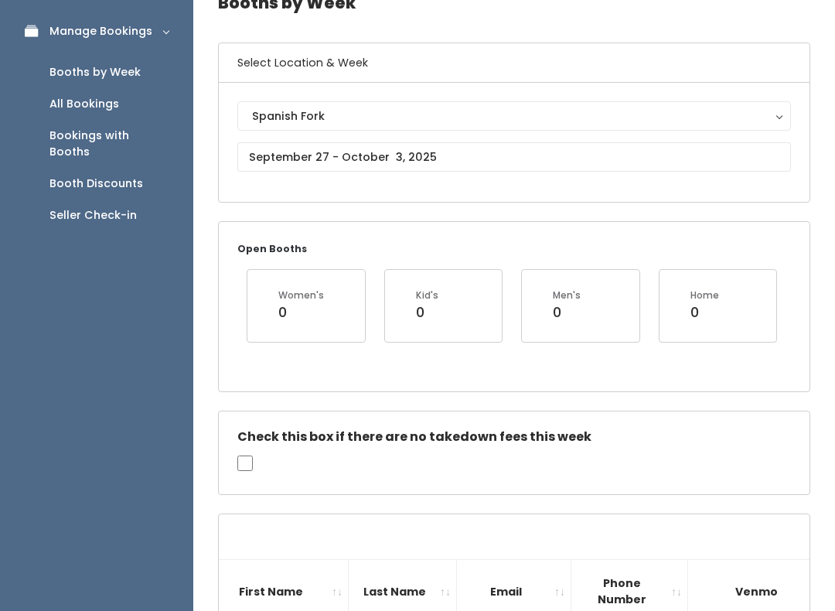
scroll to position [59, 0]
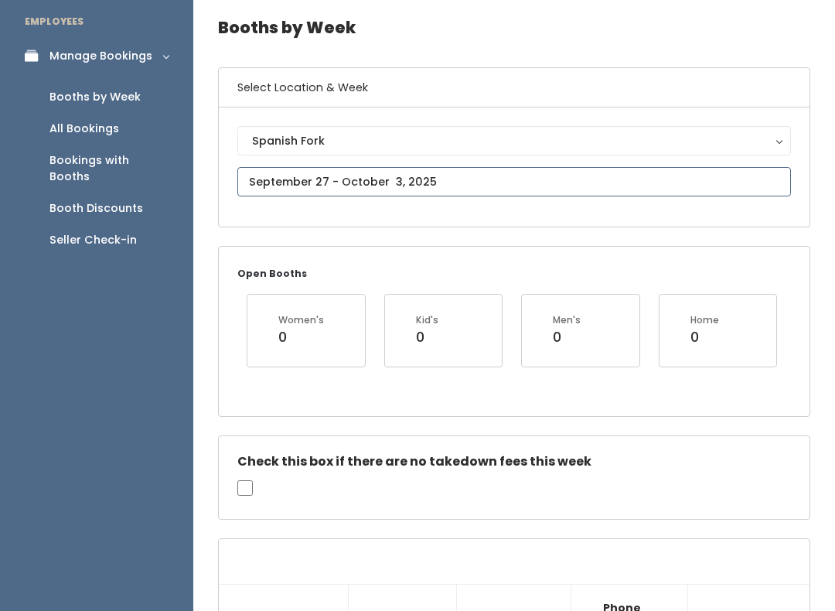
click at [343, 180] on input "text" at bounding box center [514, 181] width 554 height 29
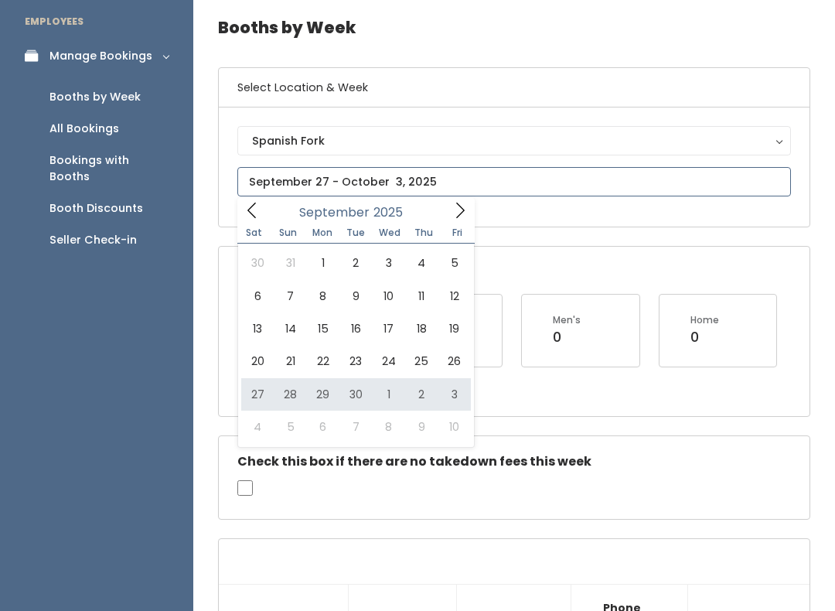
type input "September 27 to October 3"
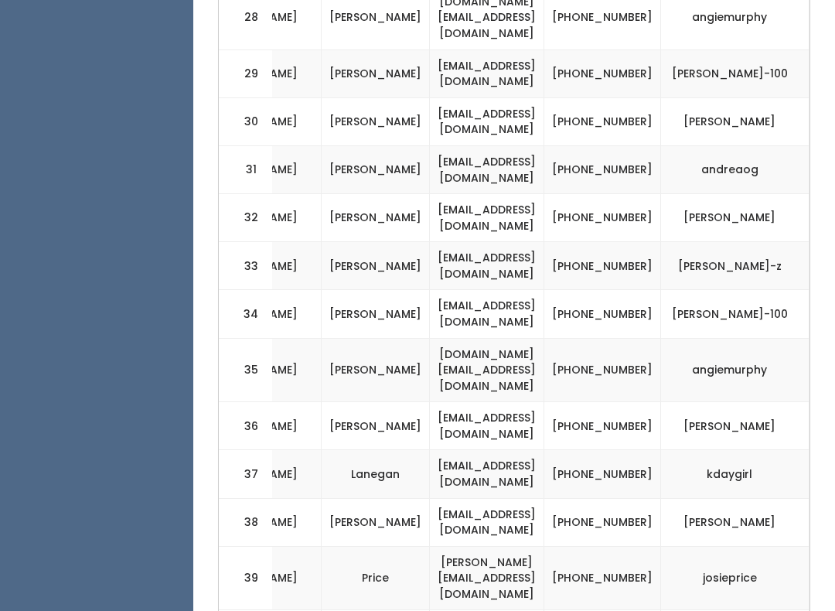
scroll to position [2069, 0]
click at [609, 97] on td "[PHONE_NUMBER]" at bounding box center [603, 121] width 117 height 48
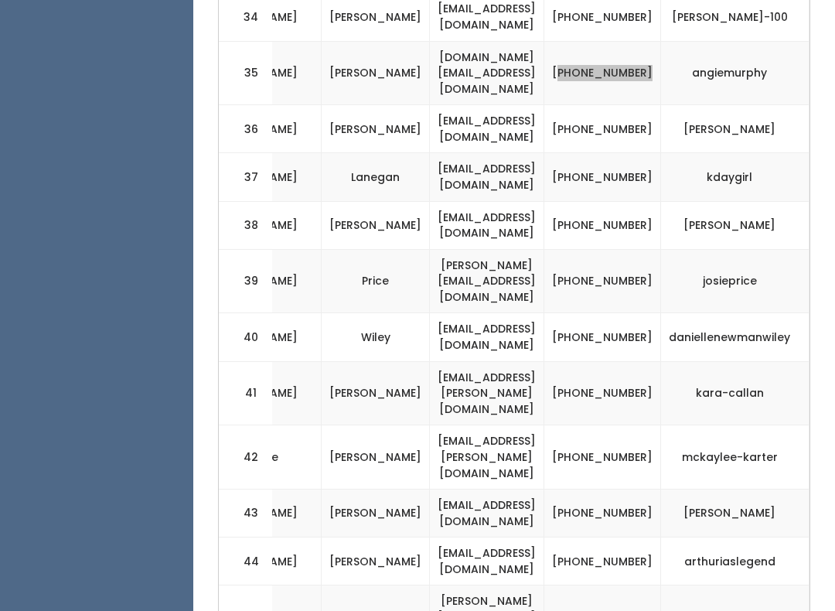
scroll to position [2367, 0]
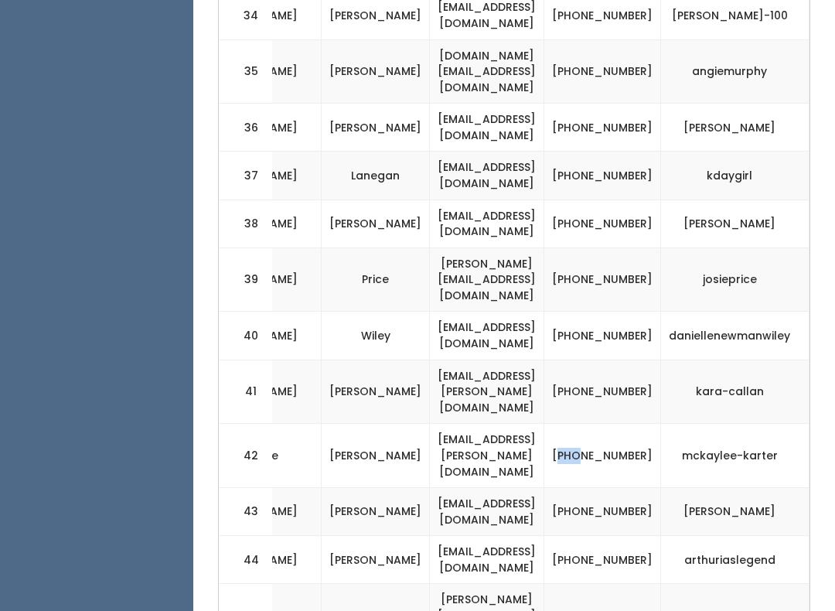
click at [770, 536] on td "arthuriaslegend" at bounding box center [735, 560] width 149 height 48
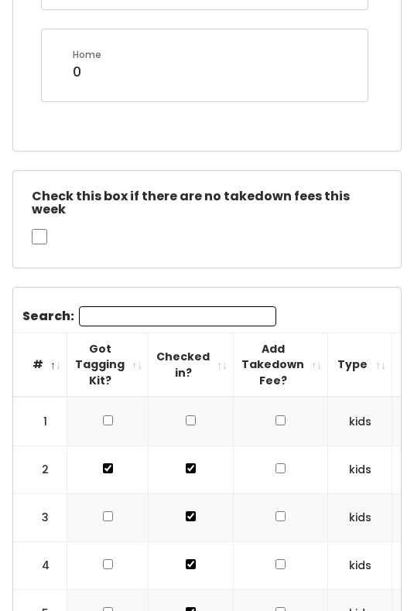
scroll to position [0, 0]
click at [121, 307] on input "Search:" at bounding box center [177, 317] width 197 height 20
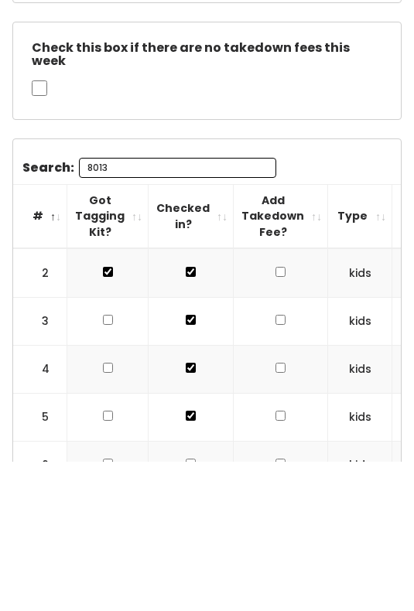
scroll to position [513, 0]
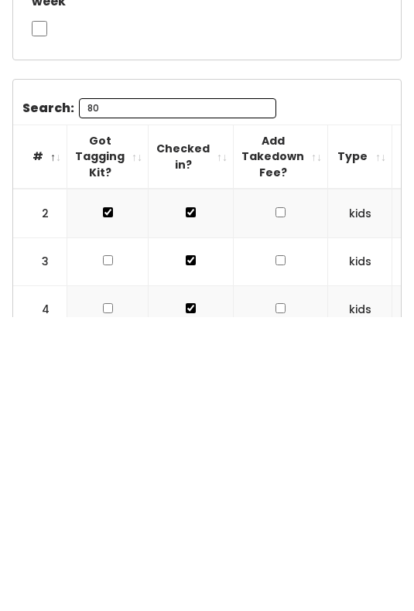
type input "8"
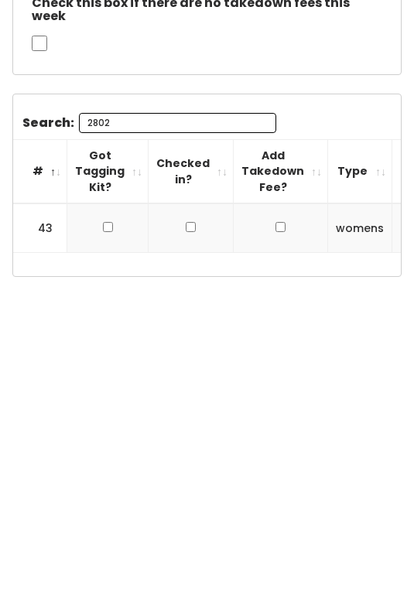
scroll to position [543, 0]
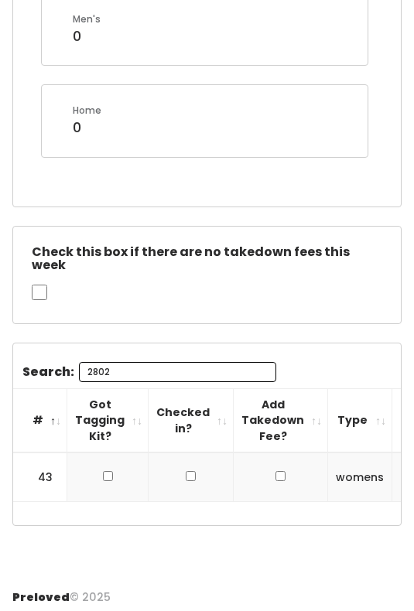
click at [141, 362] on input "2802" at bounding box center [177, 372] width 197 height 20
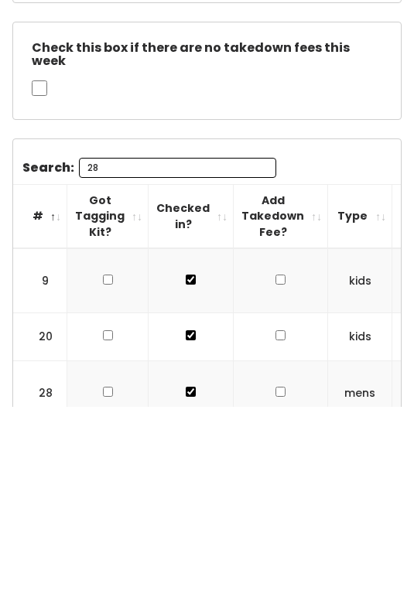
type input "2"
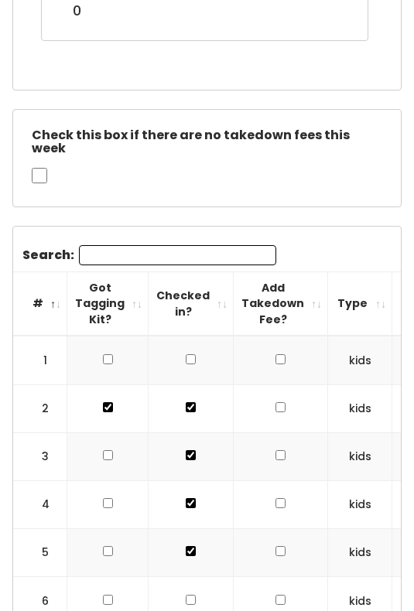
scroll to position [665, 0]
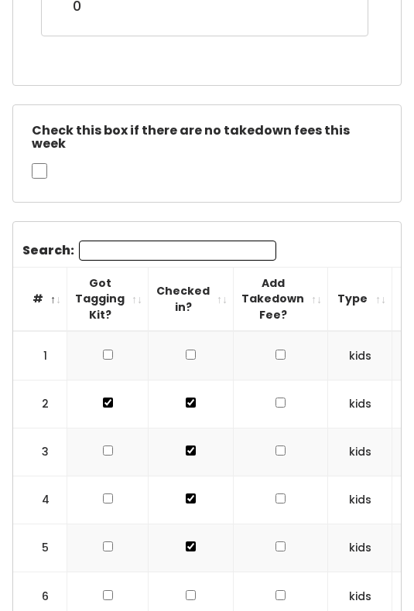
click at [104, 241] on input "Search:" at bounding box center [177, 251] width 197 height 20
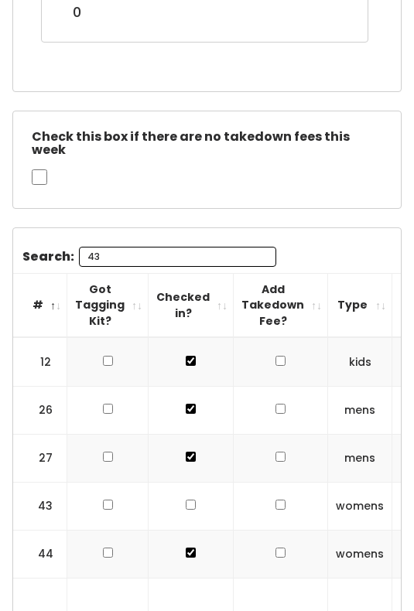
scroll to position [0, 0]
click at [126, 248] on input "43" at bounding box center [177, 258] width 197 height 20
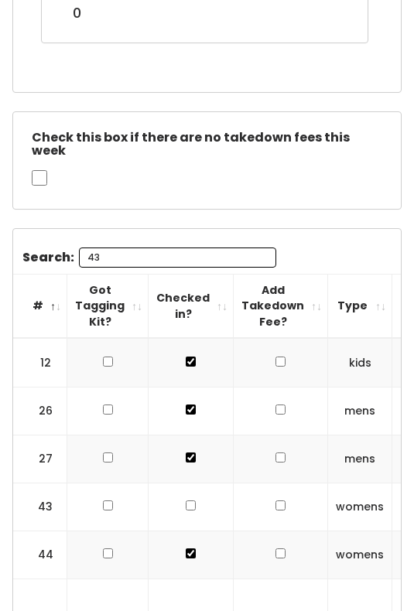
type input "4"
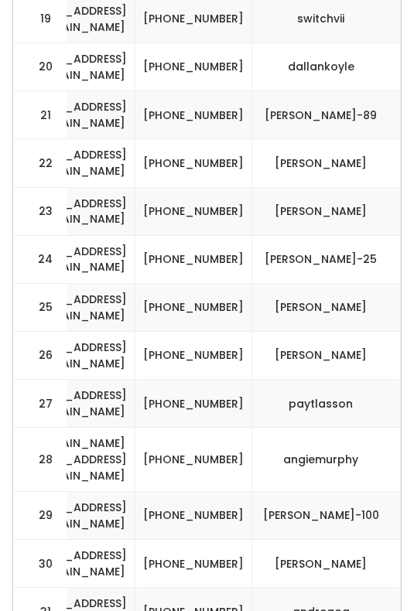
scroll to position [0, 667]
click at [196, 92] on td "[PHONE_NUMBER]" at bounding box center [193, 116] width 117 height 48
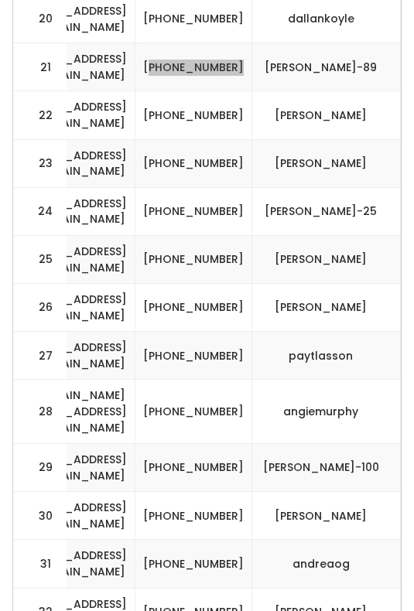
scroll to position [1962, 0]
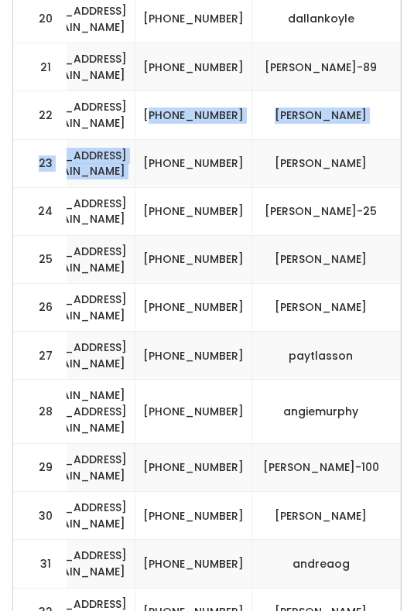
click at [238, 285] on td "[PHONE_NUMBER]" at bounding box center [193, 309] width 117 height 48
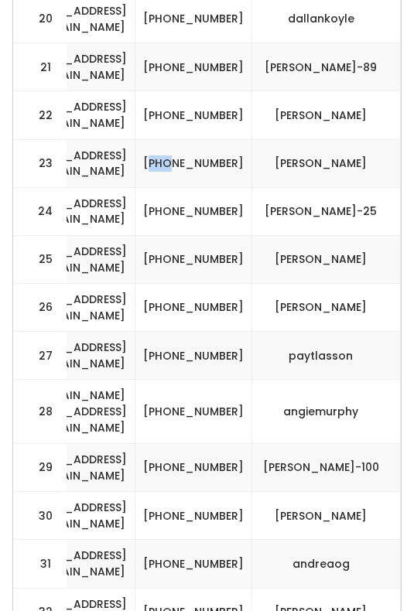
click at [265, 285] on td "[PERSON_NAME]" at bounding box center [326, 309] width 149 height 48
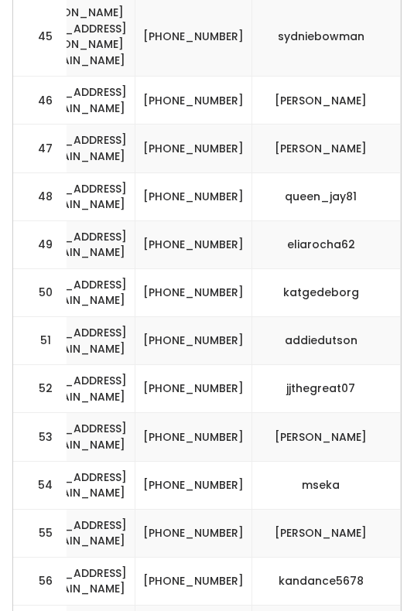
scroll to position [3244, 0]
